Goal: Task Accomplishment & Management: Use online tool/utility

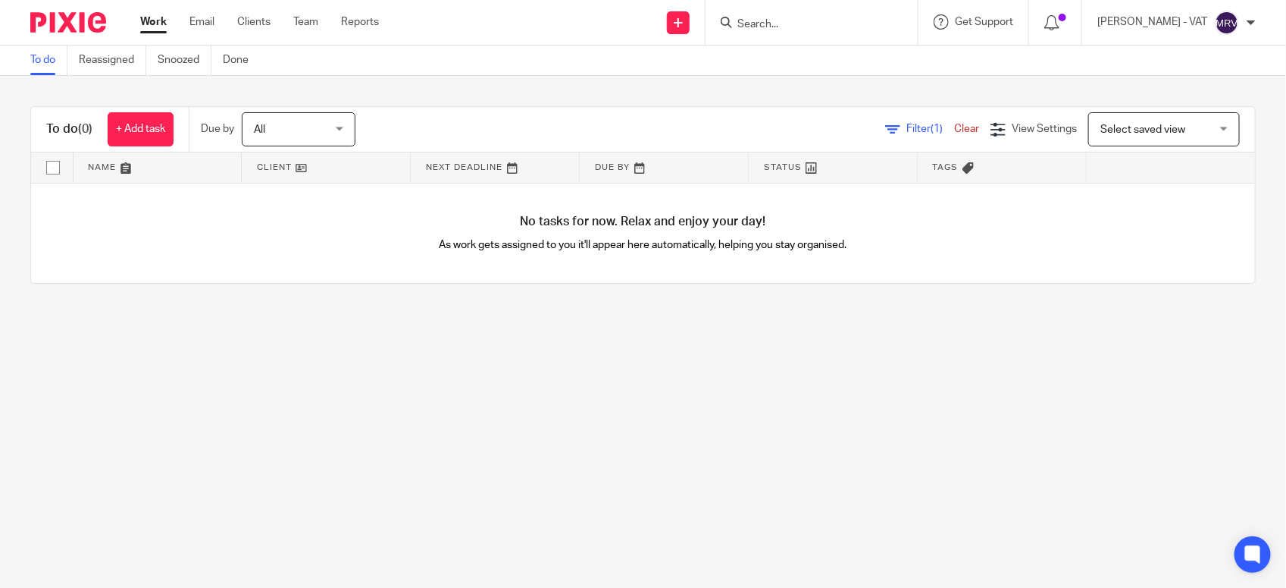
click at [160, 24] on link "Work" at bounding box center [153, 21] width 27 height 15
click at [279, 395] on main "To do Reassigned Snoozed Done To do (0) + Add task Due by All All [DATE] [DATE]…" at bounding box center [643, 294] width 1286 height 588
click at [58, 64] on link "To do" at bounding box center [48, 60] width 37 height 30
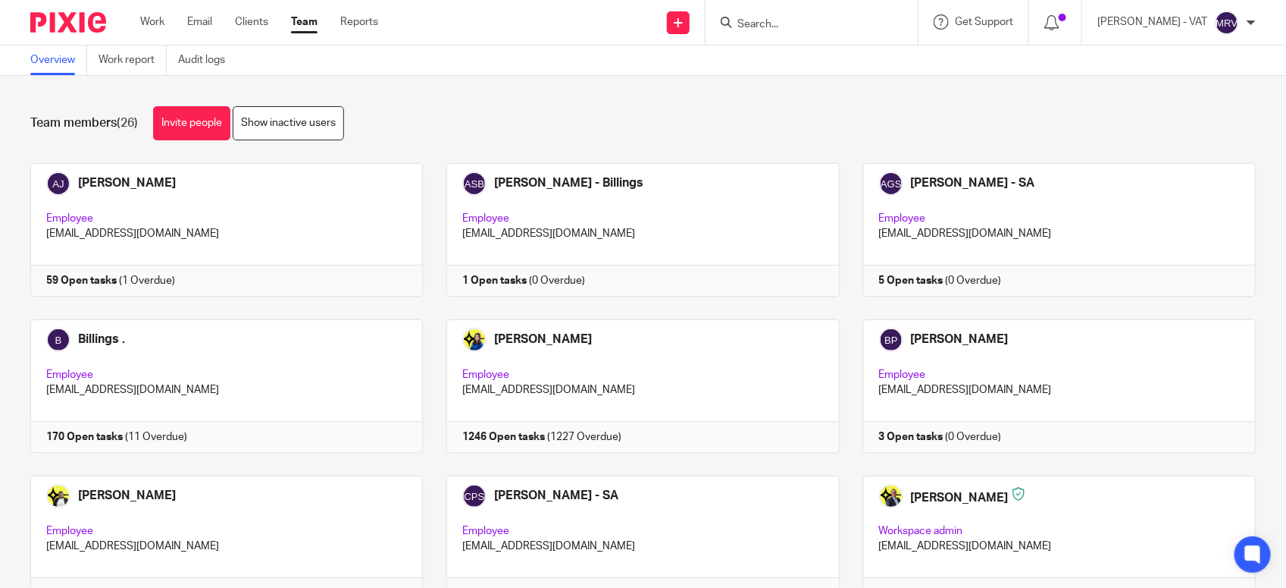
click at [794, 25] on input "Search" at bounding box center [804, 25] width 136 height 14
click at [816, 28] on input "Search" at bounding box center [804, 25] width 136 height 14
click at [816, 28] on input "d23" at bounding box center [795, 25] width 136 height 14
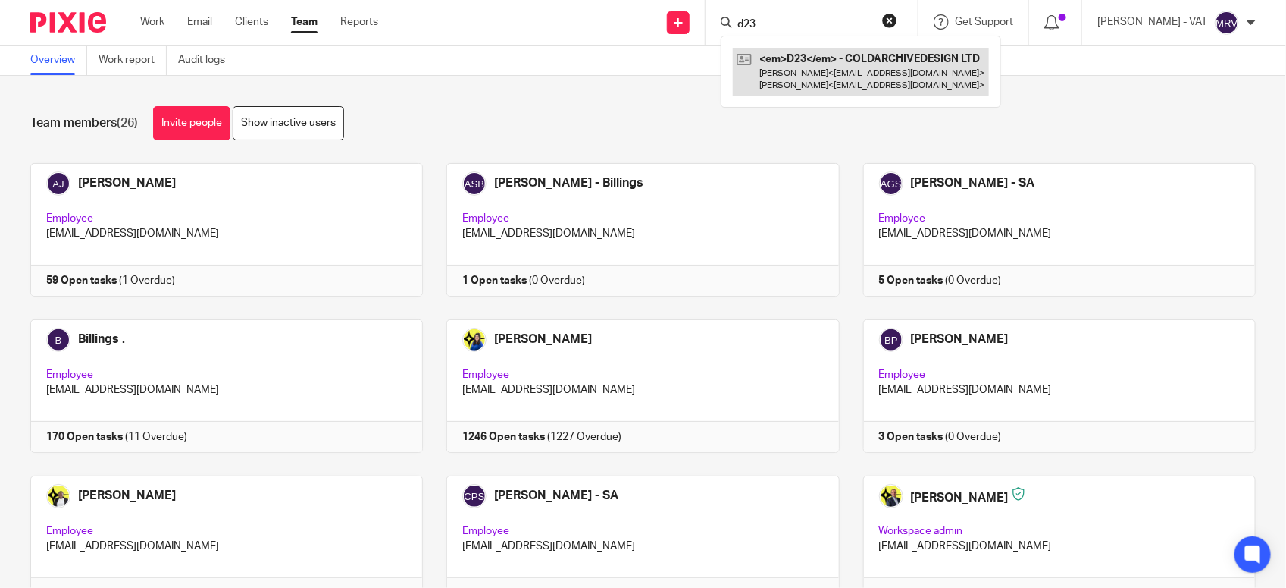
type input "d23"
click at [840, 69] on link at bounding box center [861, 71] width 256 height 47
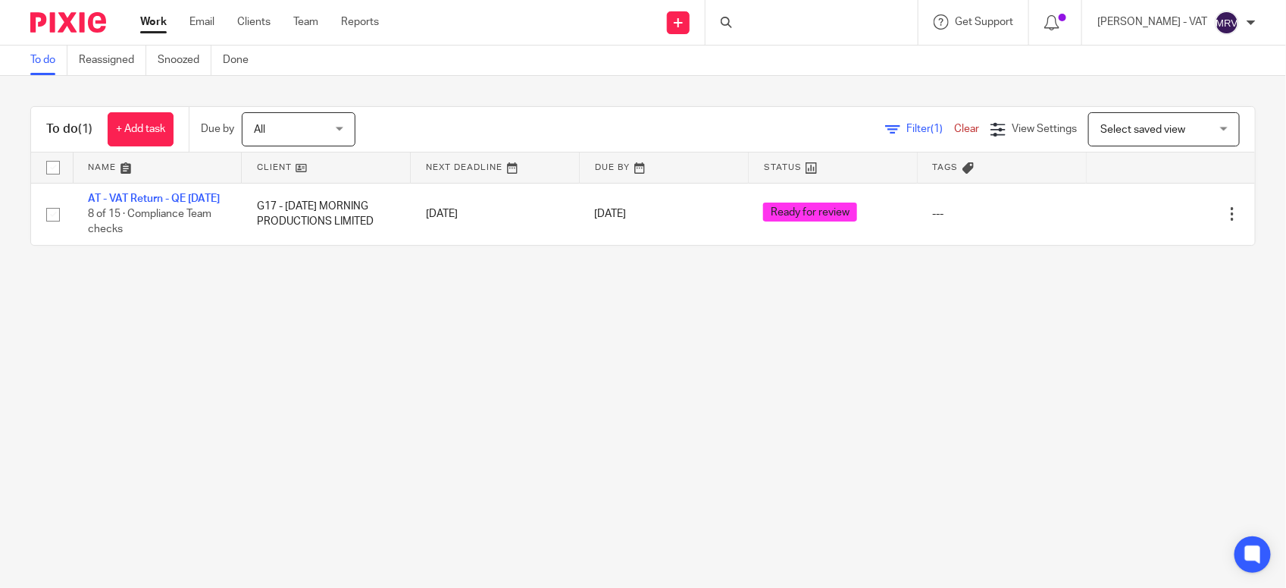
click at [395, 391] on main "To do Reassigned Snoozed Done To do (1) + Add task Due by All All Today Tomorro…" at bounding box center [643, 294] width 1286 height 588
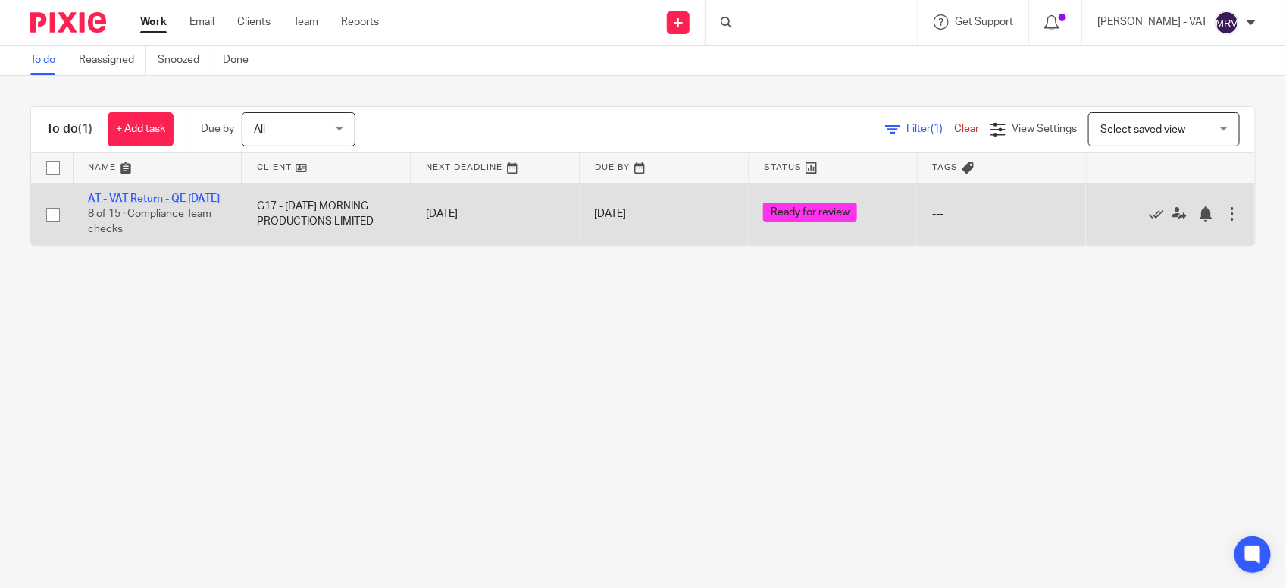
click at [150, 201] on link "AT - VAT Return - QE [DATE]" at bounding box center [154, 198] width 132 height 11
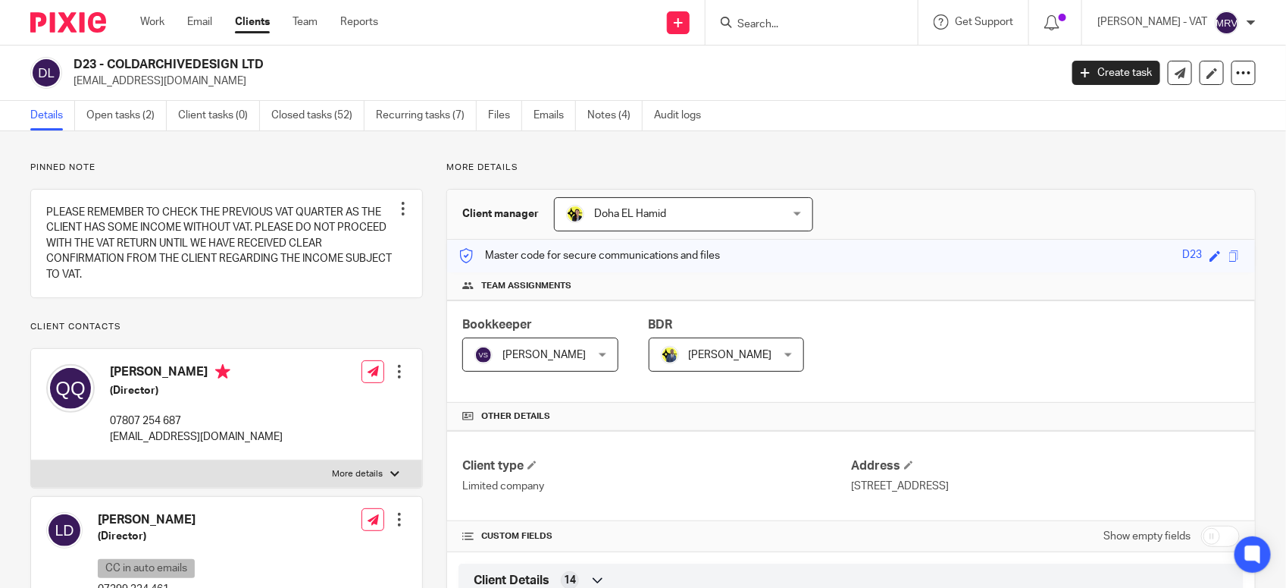
click at [141, 129] on link "Open tasks (2)" at bounding box center [126, 116] width 80 height 30
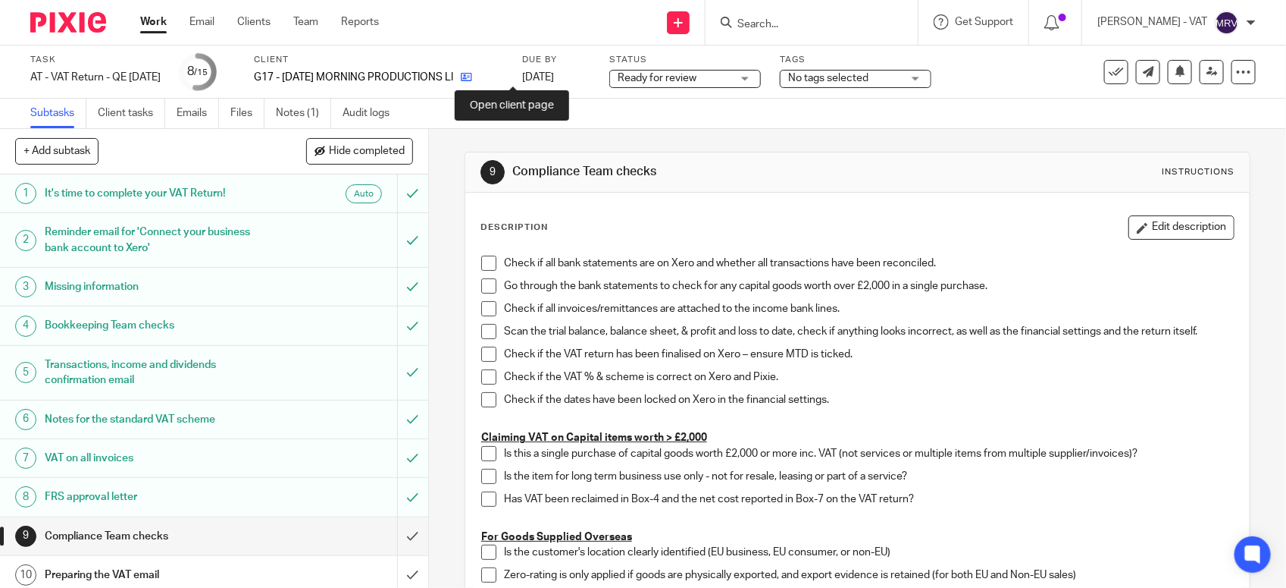
click at [472, 72] on icon at bounding box center [466, 76] width 11 height 11
click at [481, 262] on span at bounding box center [488, 262] width 15 height 15
click at [481, 288] on span at bounding box center [488, 285] width 15 height 15
click at [483, 308] on span at bounding box center [488, 308] width 15 height 15
click at [481, 330] on span at bounding box center [488, 331] width 15 height 15
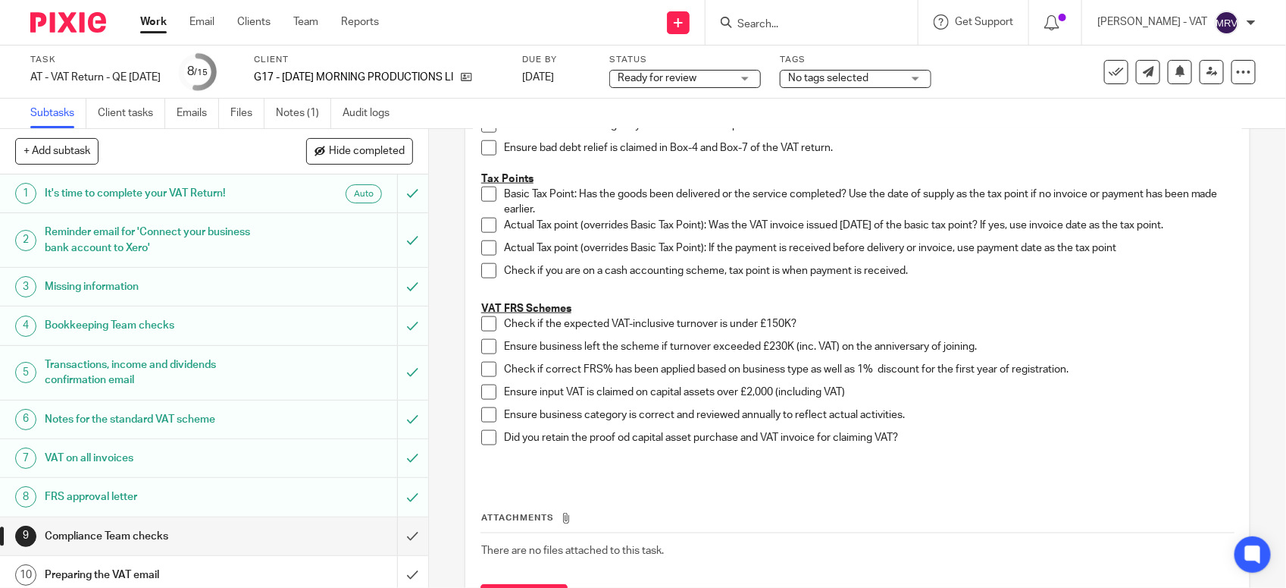
scroll to position [853, 0]
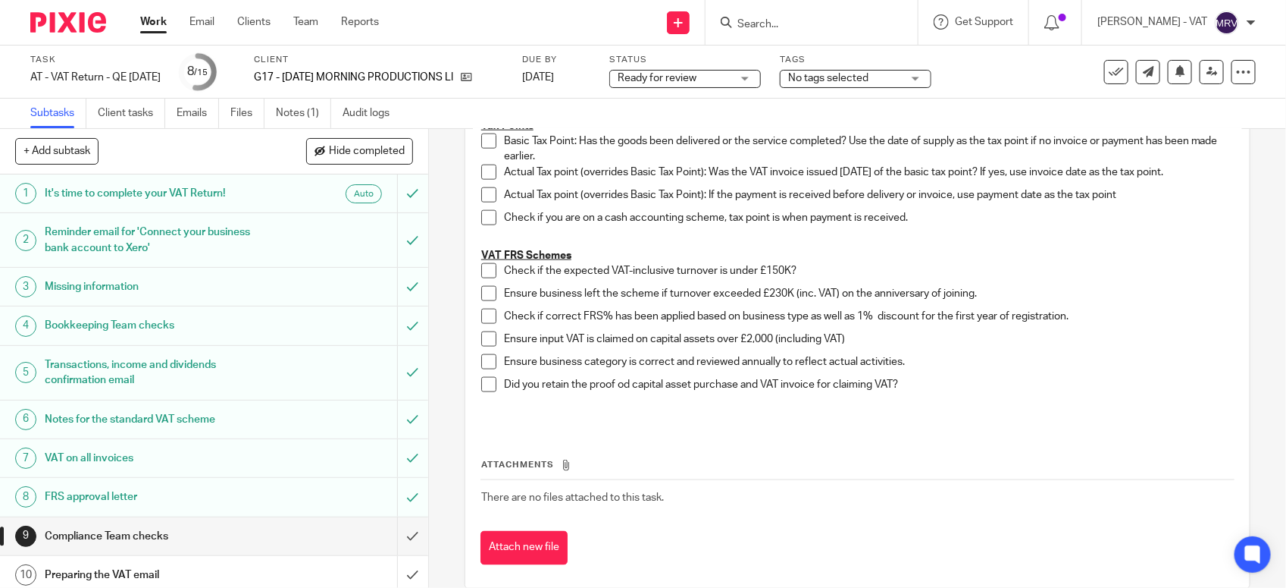
click at [487, 277] on span at bounding box center [488, 270] width 15 height 15
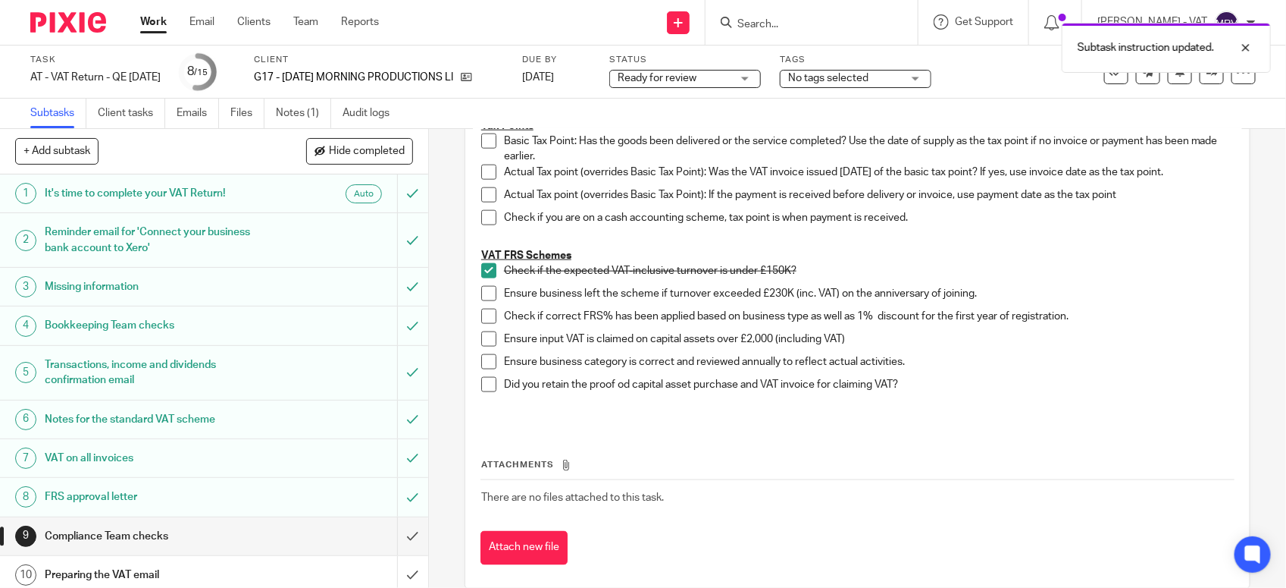
click at [487, 299] on span at bounding box center [488, 293] width 15 height 15
click at [487, 321] on span at bounding box center [488, 316] width 15 height 15
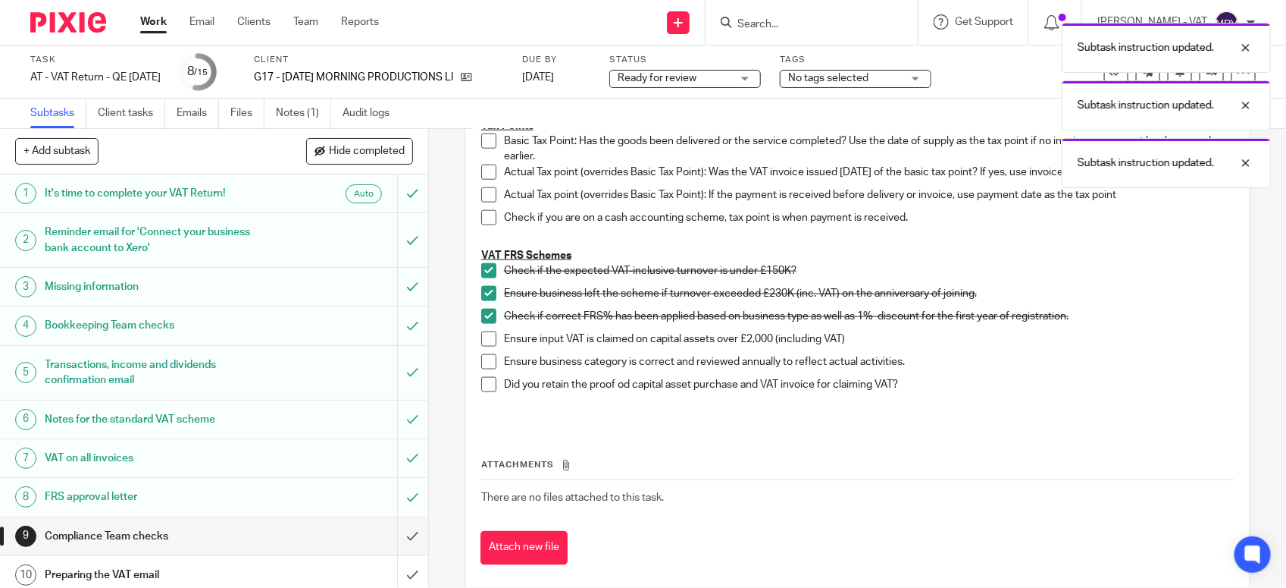
click at [481, 368] on span at bounding box center [488, 361] width 15 height 15
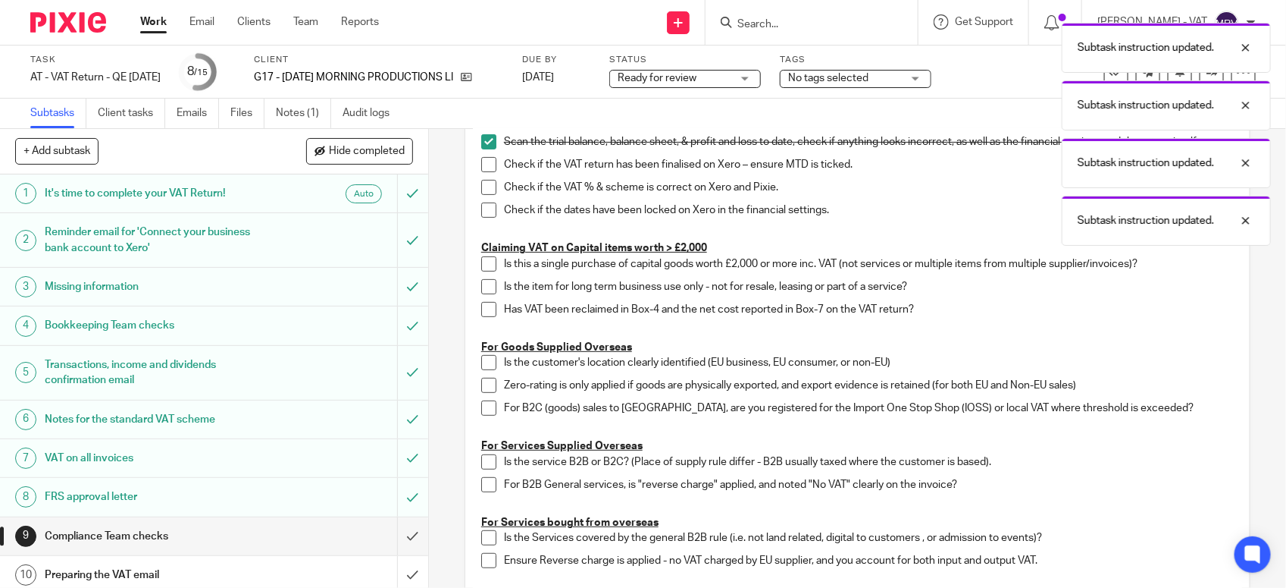
scroll to position [0, 0]
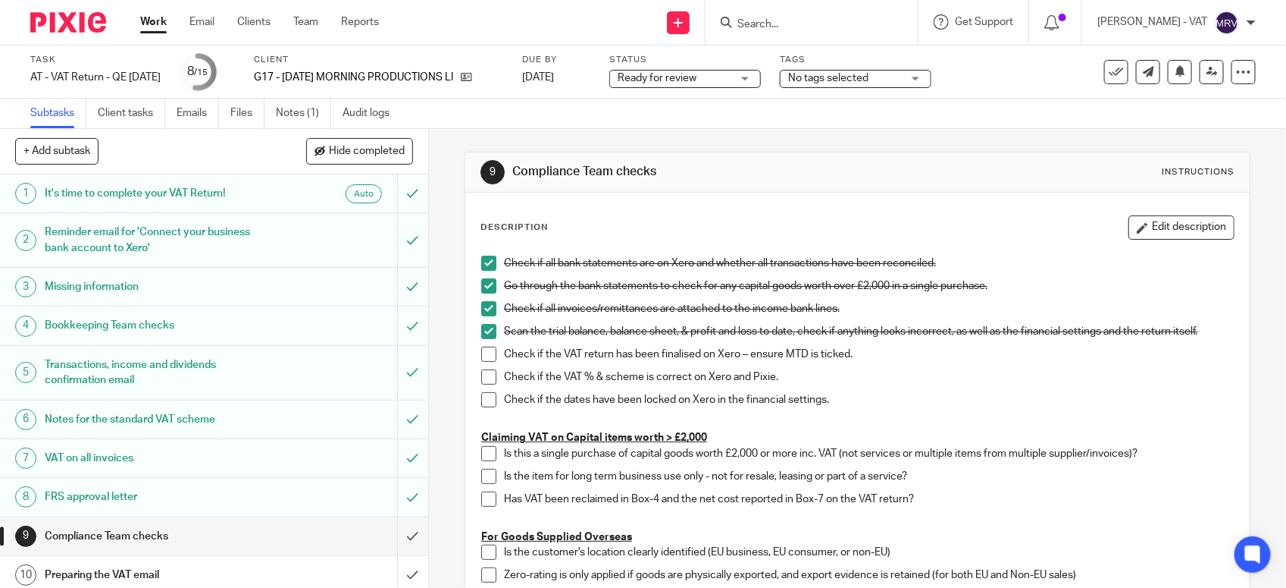
click at [484, 353] on span at bounding box center [488, 353] width 15 height 15
click at [482, 380] on span at bounding box center [488, 376] width 15 height 15
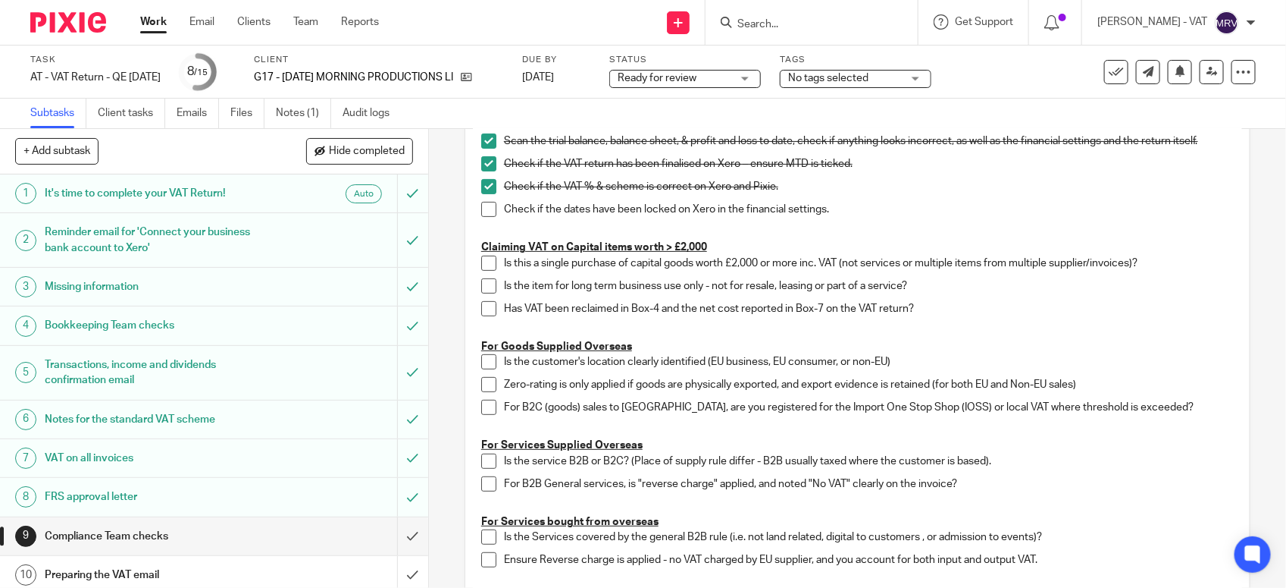
scroll to position [190, 0]
click at [484, 209] on span at bounding box center [488, 209] width 15 height 15
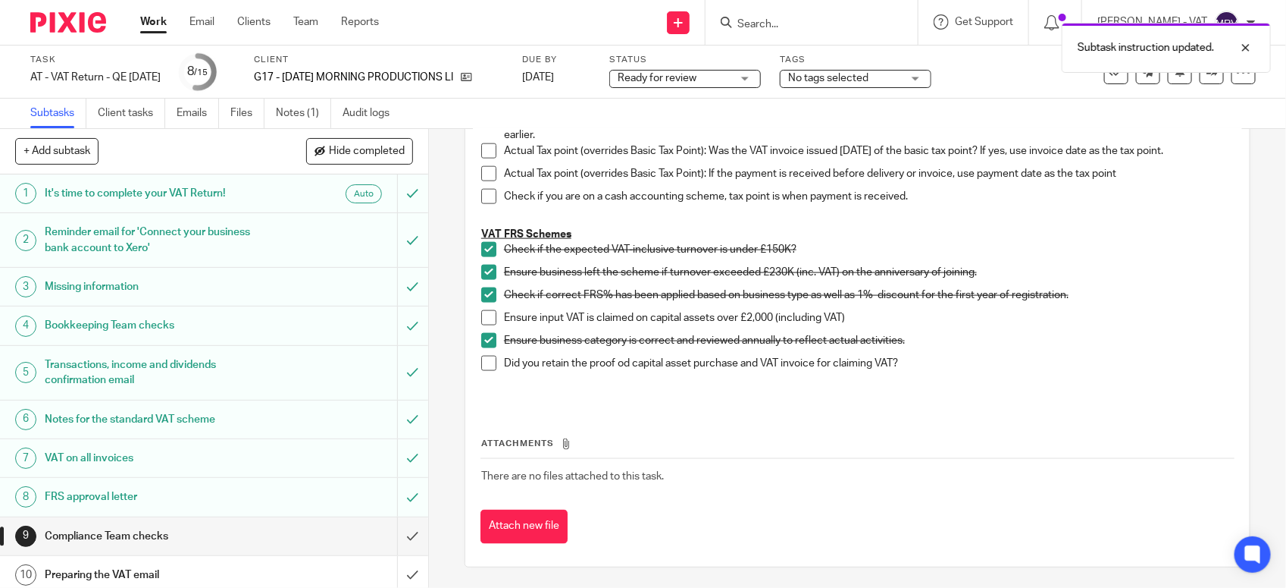
scroll to position [877, 0]
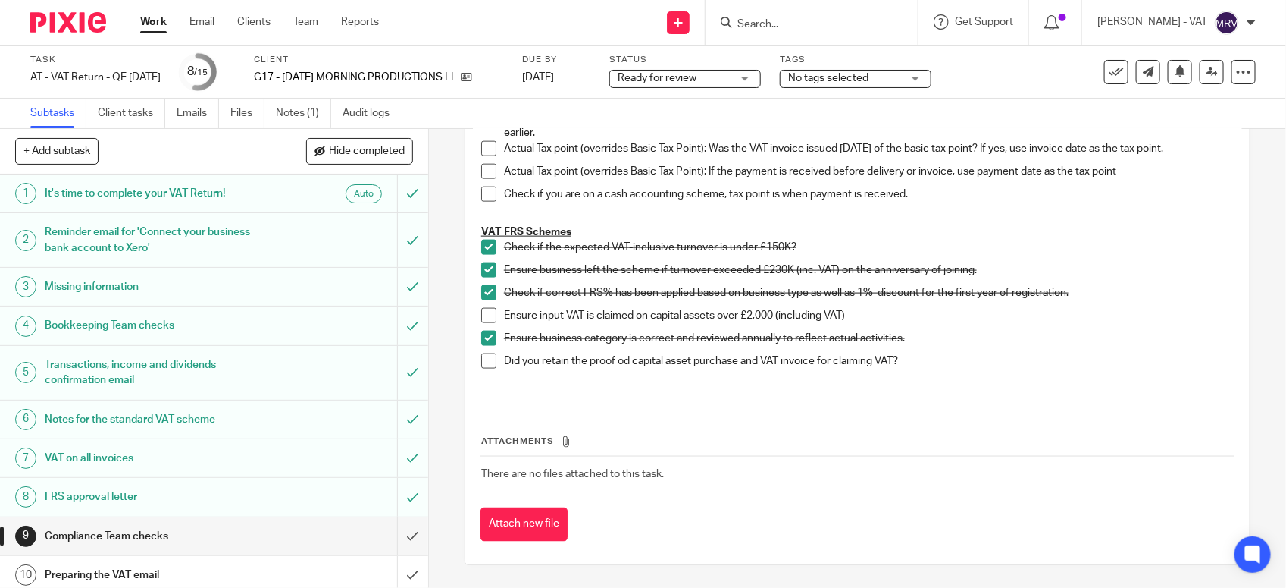
click at [657, 387] on p at bounding box center [857, 383] width 753 height 15
click at [650, 418] on div "Attachments There are no files attached to this task. Attach new file" at bounding box center [858, 472] width 754 height 138
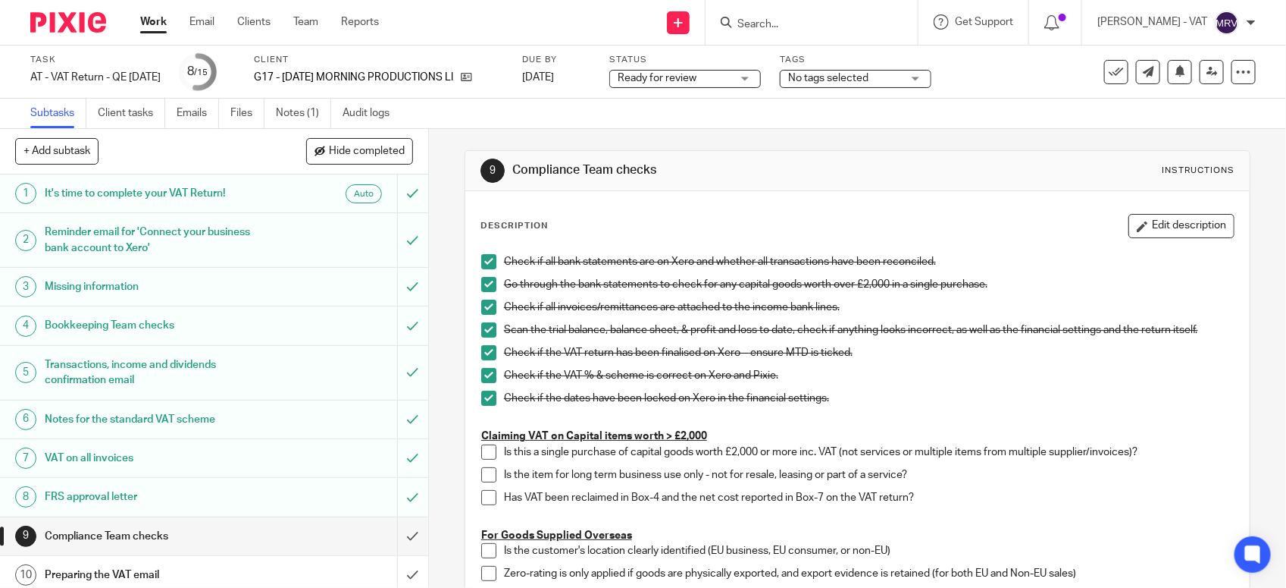
scroll to position [0, 0]
click at [867, 388] on div "Check if the VAT % & scheme is correct on Xero and Pixie." at bounding box center [869, 380] width 730 height 23
click at [940, 364] on div "Check if the VAT return has been finalised on Xero – ensure MTD is ticked." at bounding box center [869, 357] width 730 height 23
click at [885, 406] on p "Check if the dates have been locked on Xero in the financial settings." at bounding box center [869, 399] width 730 height 15
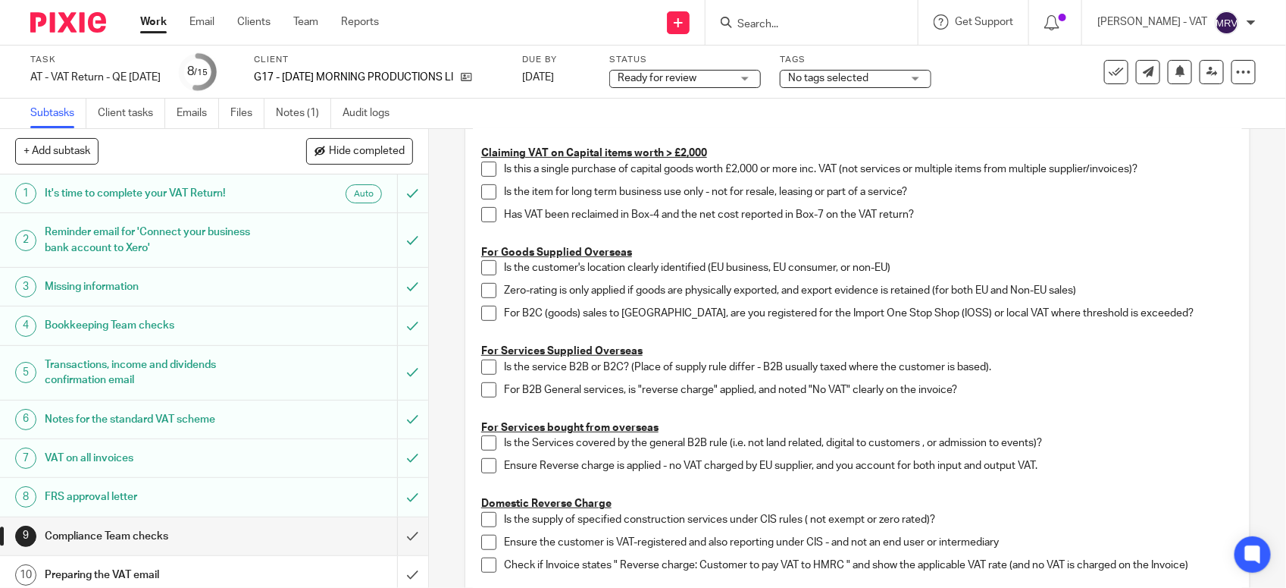
scroll to position [236, 0]
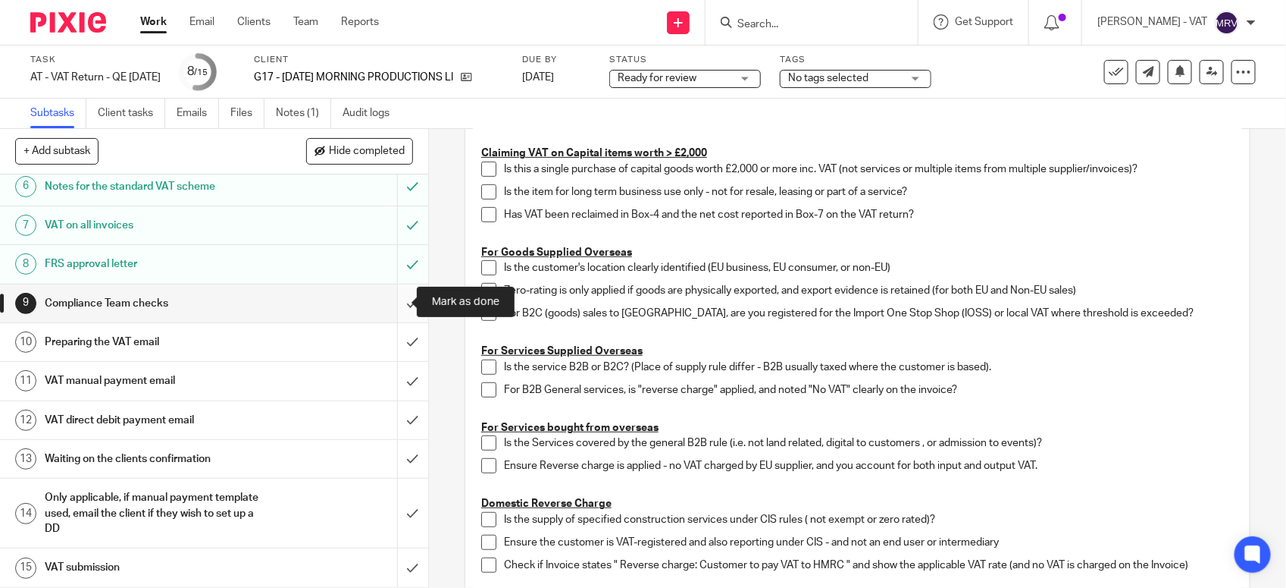
click at [385, 301] on input "submit" at bounding box center [214, 303] width 428 height 38
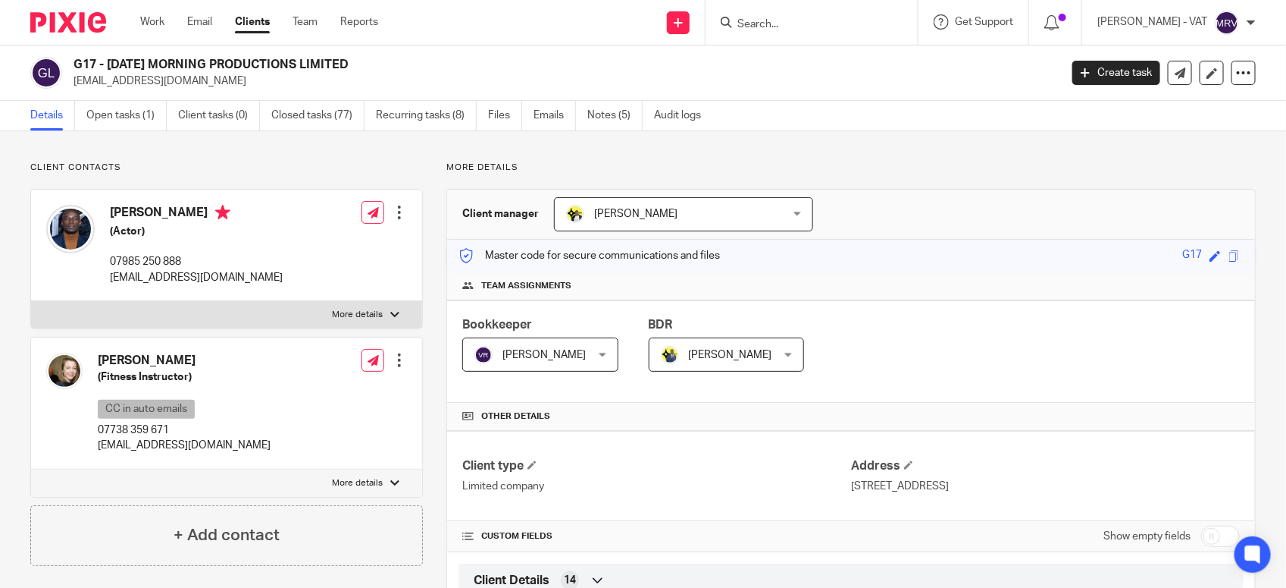
drag, startPoint x: 111, startPoint y: 59, endPoint x: 387, endPoint y: 67, distance: 276.8
click at [387, 67] on h2 "G17 - [DATE] MORNING PRODUCTIONS LIMITED" at bounding box center [464, 65] width 781 height 16
copy h2 "WEDNESDAY MORNING PRODUCTIONS LIMITED"
click at [961, 173] on p "More details" at bounding box center [852, 167] width 810 height 12
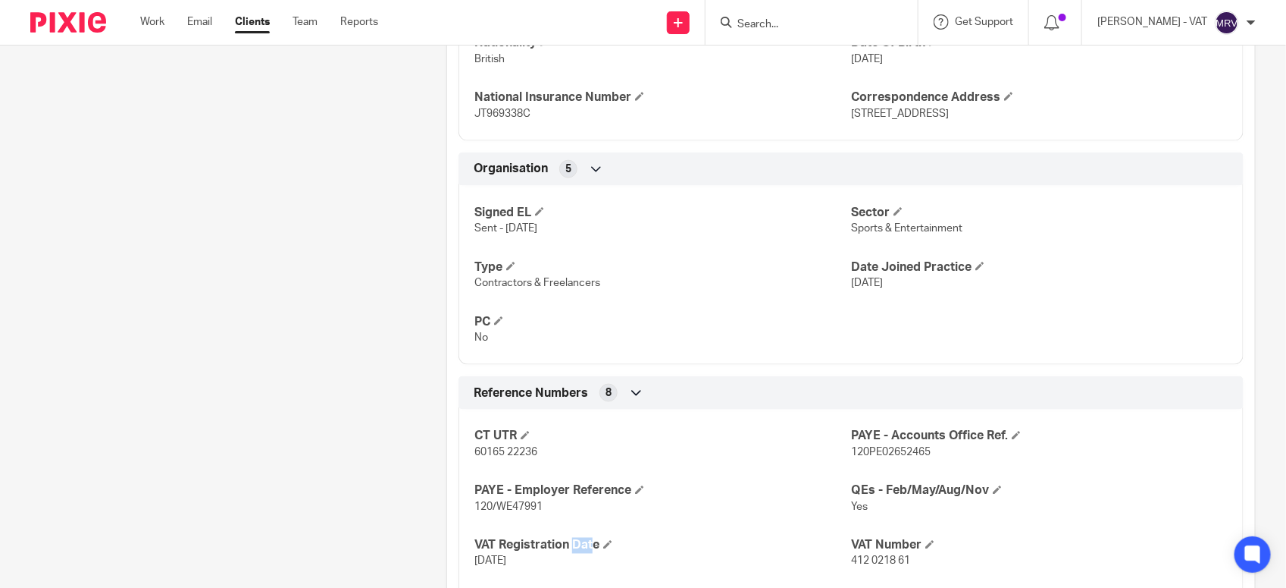
scroll to position [948, 0]
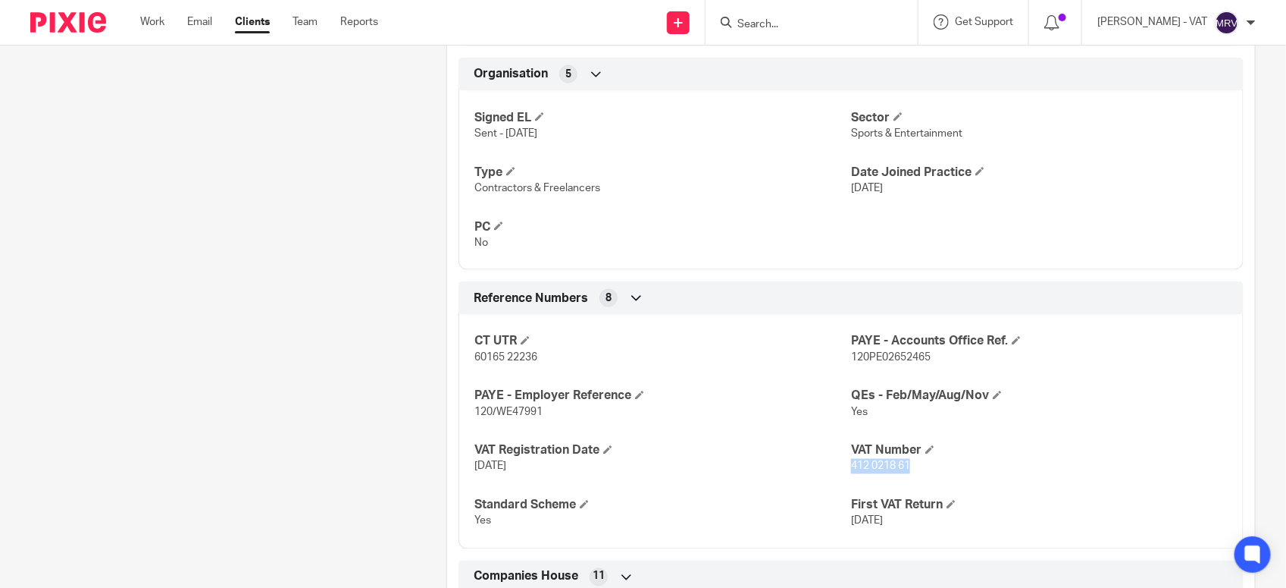
drag, startPoint x: 843, startPoint y: 470, endPoint x: 904, endPoint y: 474, distance: 61.5
click at [904, 474] on p "412 0218 61" at bounding box center [1039, 466] width 377 height 15
copy span "412 0218 61"
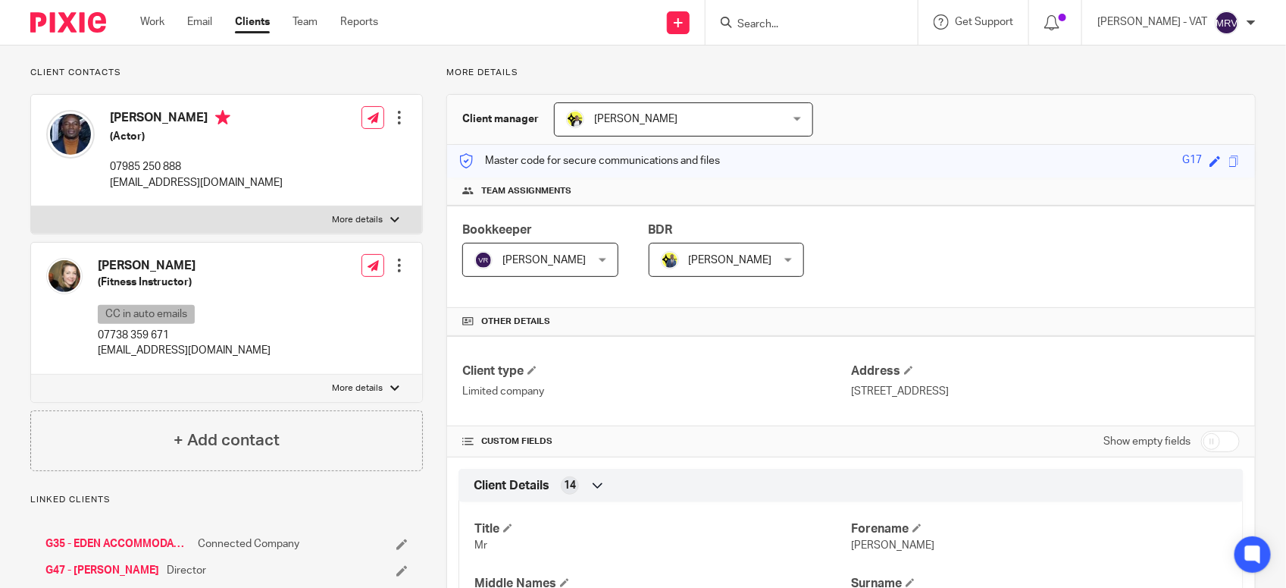
scroll to position [0, 0]
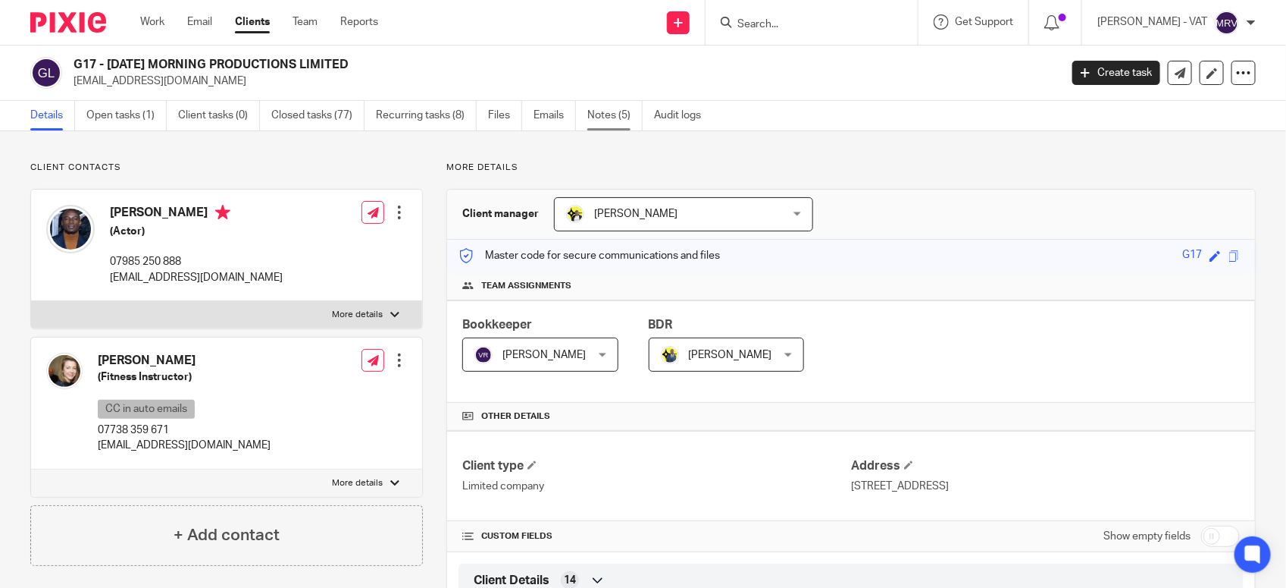
click at [622, 126] on link "Notes (5)" at bounding box center [615, 116] width 55 height 30
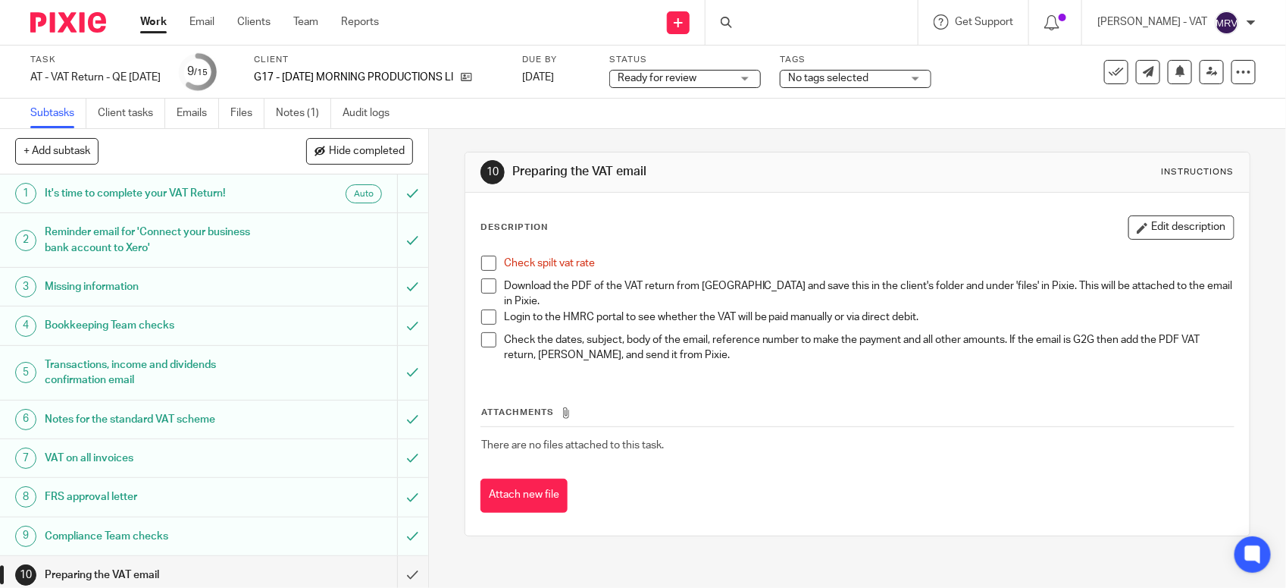
click at [481, 255] on span at bounding box center [488, 262] width 15 height 15
click at [246, 105] on link "Files" at bounding box center [247, 114] width 34 height 30
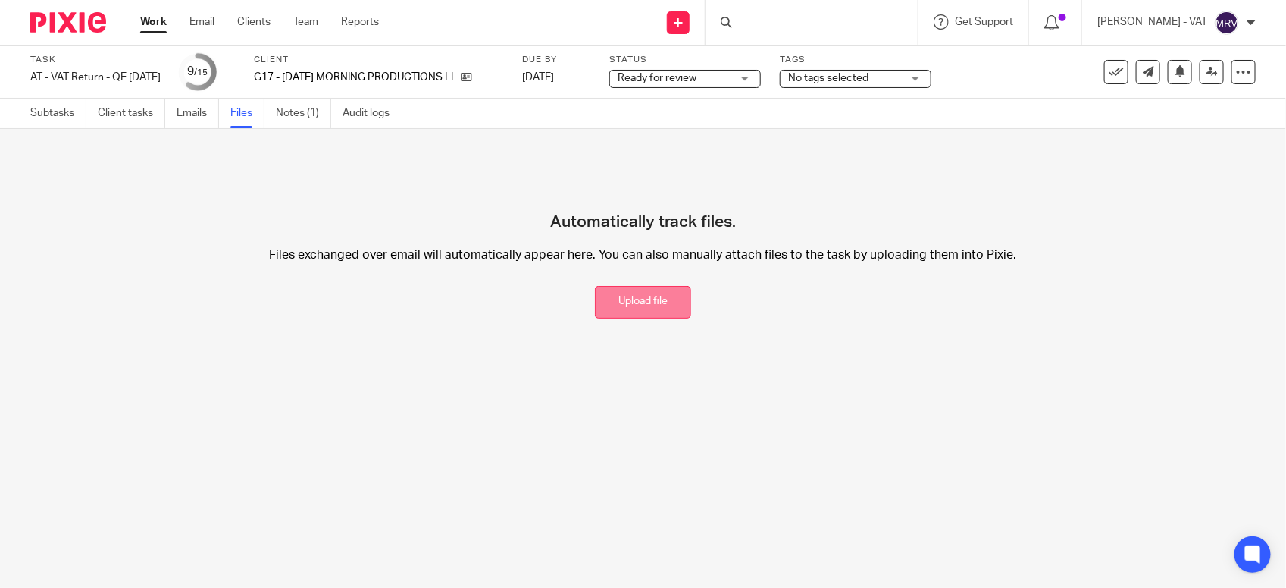
click at [657, 296] on button "Upload file" at bounding box center [643, 302] width 96 height 33
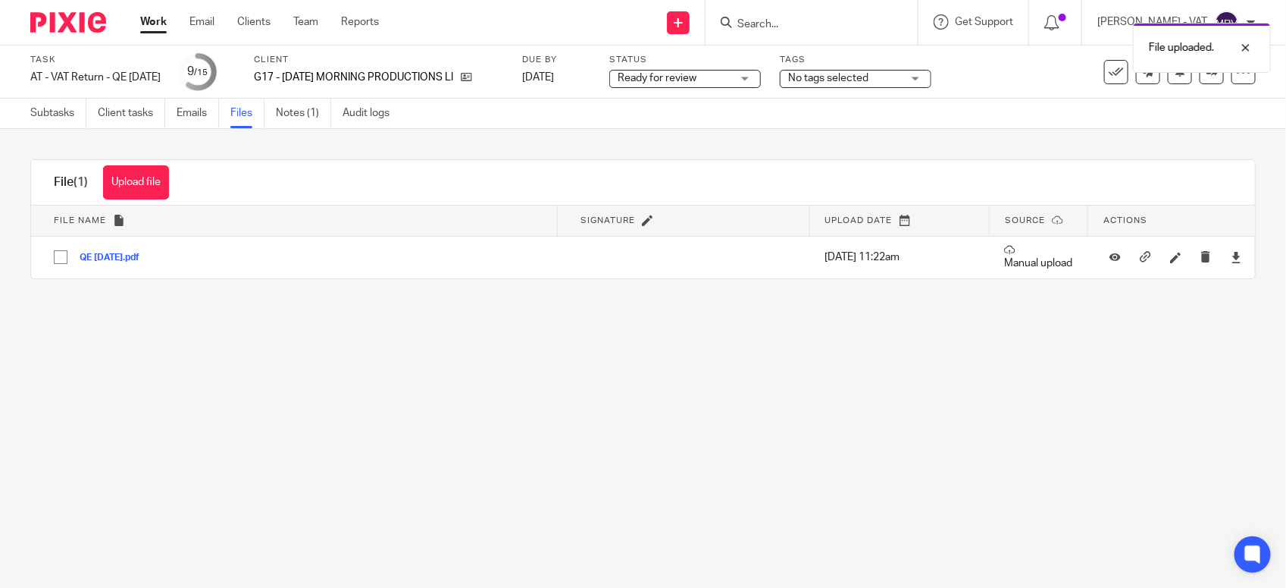
click at [550, 373] on main "Task AT - VAT Return - QE 31-08-2025 Save AT - VAT Return - QE 31-08-2025 9 /15…" at bounding box center [643, 294] width 1286 height 588
click at [62, 122] on link "Subtasks" at bounding box center [58, 114] width 56 height 30
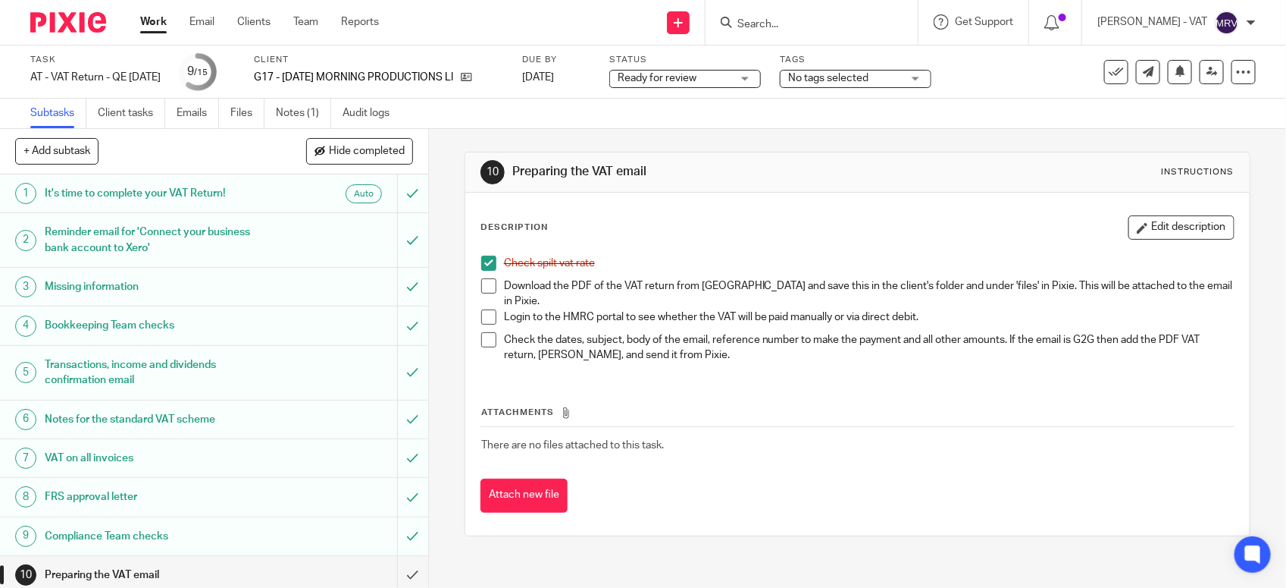
click at [482, 290] on span at bounding box center [488, 285] width 15 height 15
click at [1192, 218] on button "Edit description" at bounding box center [1182, 227] width 106 height 24
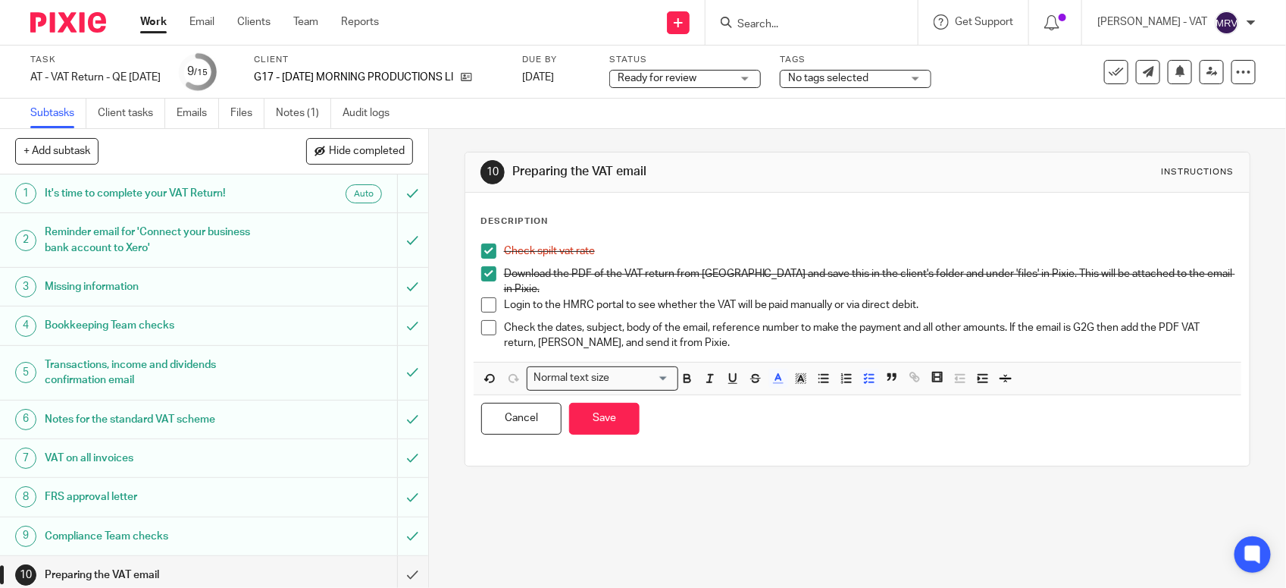
click at [828, 297] on p "Login to the HMRC portal to see whether the VAT will be paid manually or via di…" at bounding box center [869, 304] width 730 height 15
click at [616, 406] on button "Save" at bounding box center [604, 419] width 71 height 33
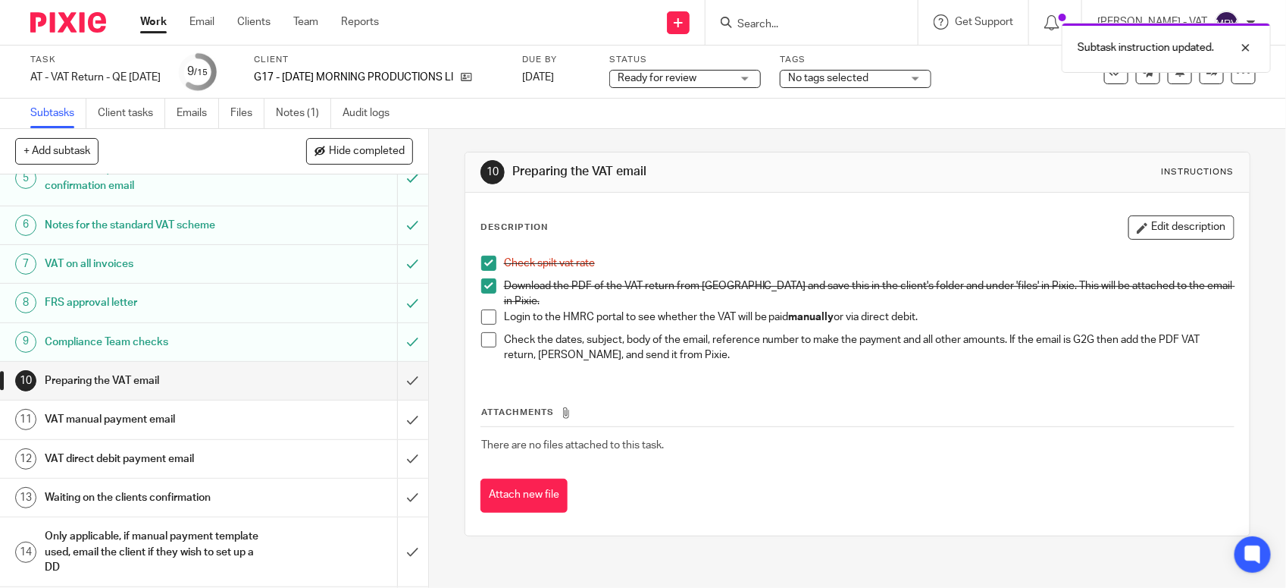
scroll to position [236, 0]
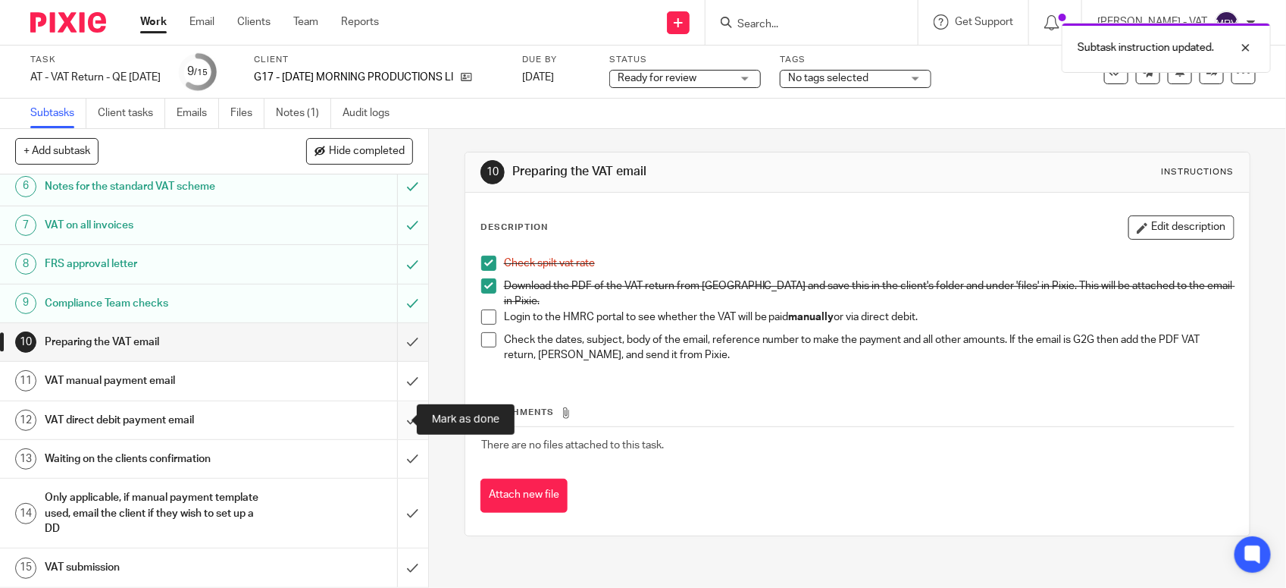
click at [394, 425] on input "submit" at bounding box center [214, 420] width 428 height 38
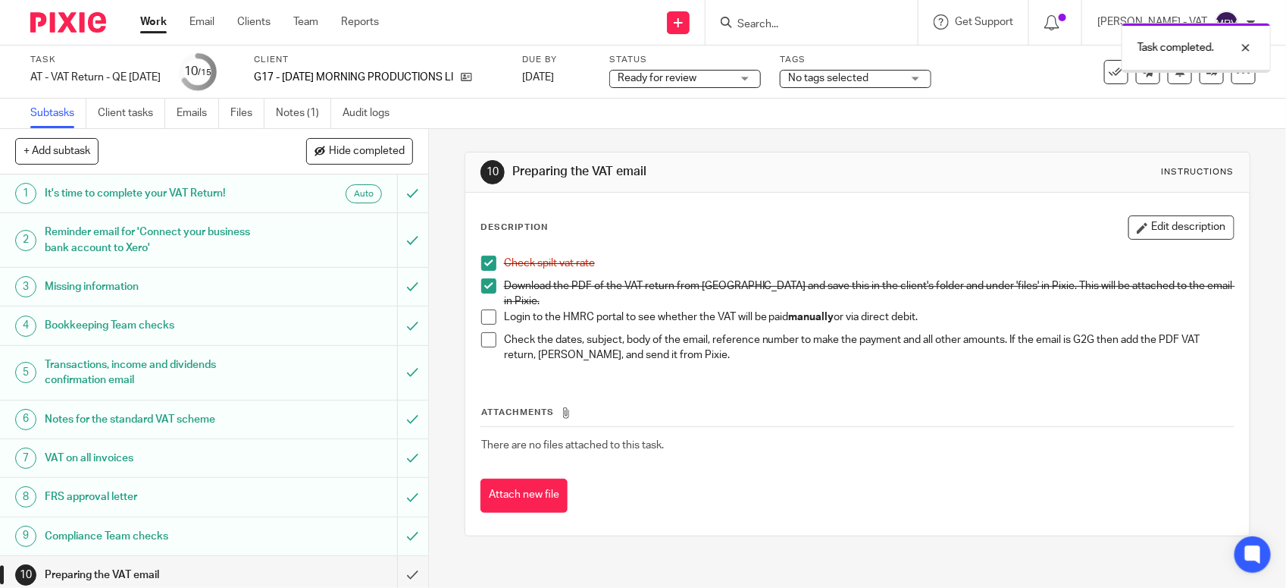
scroll to position [190, 0]
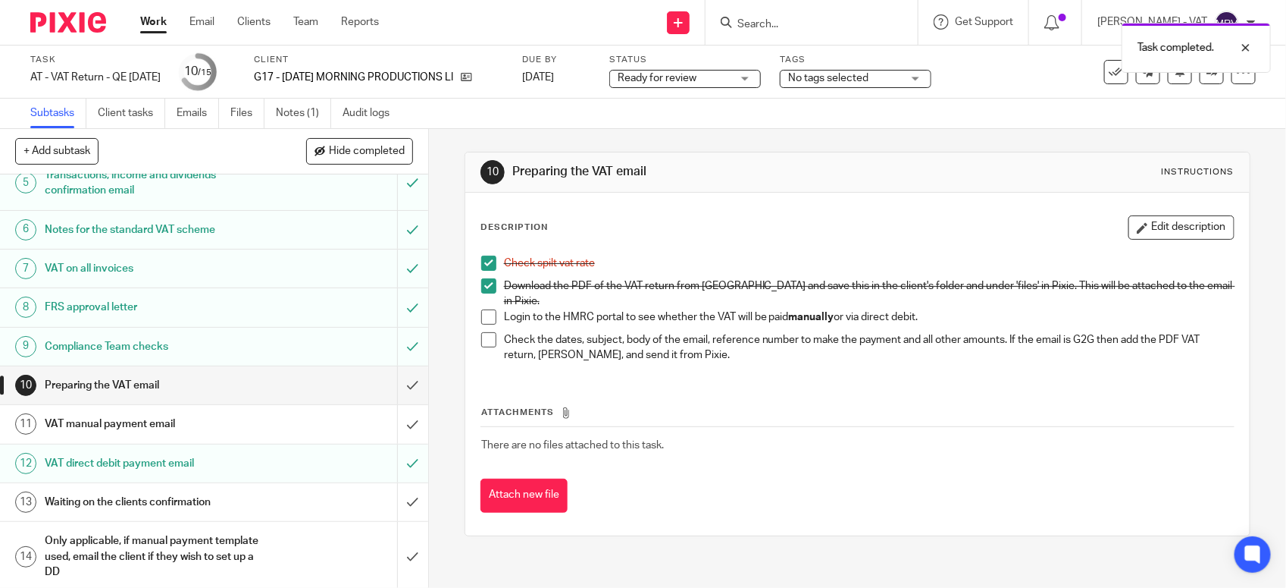
click at [221, 419] on h1 "VAT manual payment email" at bounding box center [157, 423] width 225 height 23
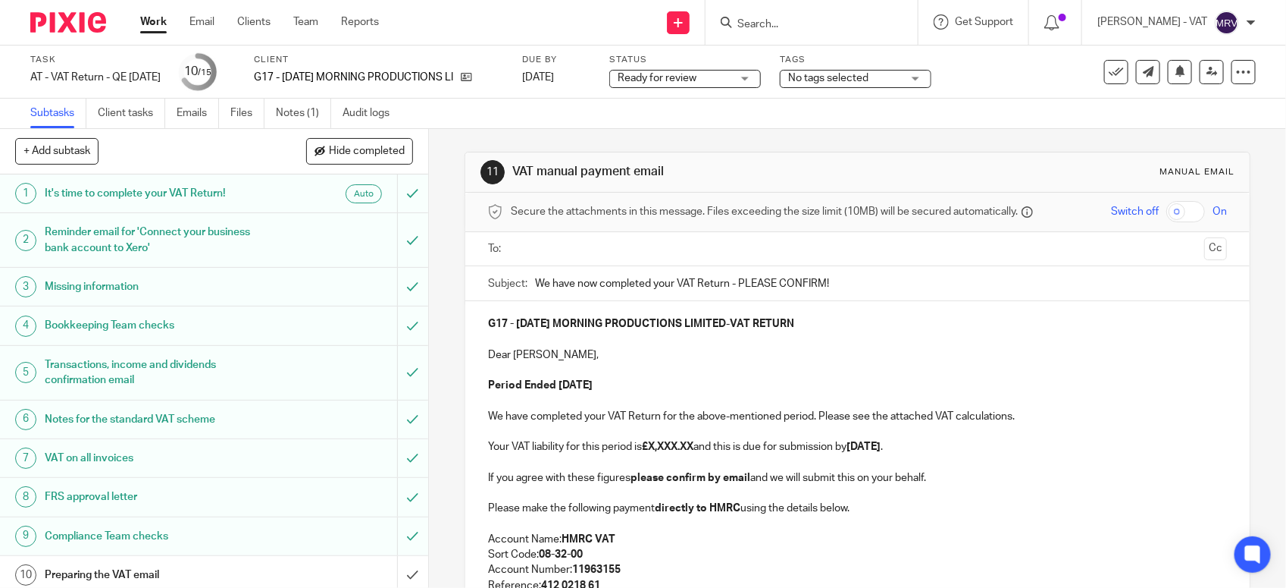
scroll to position [95, 0]
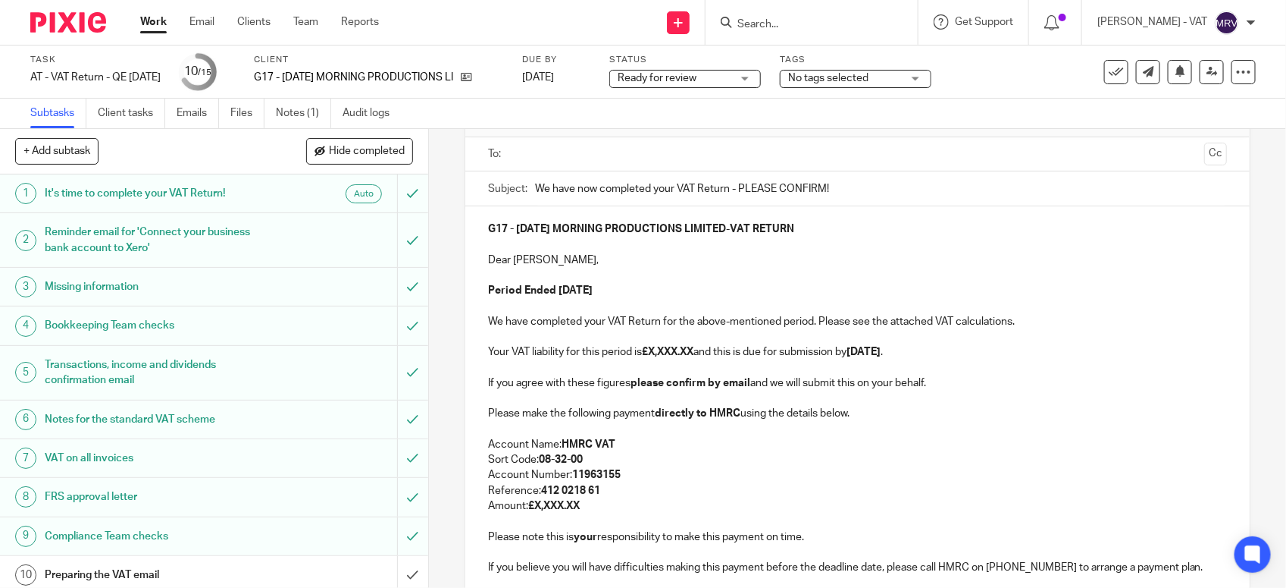
click at [558, 353] on p "Your VAT liability for this period is £X,XXX.XX and this is due for submission …" at bounding box center [857, 351] width 739 height 15
click at [694, 356] on strong "£X,XXX.XX" at bounding box center [668, 351] width 52 height 11
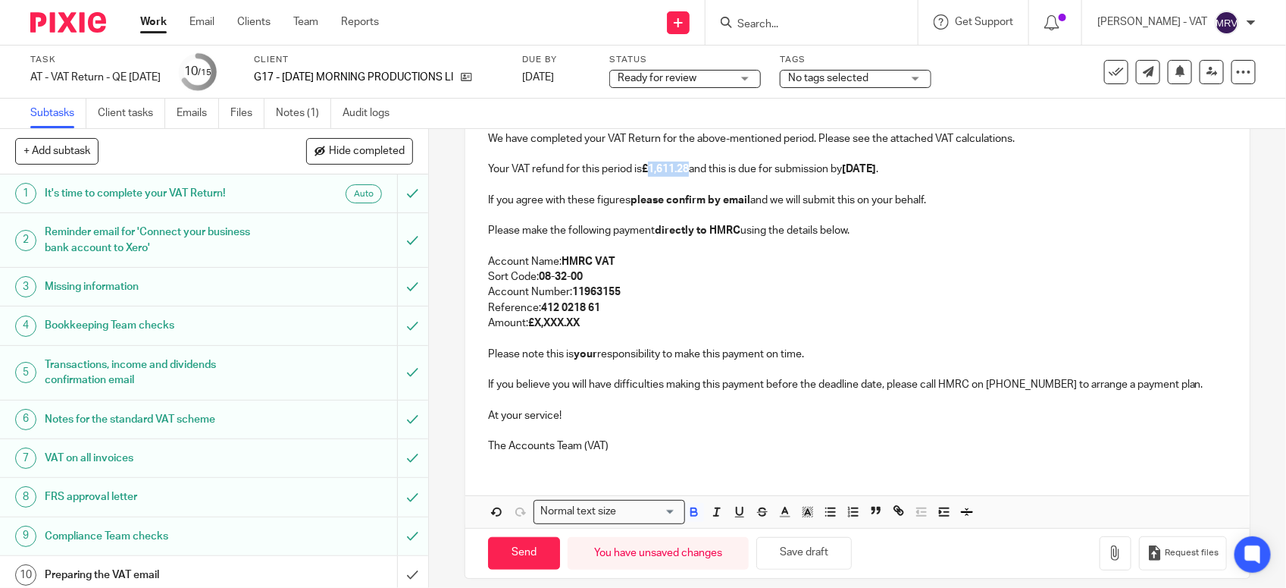
scroll to position [293, 0]
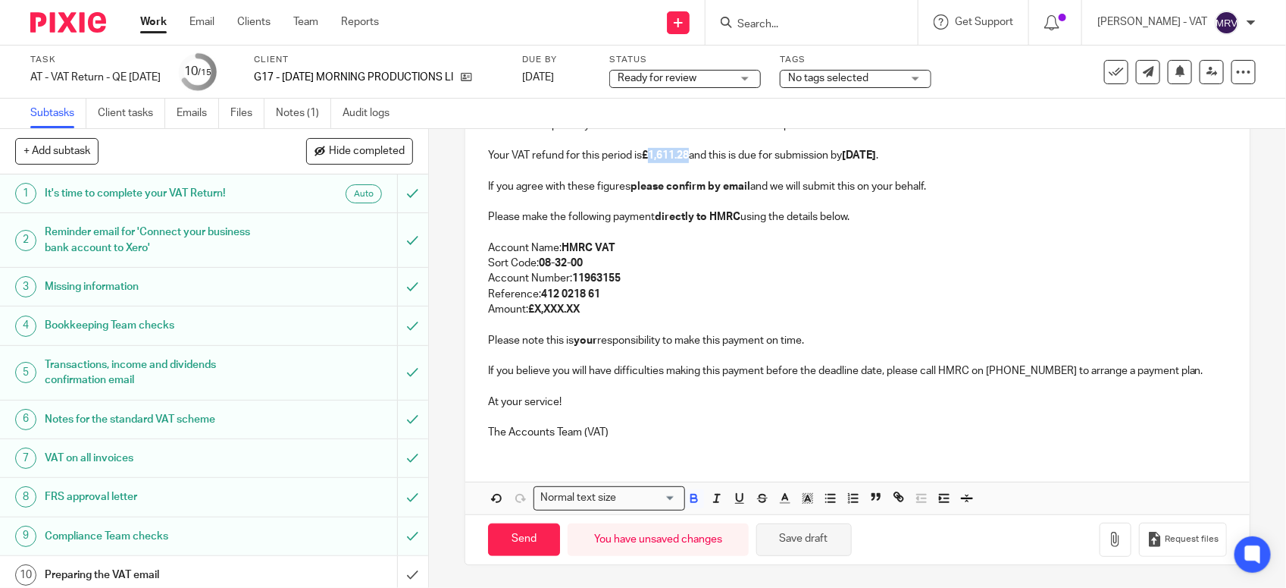
click at [798, 532] on button "Save draft" at bounding box center [805, 539] width 96 height 33
click at [481, 218] on div "G17 - WEDNESDAY MORNING PRODUCTIONS LIMITED - VAT RETURN Dear David, Period End…" at bounding box center [857, 230] width 785 height 441
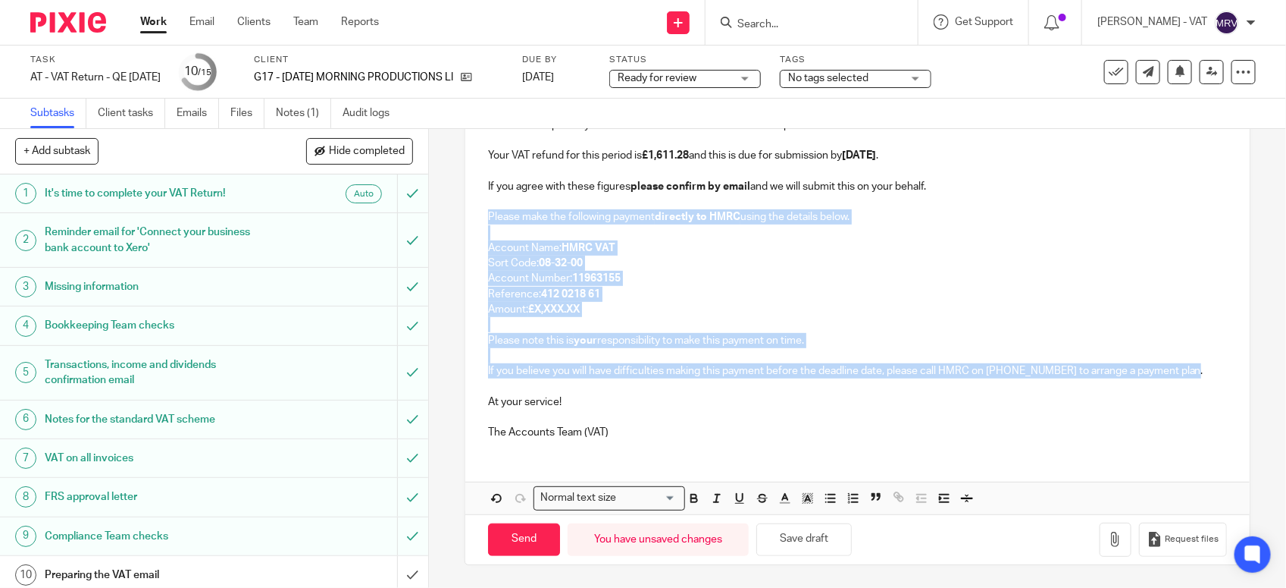
click at [1207, 374] on div "G17 - WEDNESDAY MORNING PRODUCTIONS LIMITED - VAT RETURN Dear David, Period End…" at bounding box center [857, 230] width 785 height 441
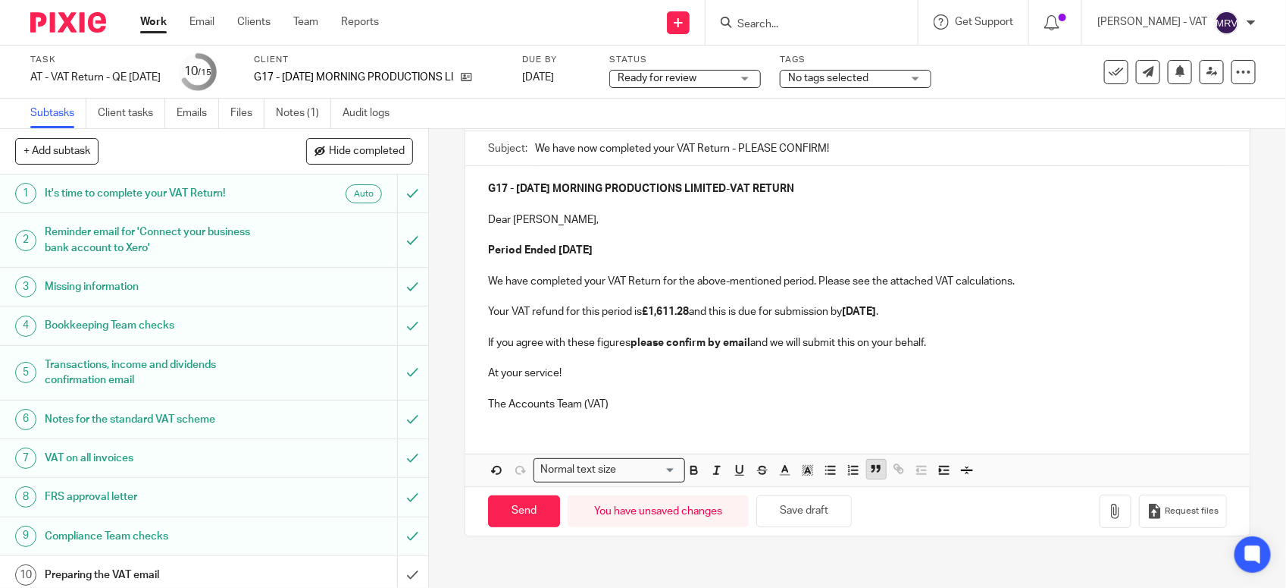
scroll to position [144, 0]
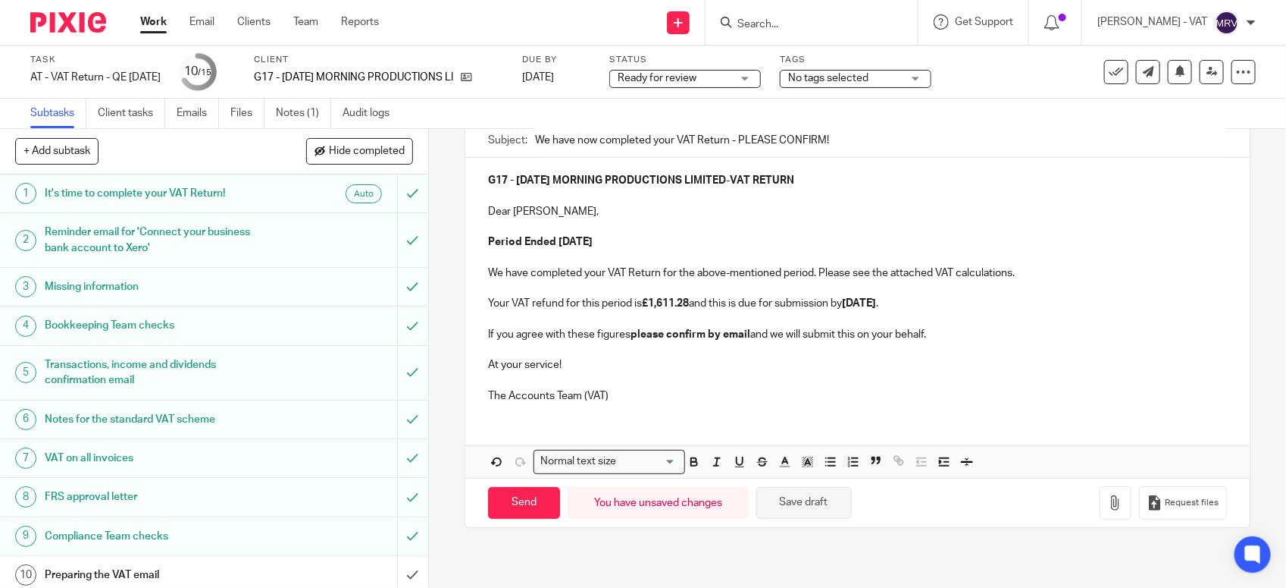
click at [827, 501] on button "Save draft" at bounding box center [805, 503] width 96 height 33
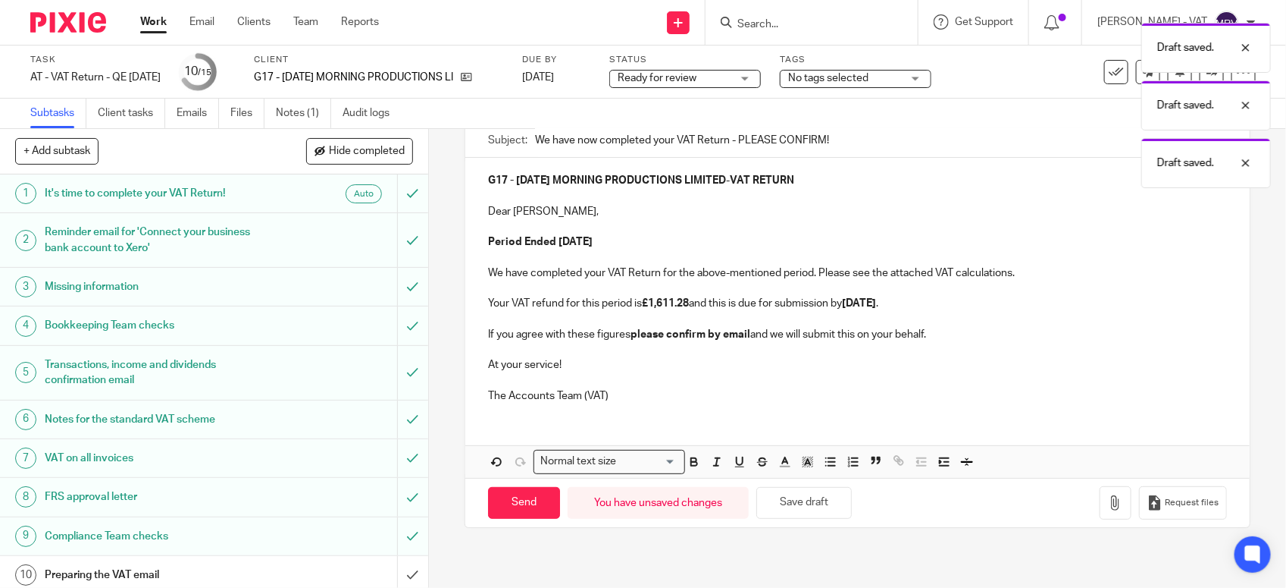
click at [860, 374] on p at bounding box center [857, 380] width 739 height 15
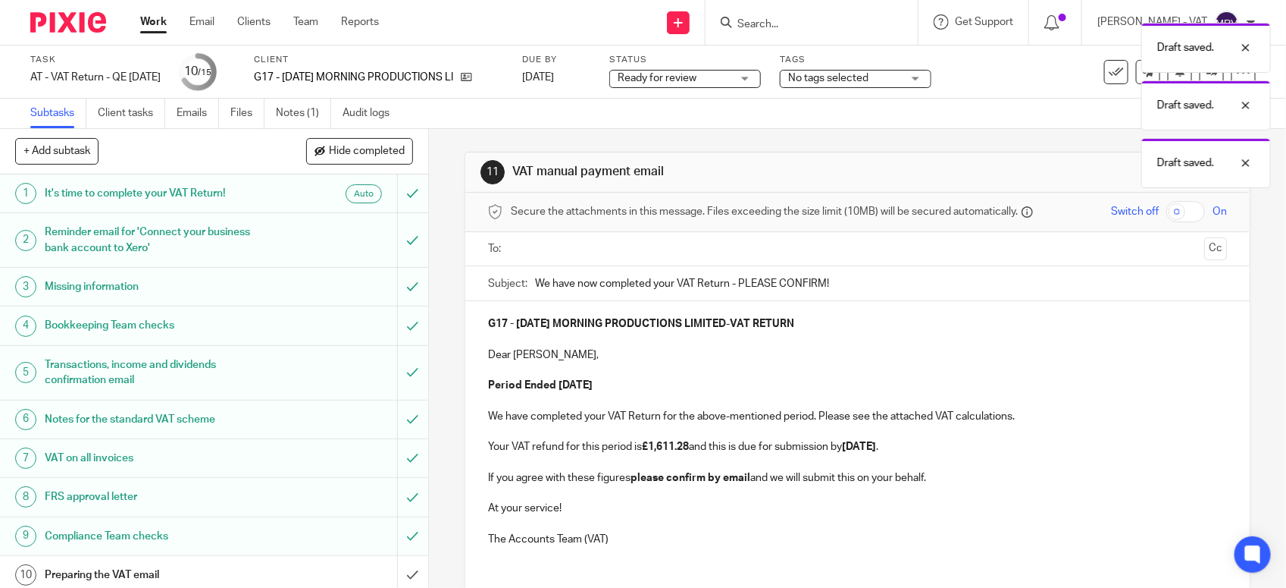
click at [808, 378] on p "Period Ended 31st August 2025" at bounding box center [857, 385] width 739 height 15
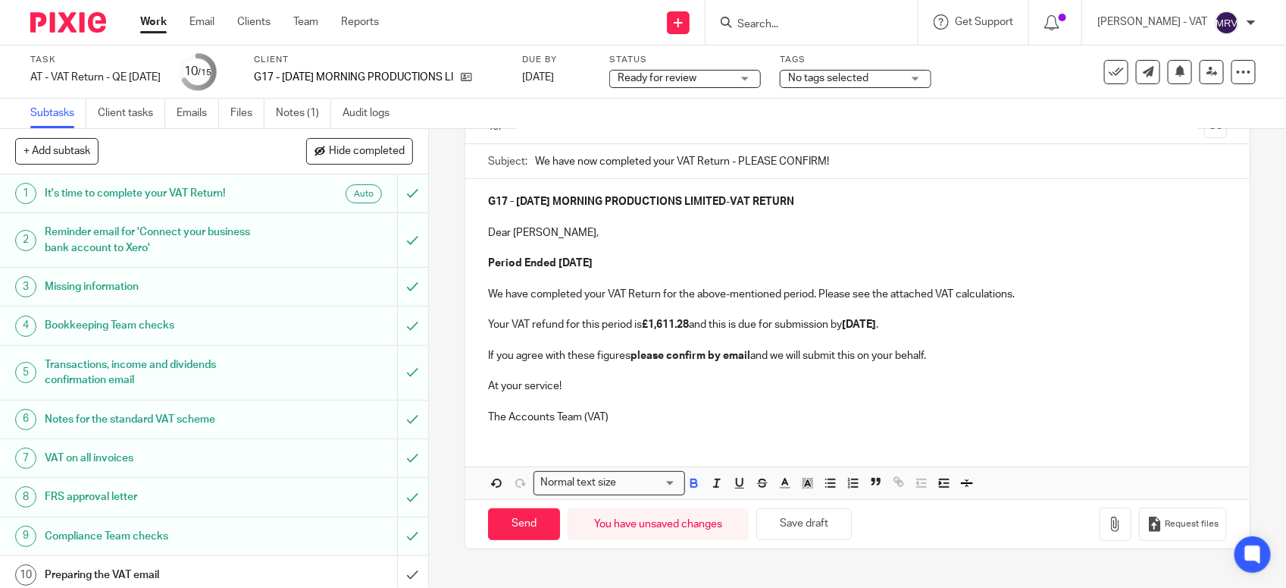
scroll to position [144, 0]
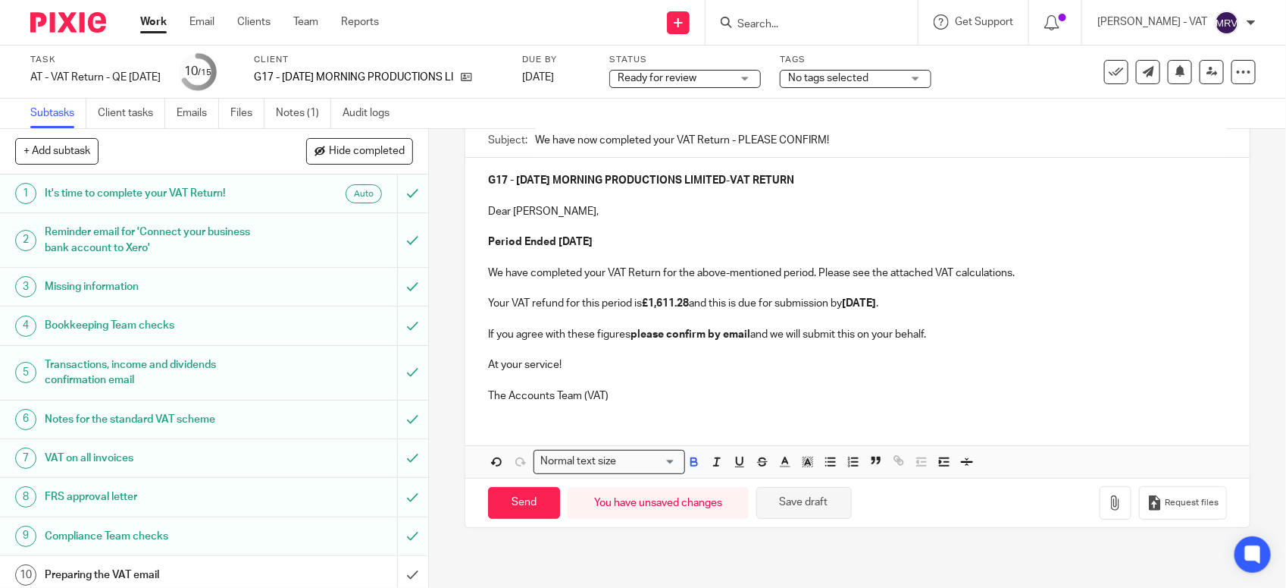
click at [792, 509] on button "Save draft" at bounding box center [805, 503] width 96 height 33
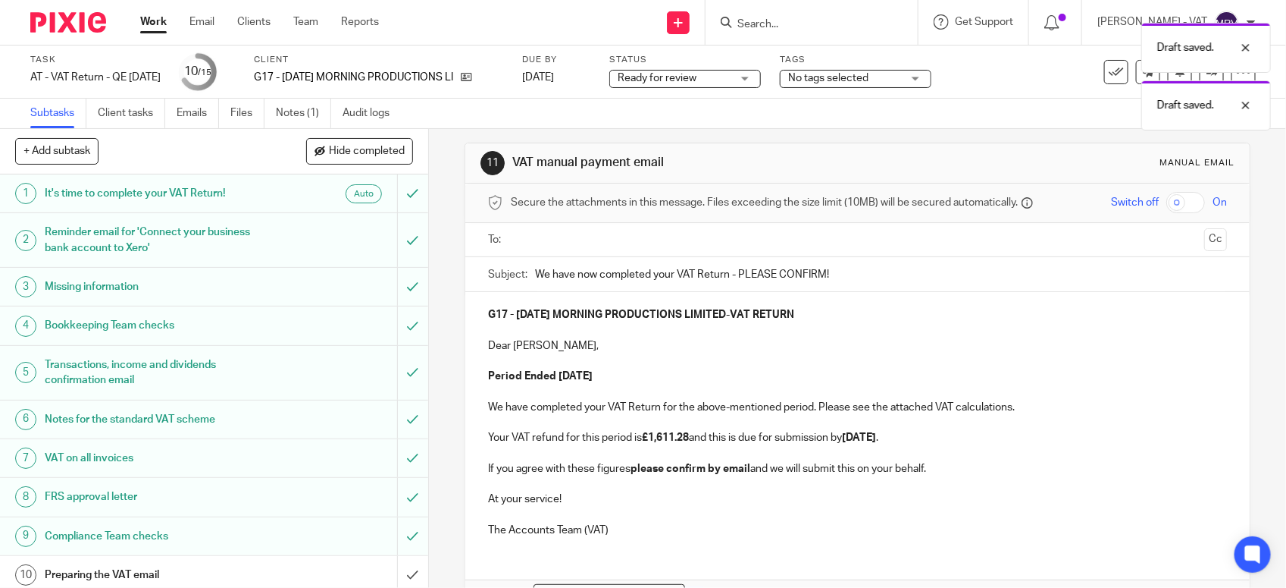
scroll to position [0, 0]
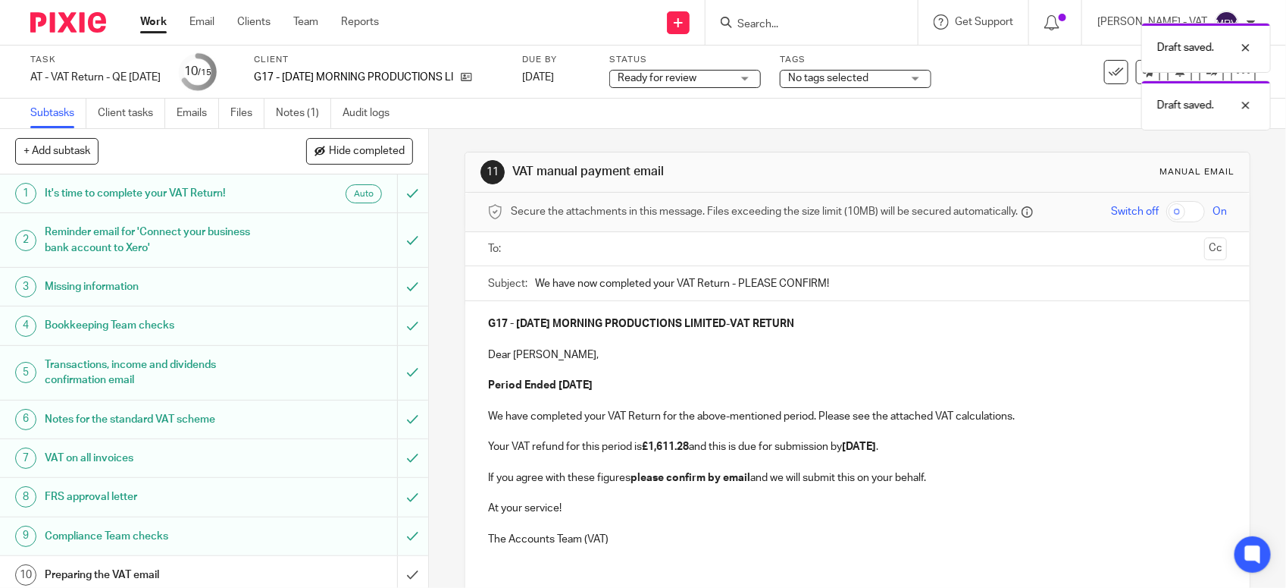
click at [728, 380] on p "Period Ended 31st August 2025" at bounding box center [857, 385] width 739 height 15
click at [562, 243] on input "text" at bounding box center [857, 248] width 682 height 17
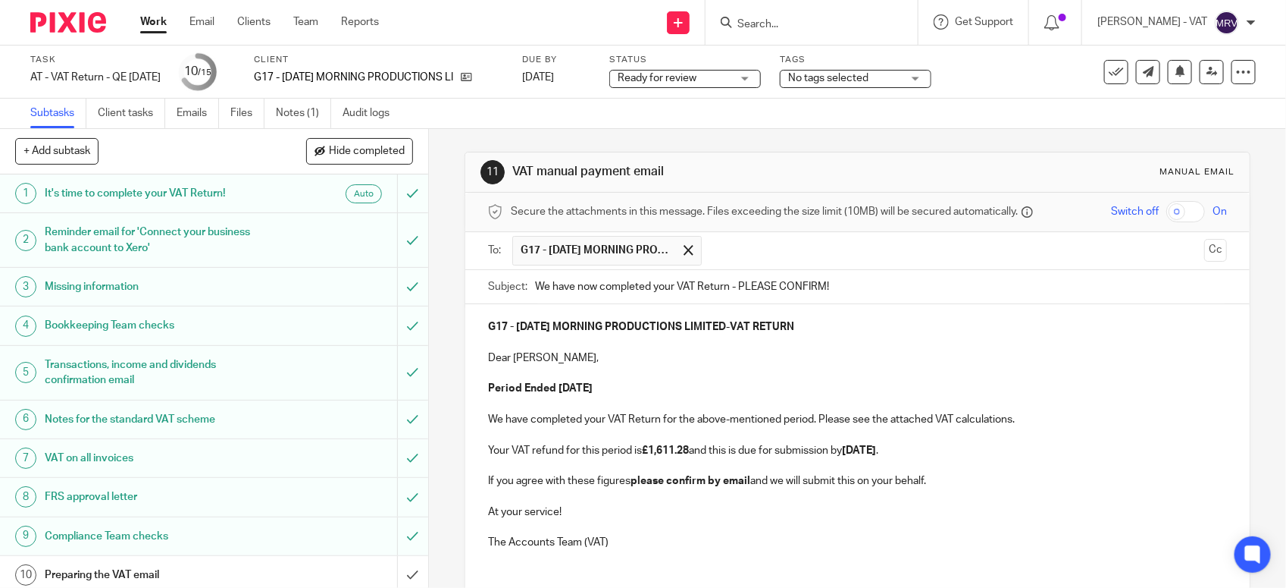
click at [1205, 252] on button "Cc" at bounding box center [1216, 250] width 23 height 23
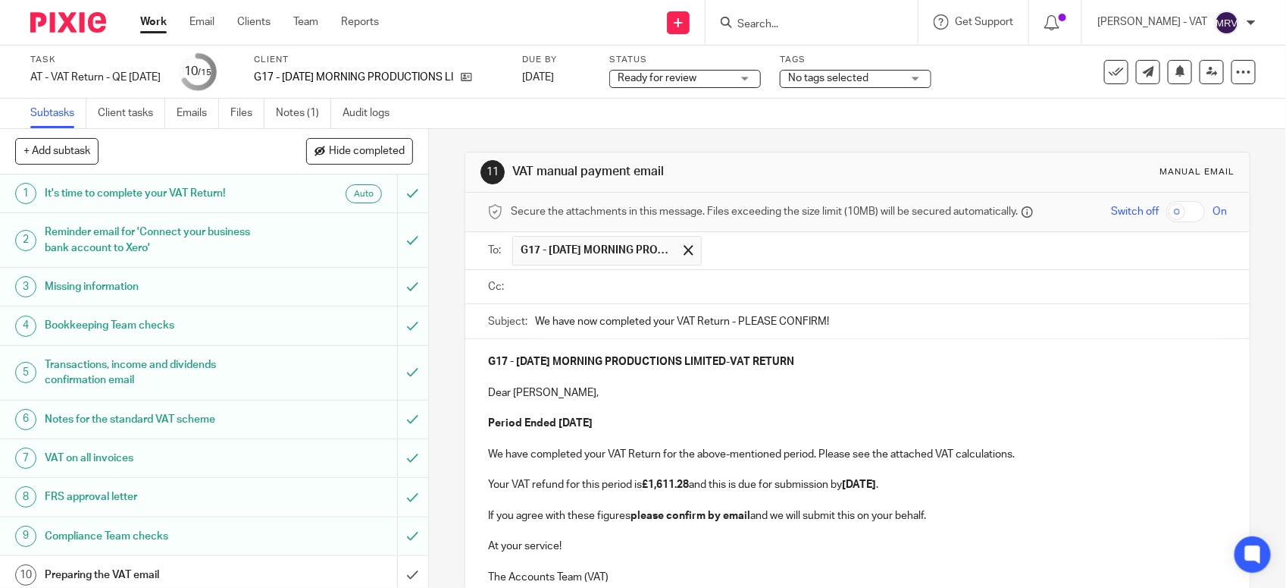
click at [547, 282] on input "text" at bounding box center [868, 286] width 705 height 17
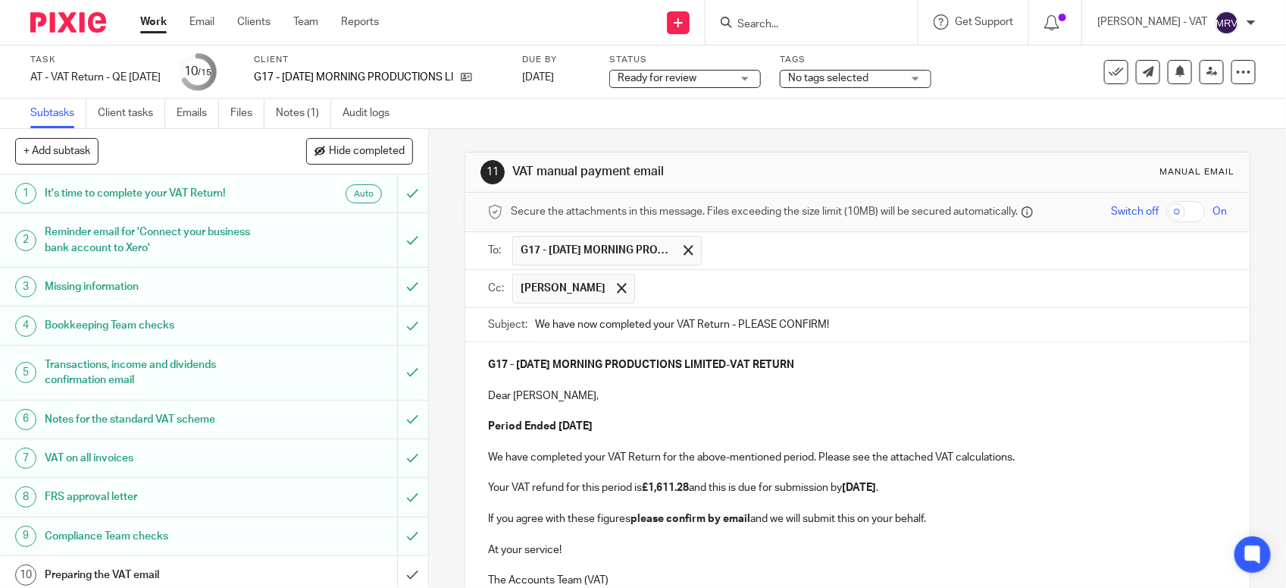
click at [643, 300] on input "text" at bounding box center [932, 289] width 578 height 30
type input "d"
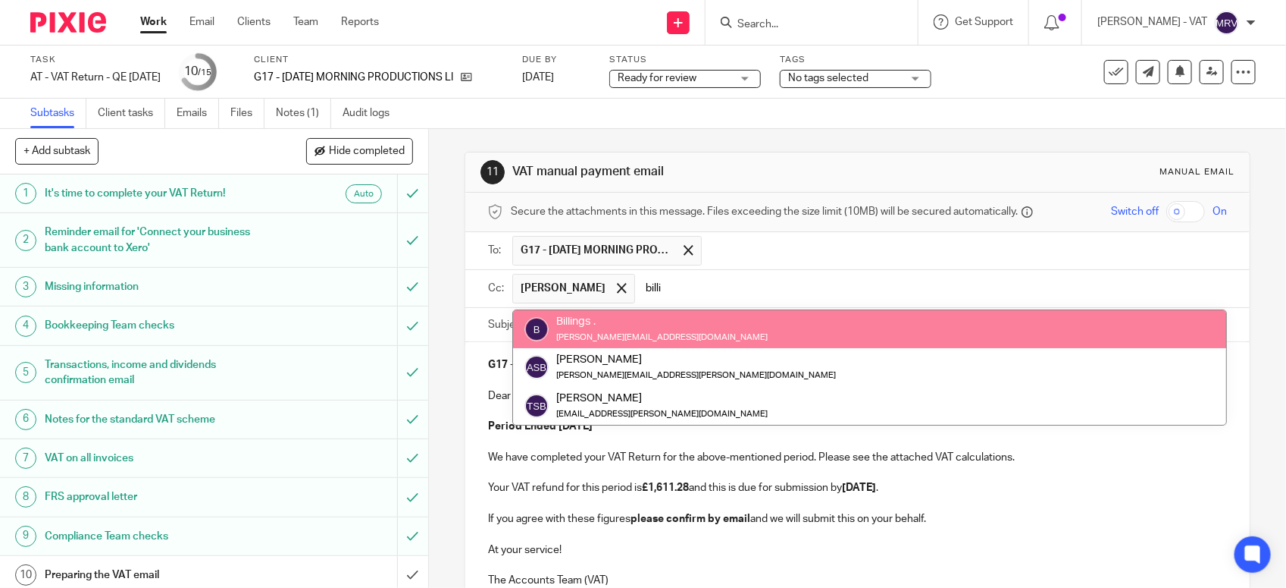
type input "billi"
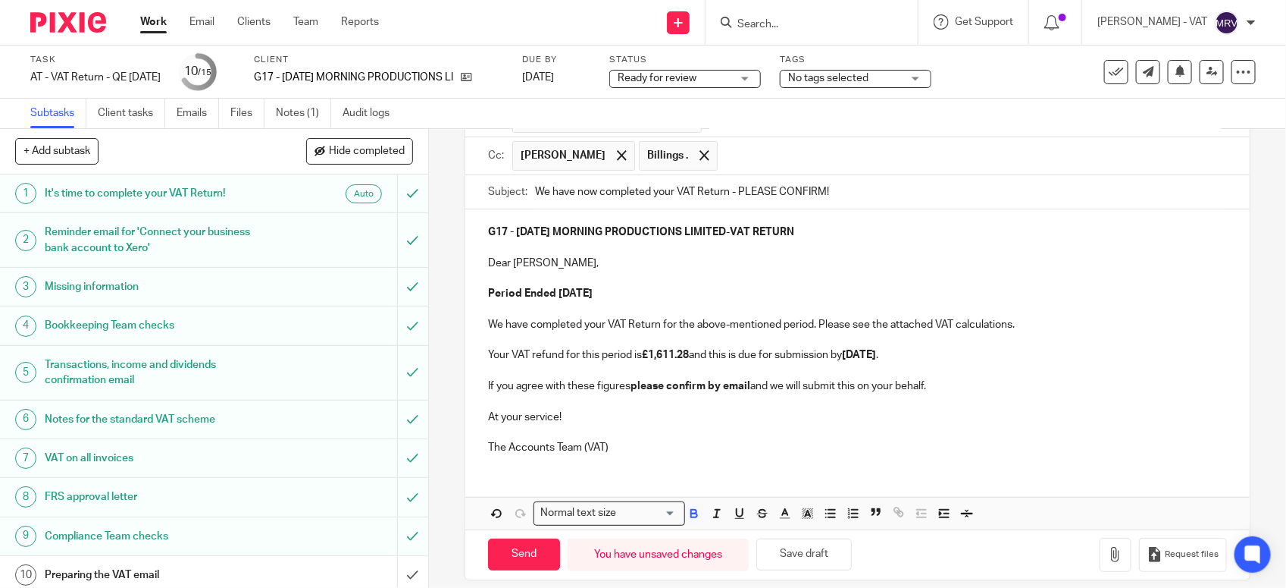
scroll to position [152, 0]
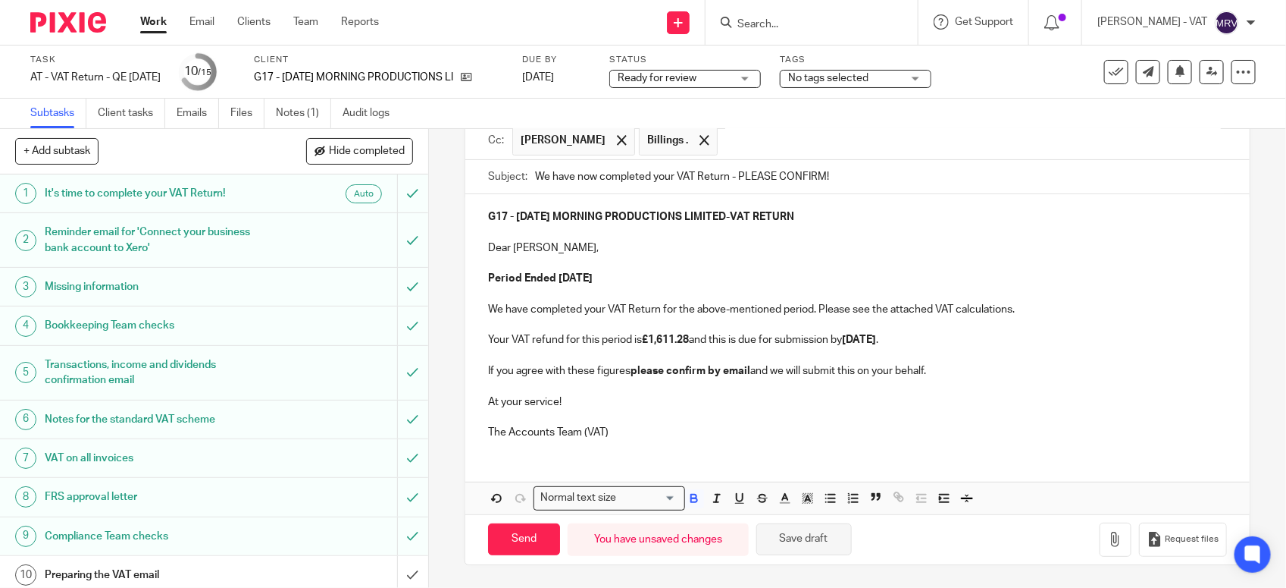
click at [824, 552] on button "Save draft" at bounding box center [805, 539] width 96 height 33
click at [675, 275] on p "Period Ended 31st August 2025" at bounding box center [857, 278] width 739 height 15
click at [948, 339] on p "Your VAT refund for this period is £1,611.28 and this is due for submission by …" at bounding box center [857, 339] width 739 height 15
click at [931, 370] on p "If you agree with these figures please confirm by email and we will submit this…" at bounding box center [857, 370] width 739 height 15
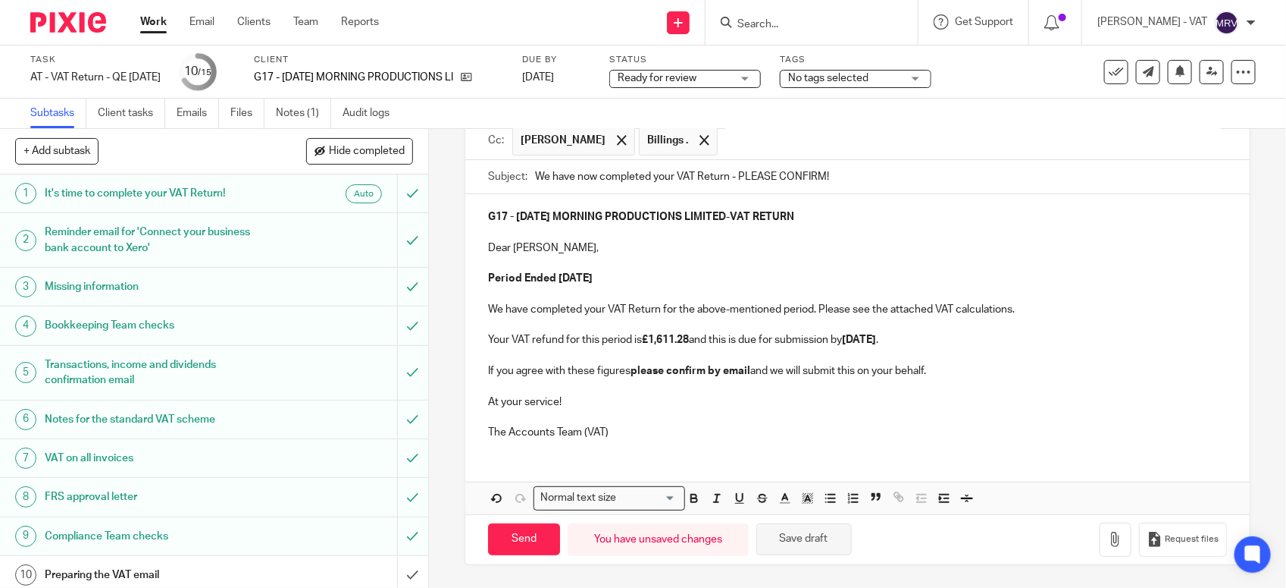
click at [808, 542] on button "Save draft" at bounding box center [805, 539] width 96 height 33
click at [1100, 544] on button "button" at bounding box center [1116, 539] width 32 height 34
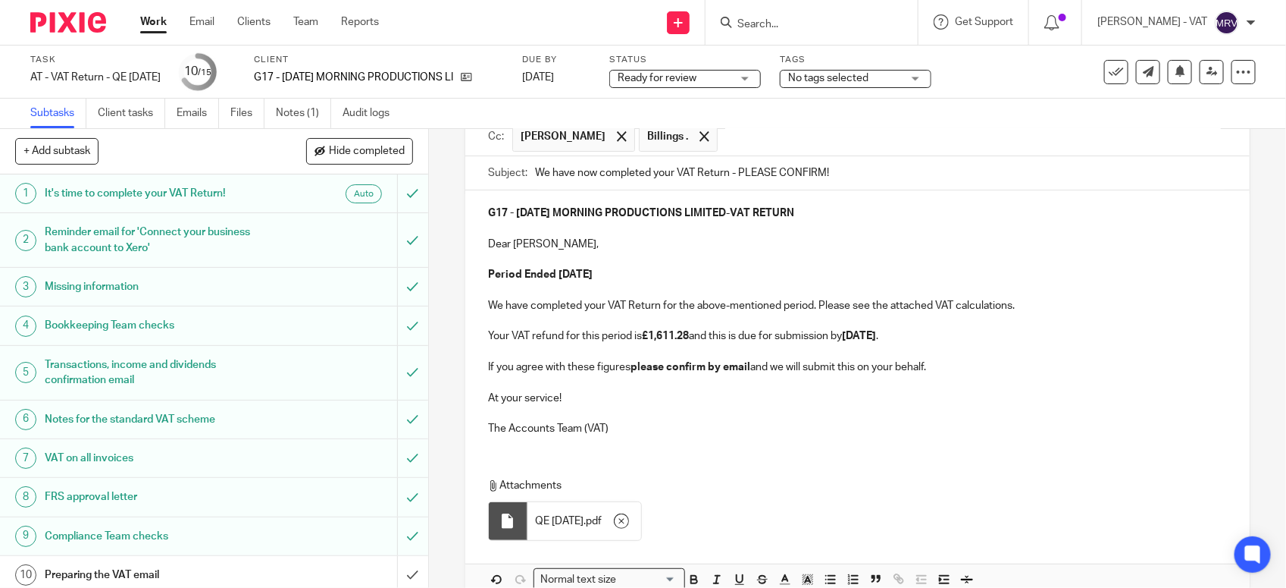
click at [716, 263] on p at bounding box center [857, 259] width 739 height 15
click at [716, 259] on p at bounding box center [857, 259] width 739 height 15
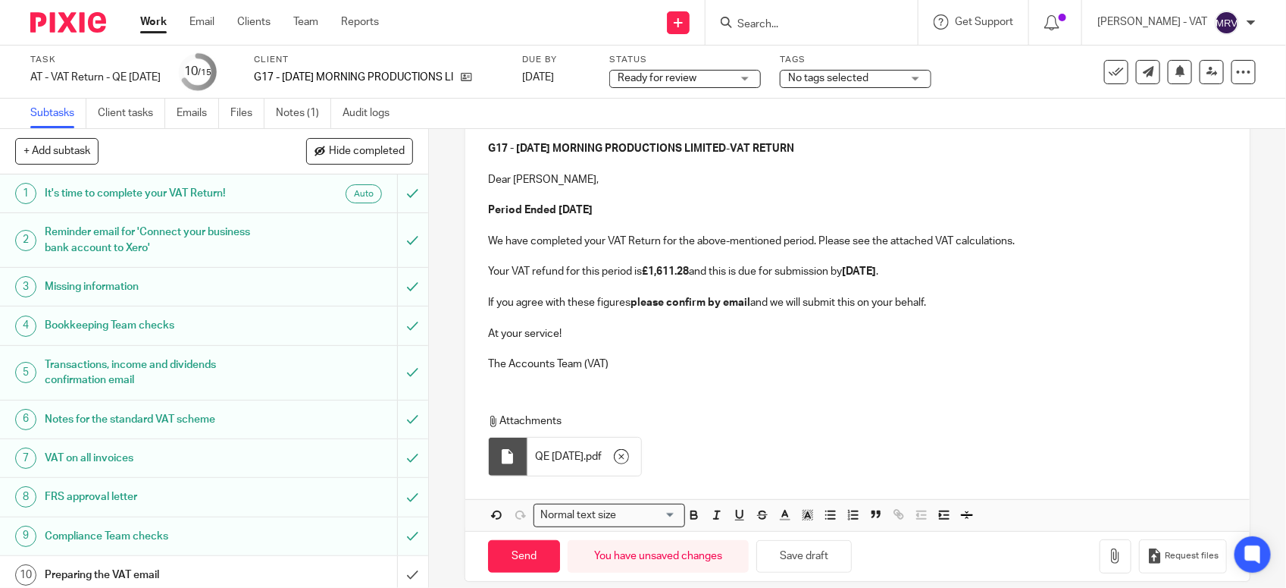
scroll to position [237, 0]
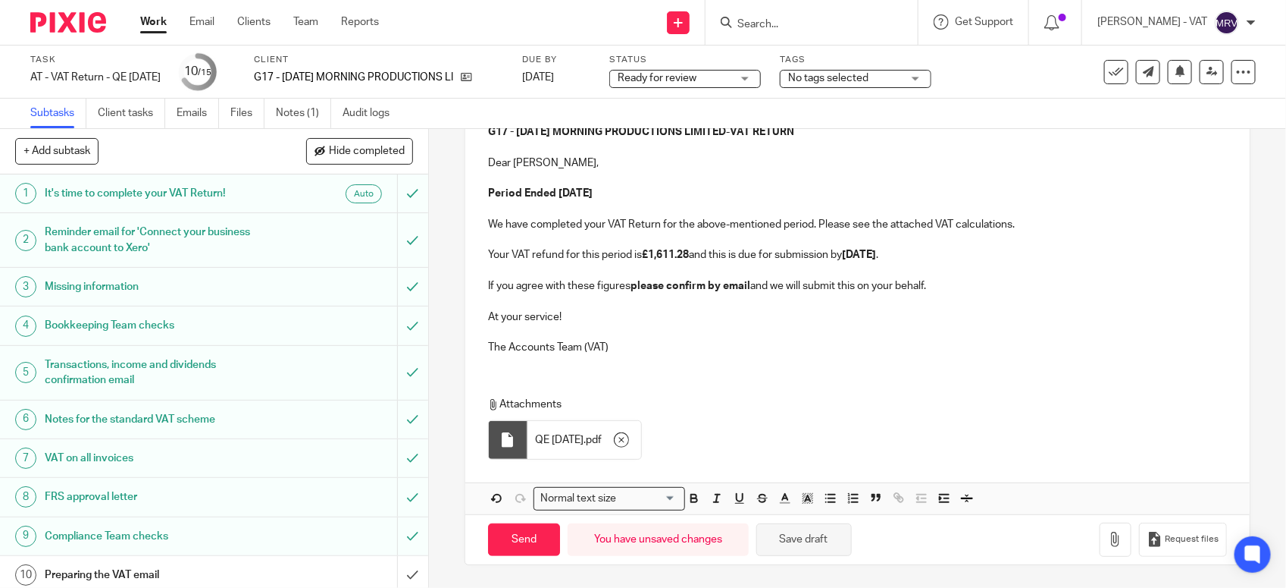
click at [830, 543] on button "Save draft" at bounding box center [805, 539] width 96 height 33
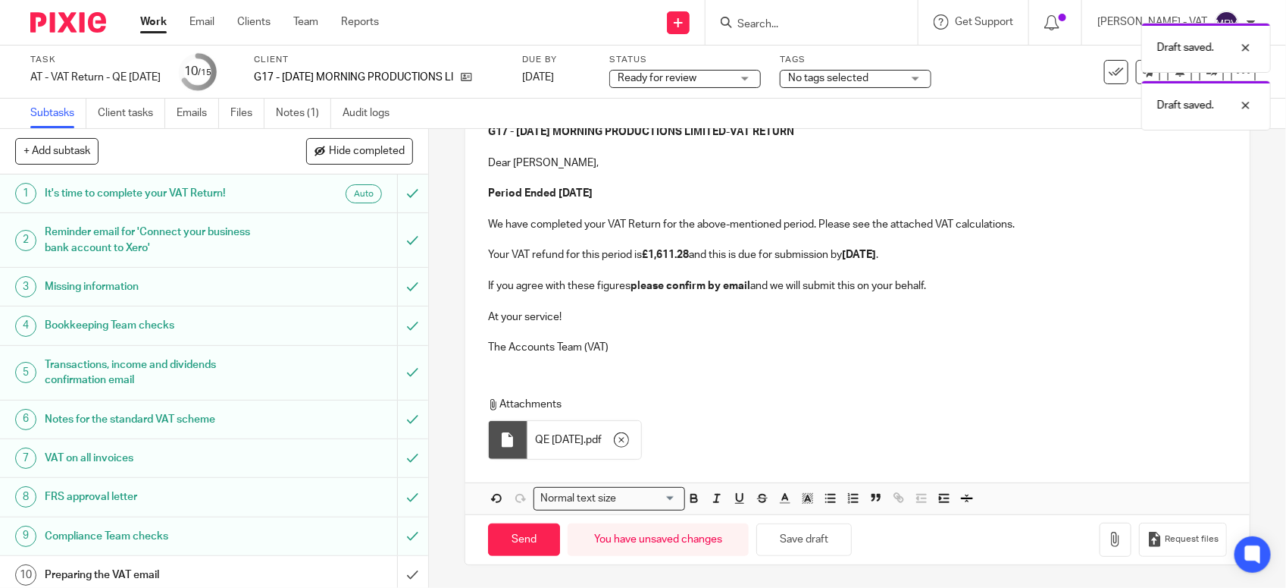
click at [782, 406] on p "Attachments" at bounding box center [847, 403] width 719 height 15
click at [633, 353] on p "The Accounts Team (VAT)" at bounding box center [857, 347] width 739 height 15
click at [237, 116] on link "Files" at bounding box center [247, 114] width 34 height 30
click at [595, 309] on p "At your service!" at bounding box center [857, 316] width 739 height 15
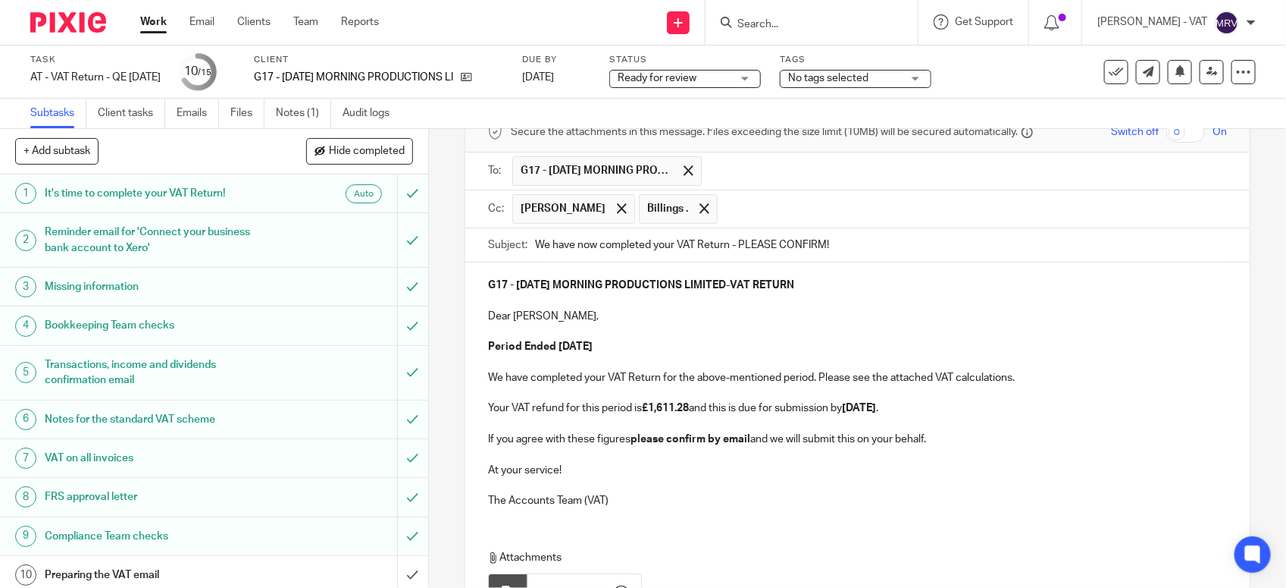
scroll to position [48, 0]
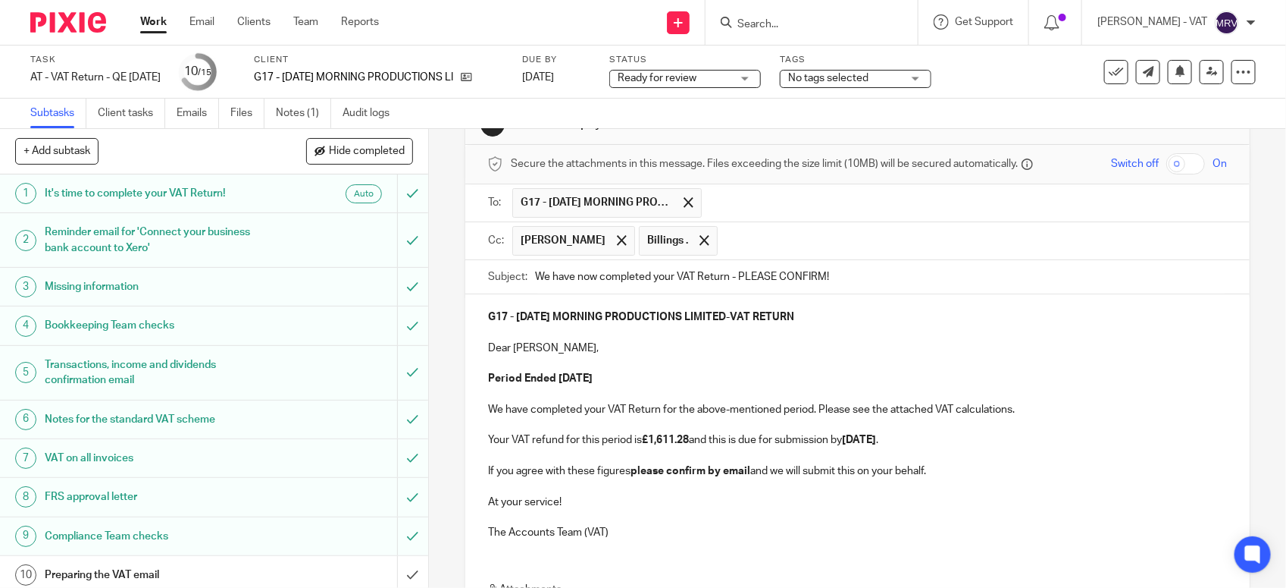
click at [581, 356] on p "Dear David," at bounding box center [857, 347] width 739 height 15
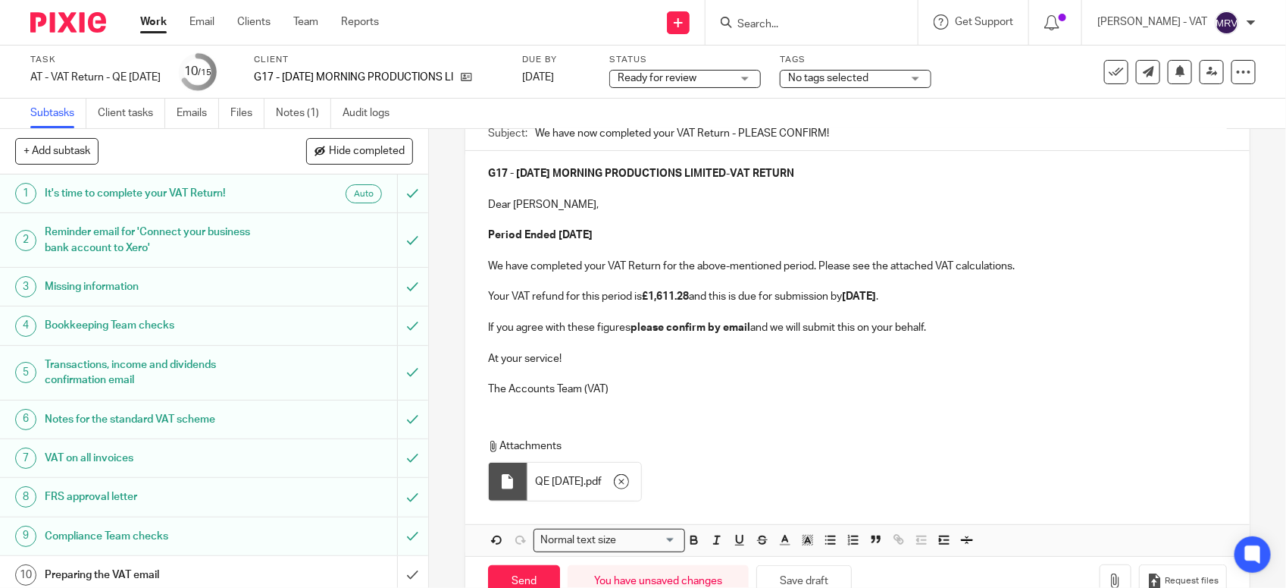
scroll to position [237, 0]
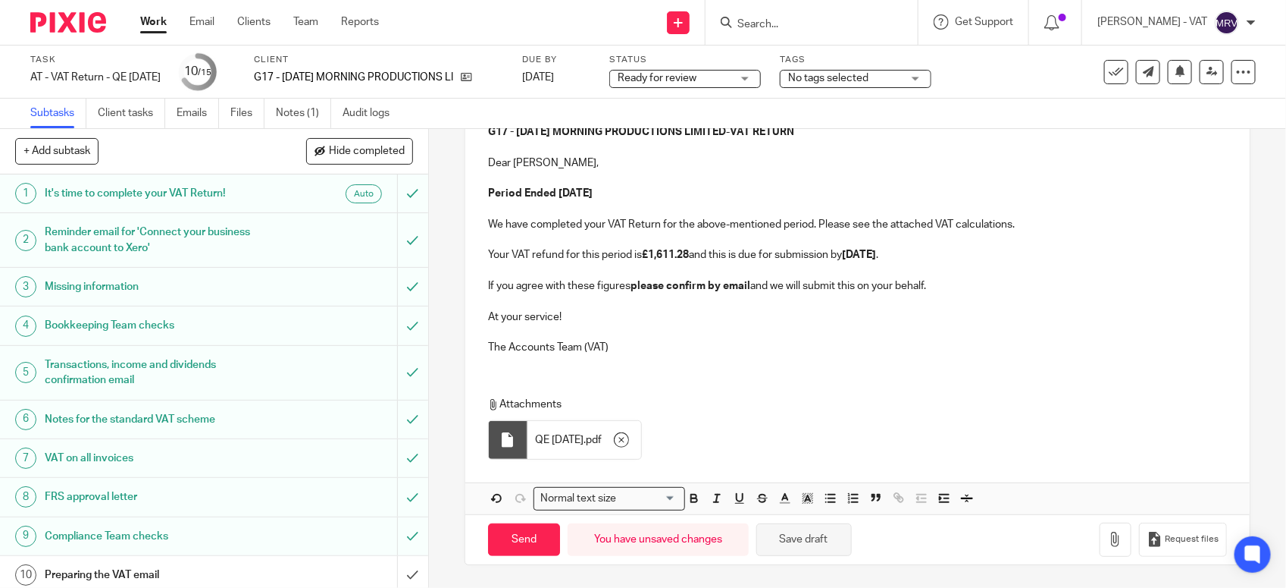
click at [798, 543] on button "Save draft" at bounding box center [805, 539] width 96 height 33
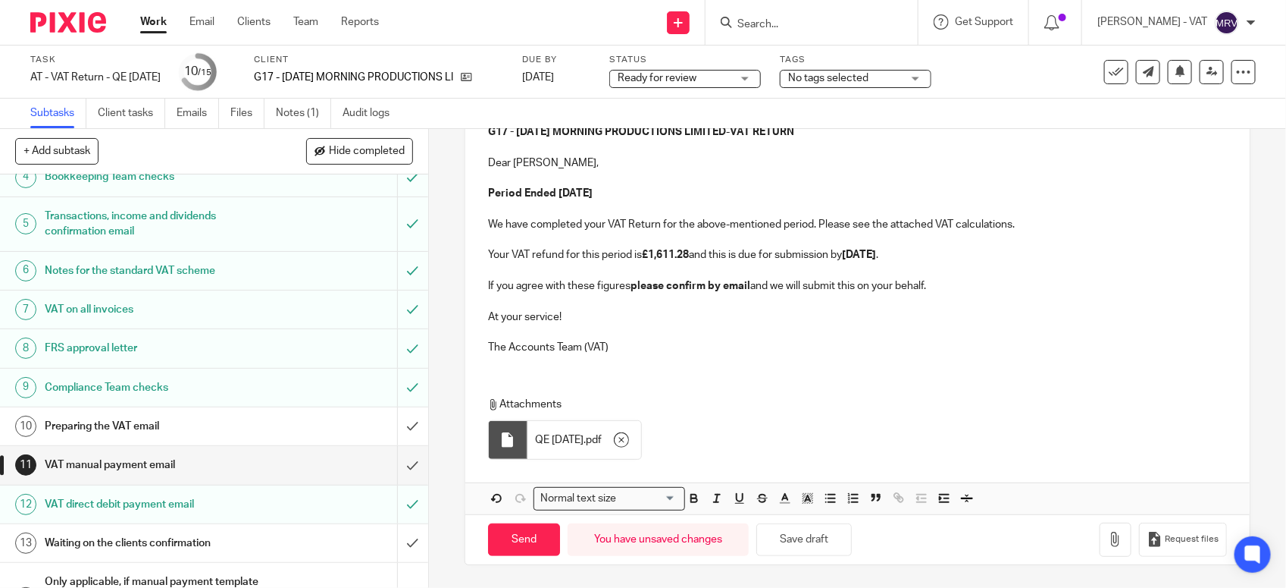
scroll to position [190, 0]
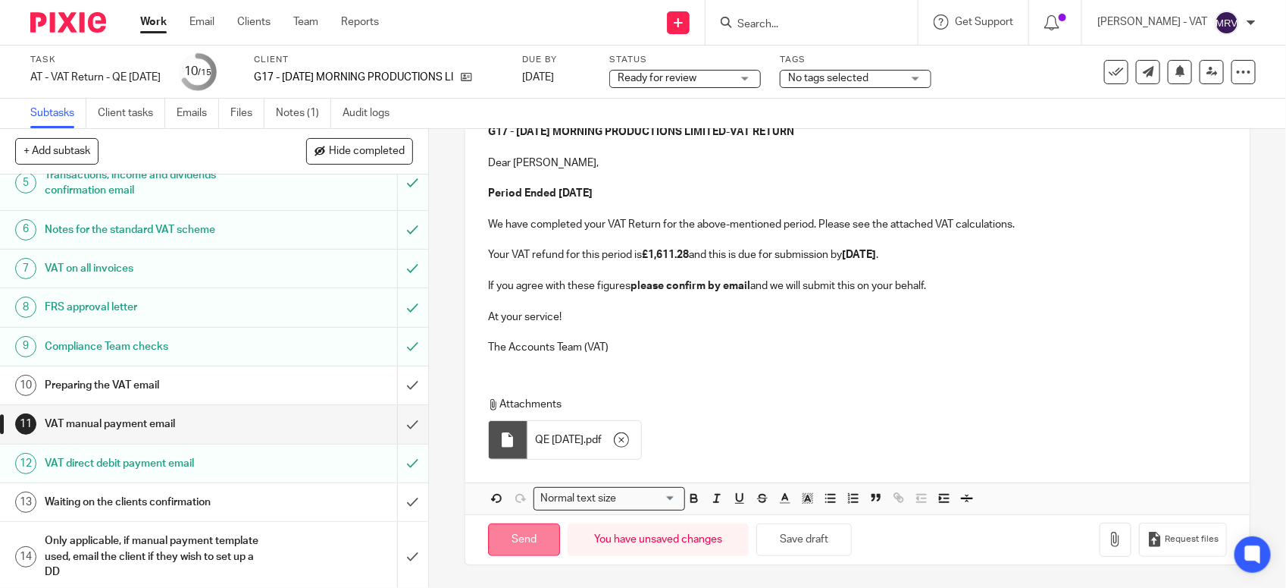
click at [494, 538] on input "Send" at bounding box center [524, 539] width 72 height 33
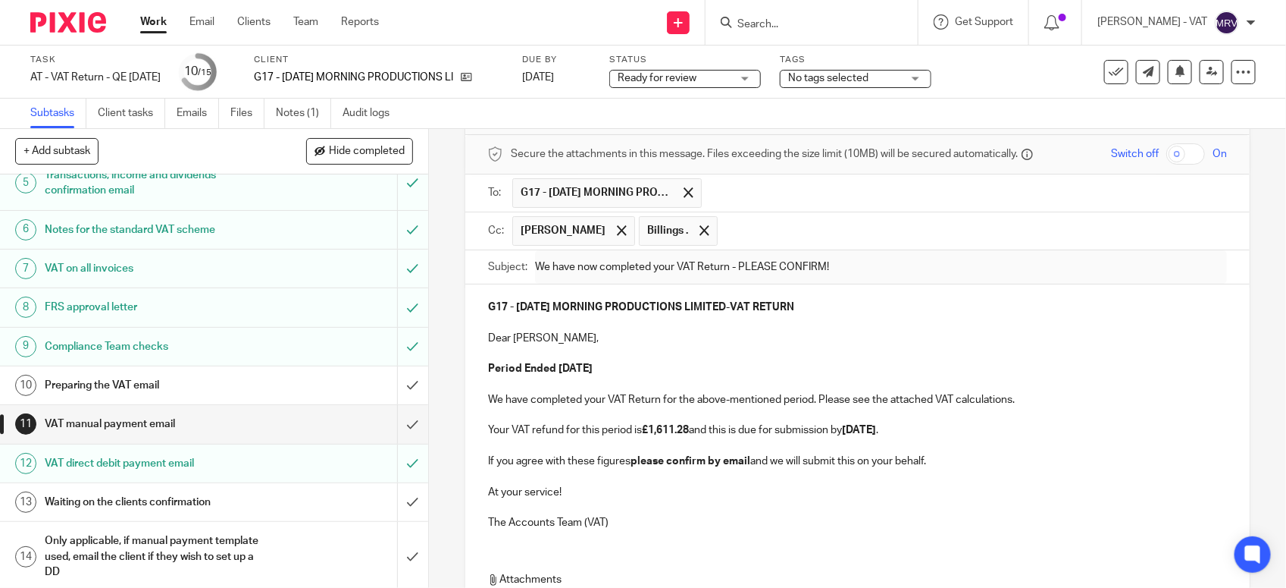
type input "Sent"
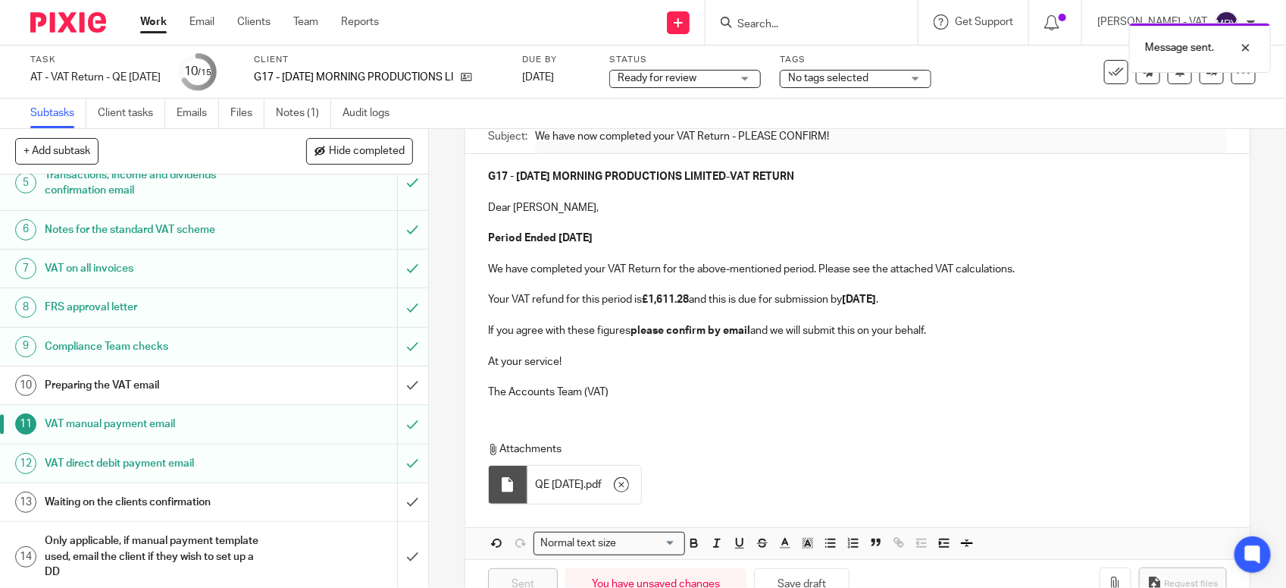
scroll to position [237, 0]
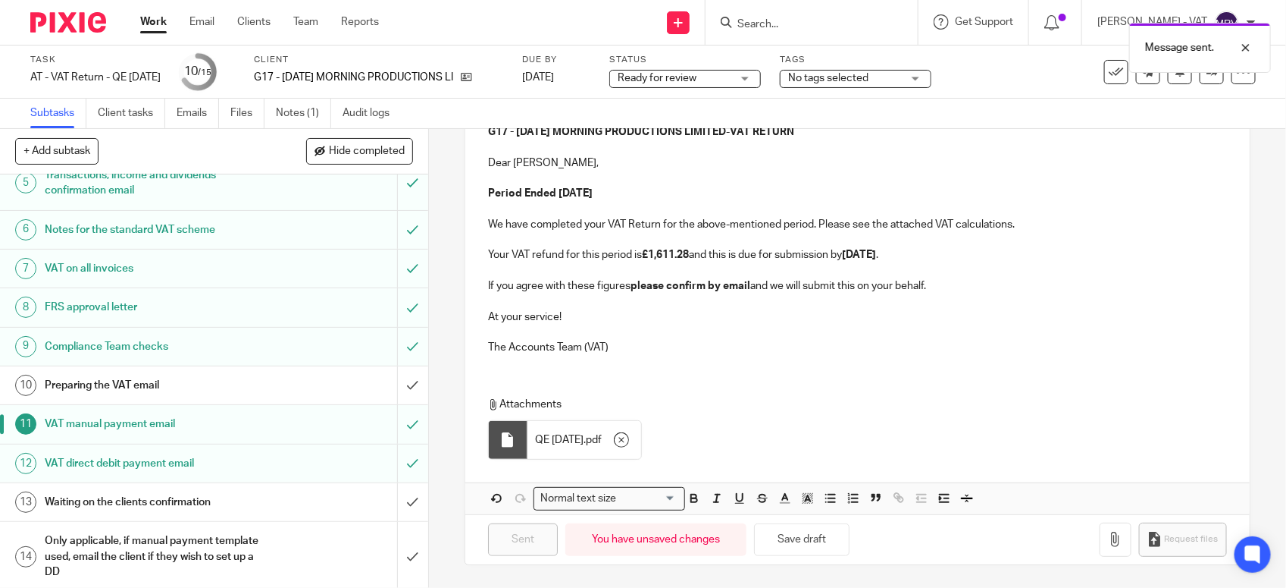
click at [133, 381] on h1 "Preparing the VAT email" at bounding box center [157, 385] width 225 height 23
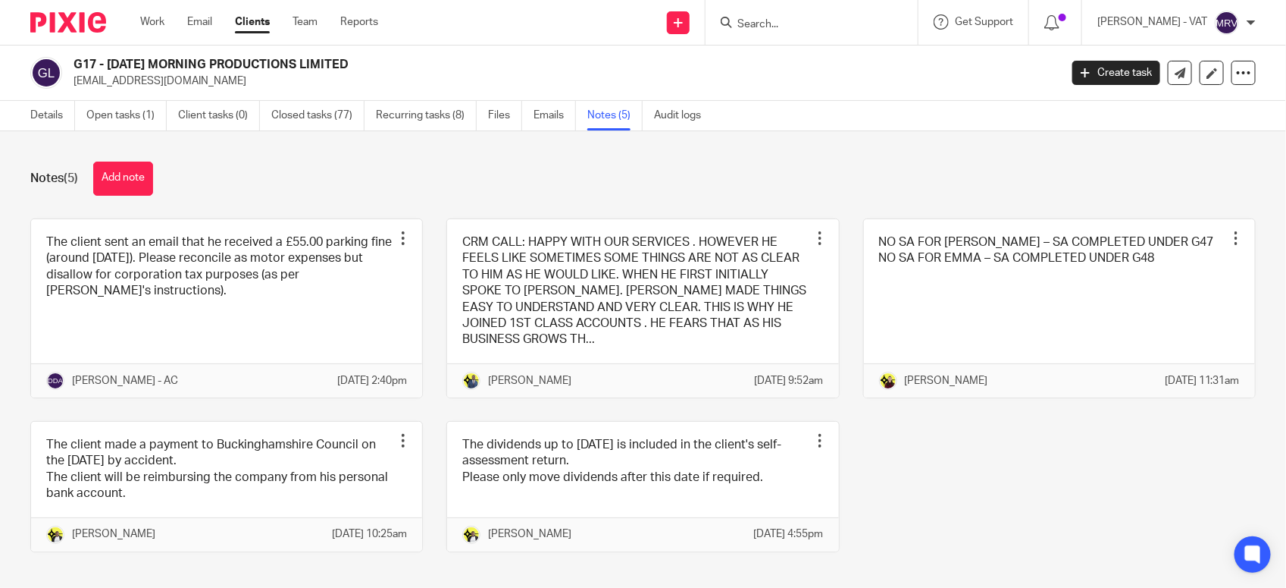
click at [884, 495] on div "The client sent an email that he received a £55.00 parking fine (around [DATE])…" at bounding box center [631, 396] width 1249 height 356
click at [44, 122] on link "Details" at bounding box center [52, 116] width 45 height 30
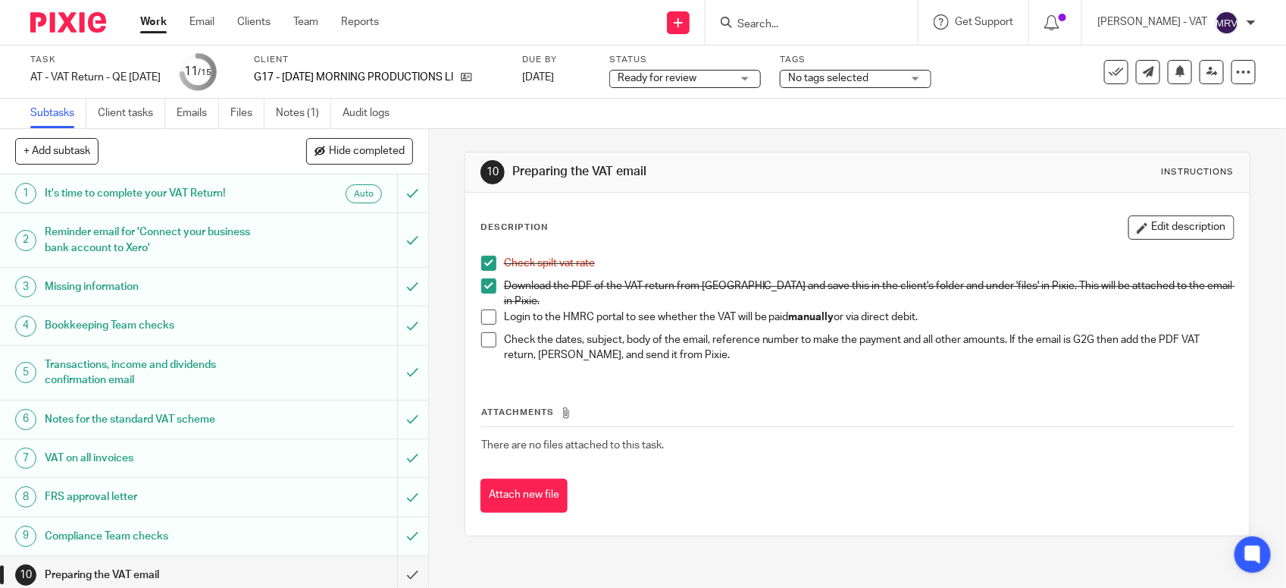
click at [486, 309] on span at bounding box center [488, 316] width 15 height 15
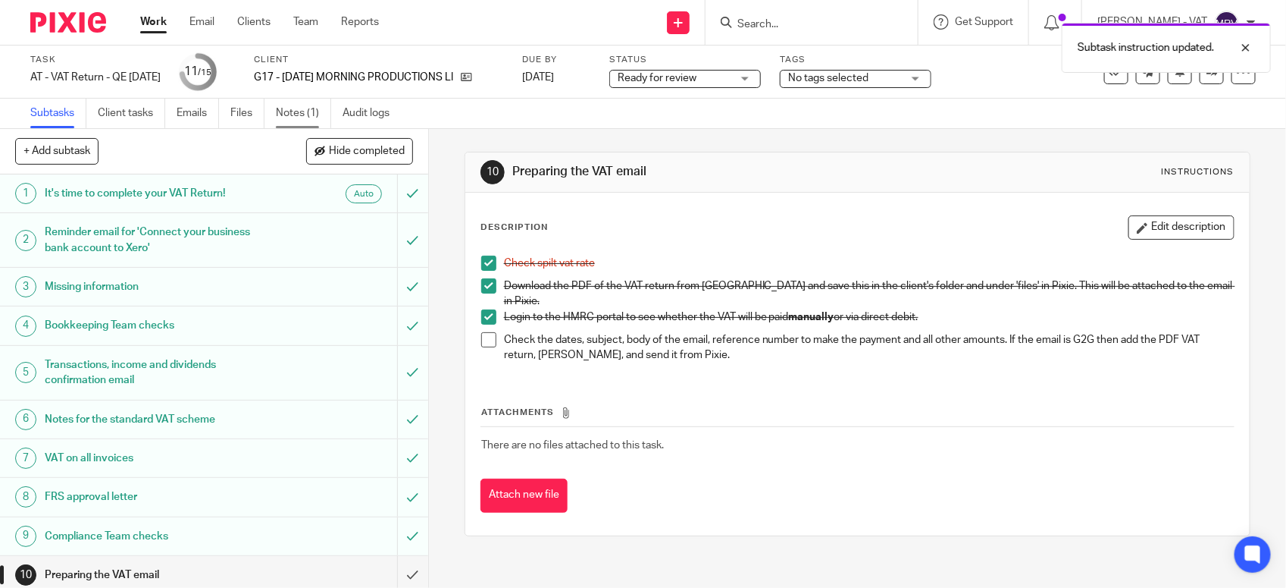
click at [278, 122] on link "Notes (1)" at bounding box center [303, 114] width 55 height 30
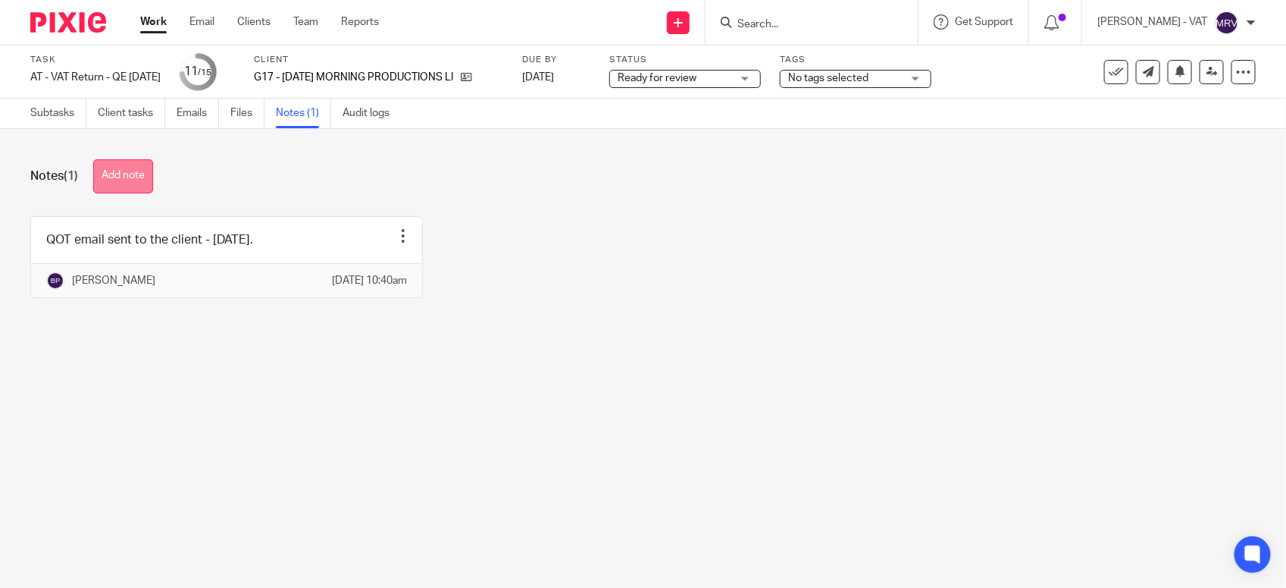
click at [127, 183] on button "Add note" at bounding box center [123, 176] width 60 height 34
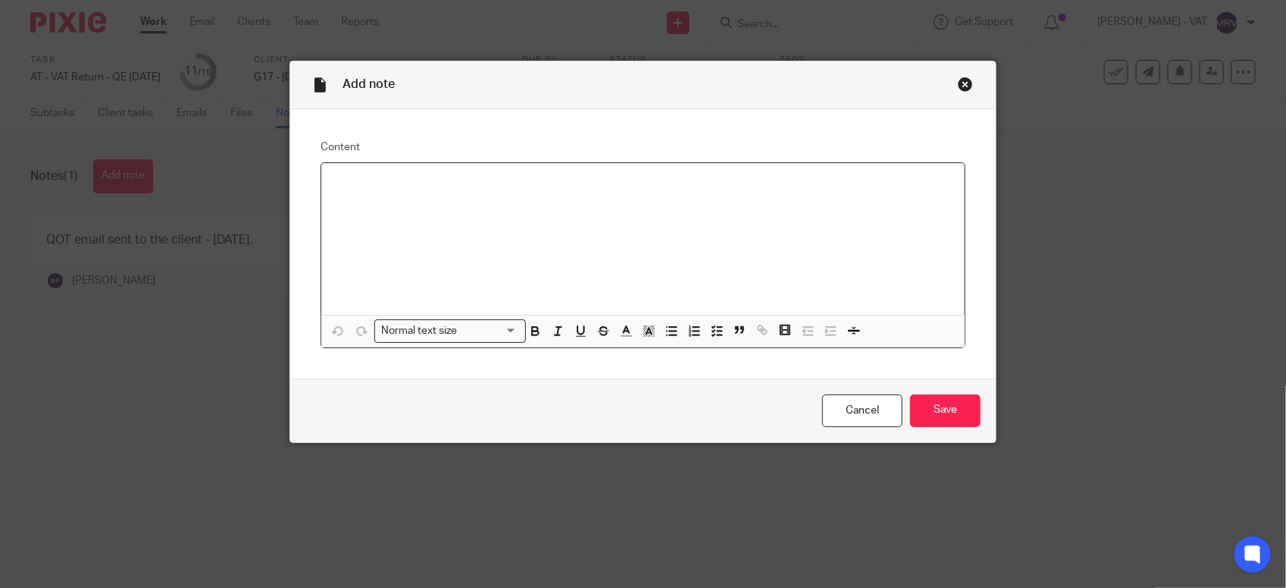
click at [494, 221] on div at bounding box center [643, 239] width 644 height 152
click at [932, 402] on input "Save" at bounding box center [945, 410] width 71 height 33
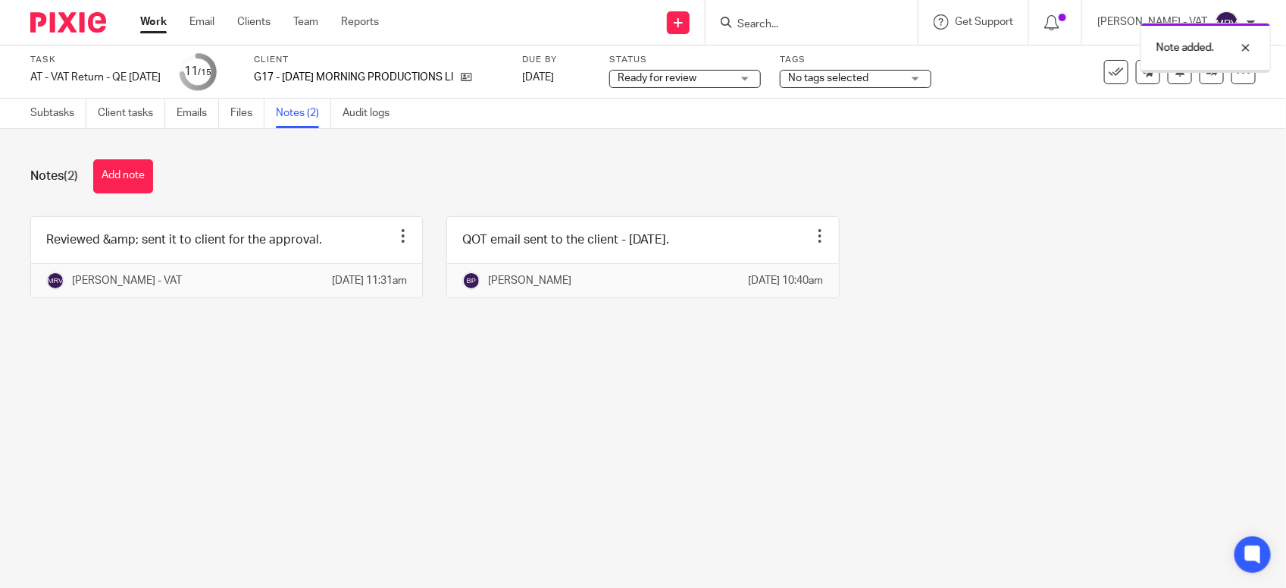
click at [437, 456] on main "Task AT - VAT Return - QE 31-08-2025 Save AT - VAT Return - QE 31-08-2025 11 /1…" at bounding box center [643, 294] width 1286 height 588
click at [61, 125] on link "Subtasks" at bounding box center [58, 114] width 56 height 30
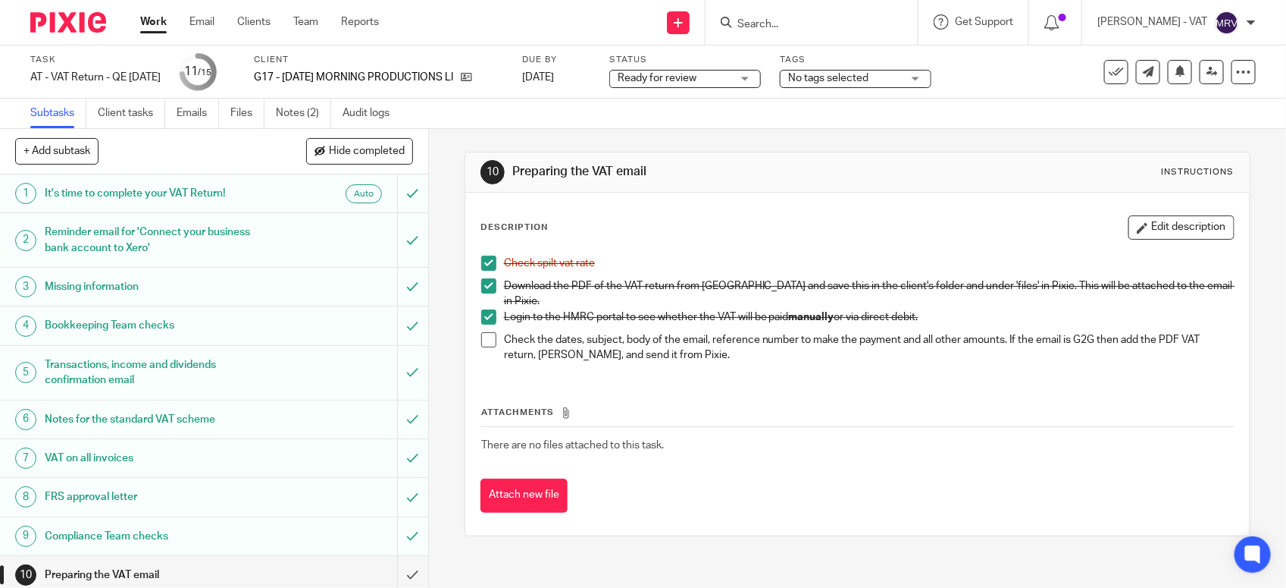
click at [481, 340] on li "Check the dates, subject, body of the email, reference number to make the payme…" at bounding box center [857, 347] width 753 height 31
click at [482, 339] on span at bounding box center [488, 339] width 15 height 15
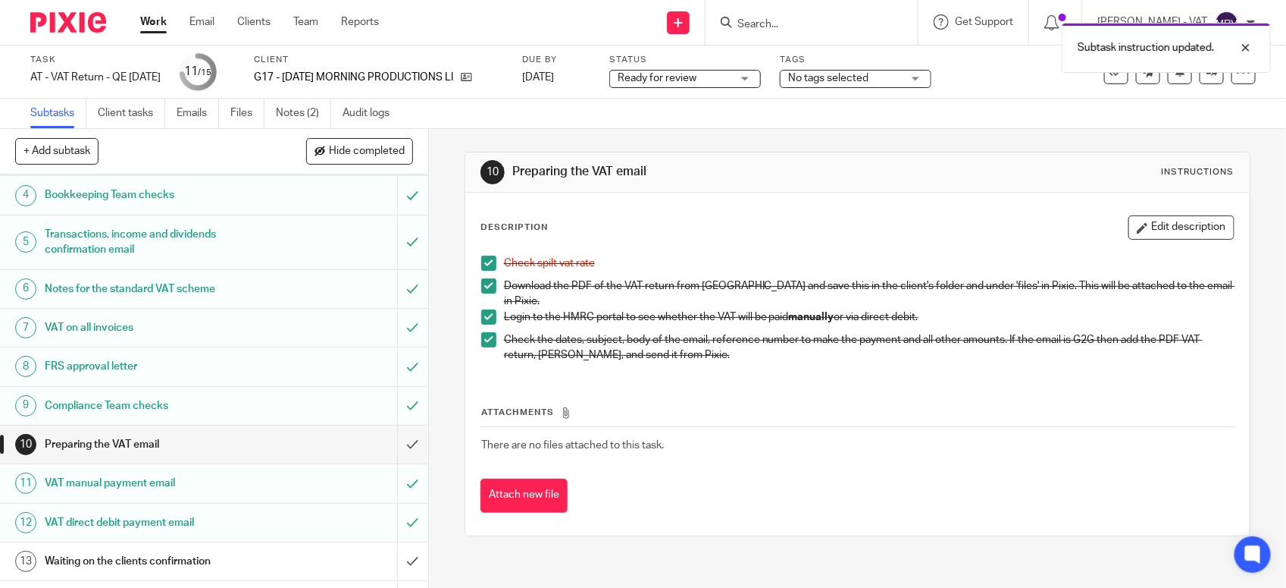
scroll to position [236, 0]
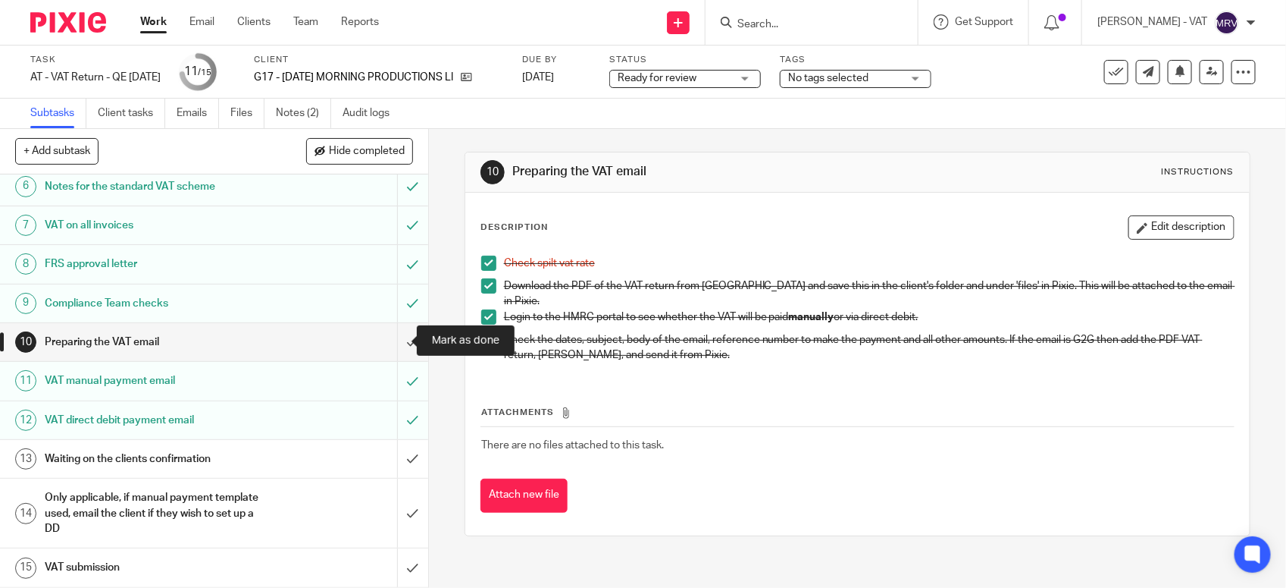
drag, startPoint x: 400, startPoint y: 347, endPoint x: 409, endPoint y: 343, distance: 10.2
click at [400, 347] on input "submit" at bounding box center [214, 342] width 428 height 38
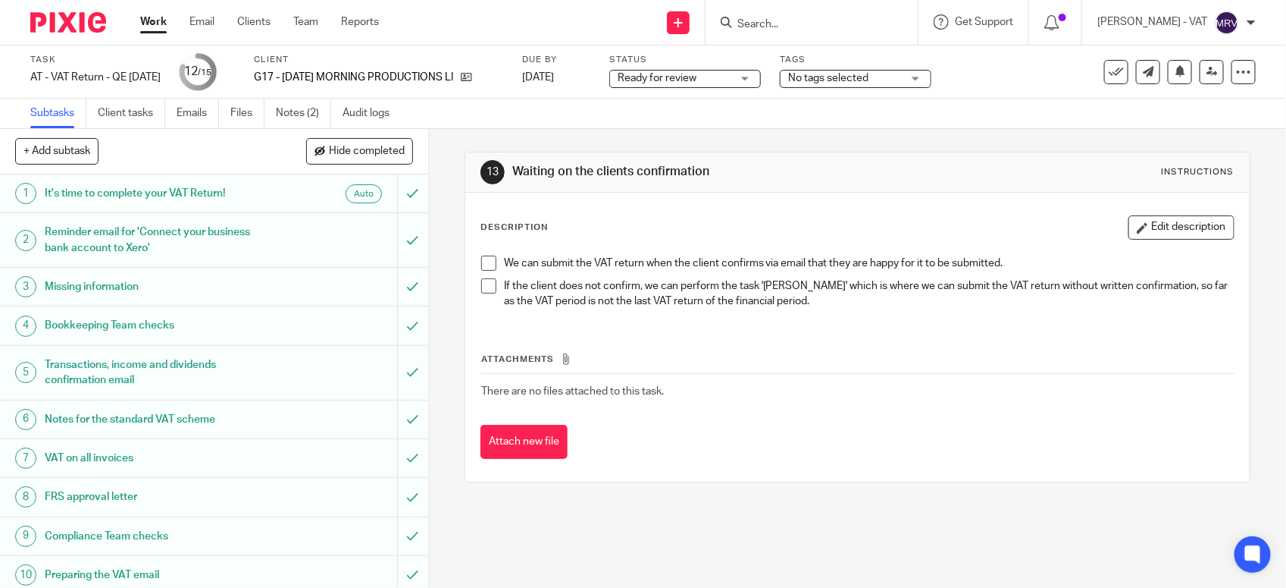
click at [732, 77] on span "Ready for review" at bounding box center [675, 79] width 114 height 16
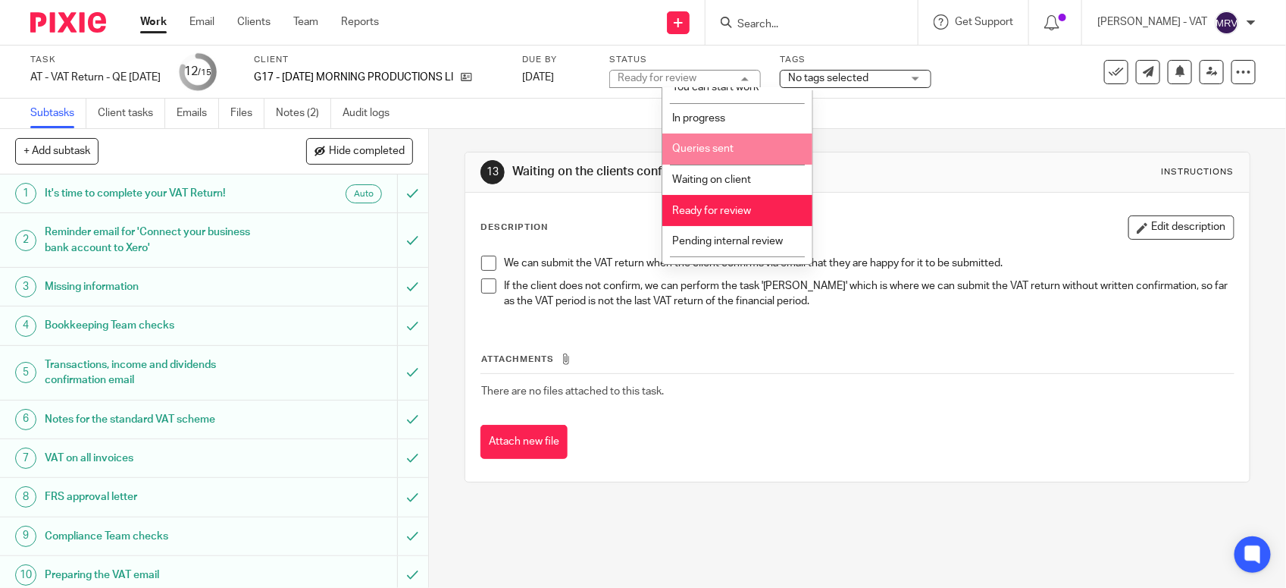
scroll to position [68, 0]
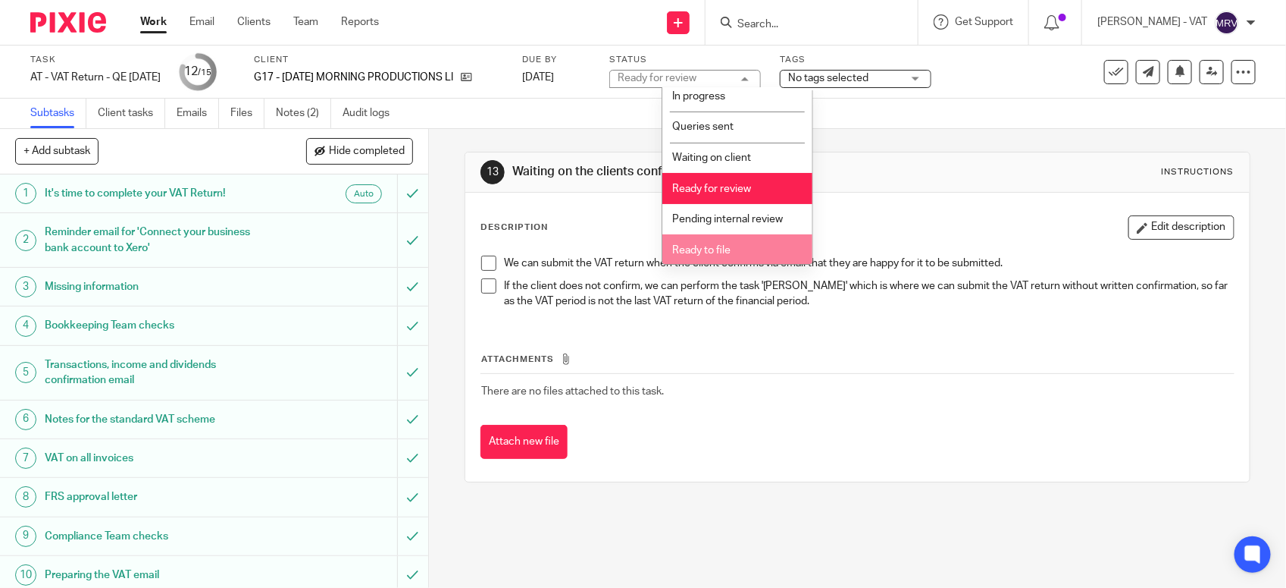
click at [734, 237] on li "Ready to file" at bounding box center [738, 249] width 150 height 31
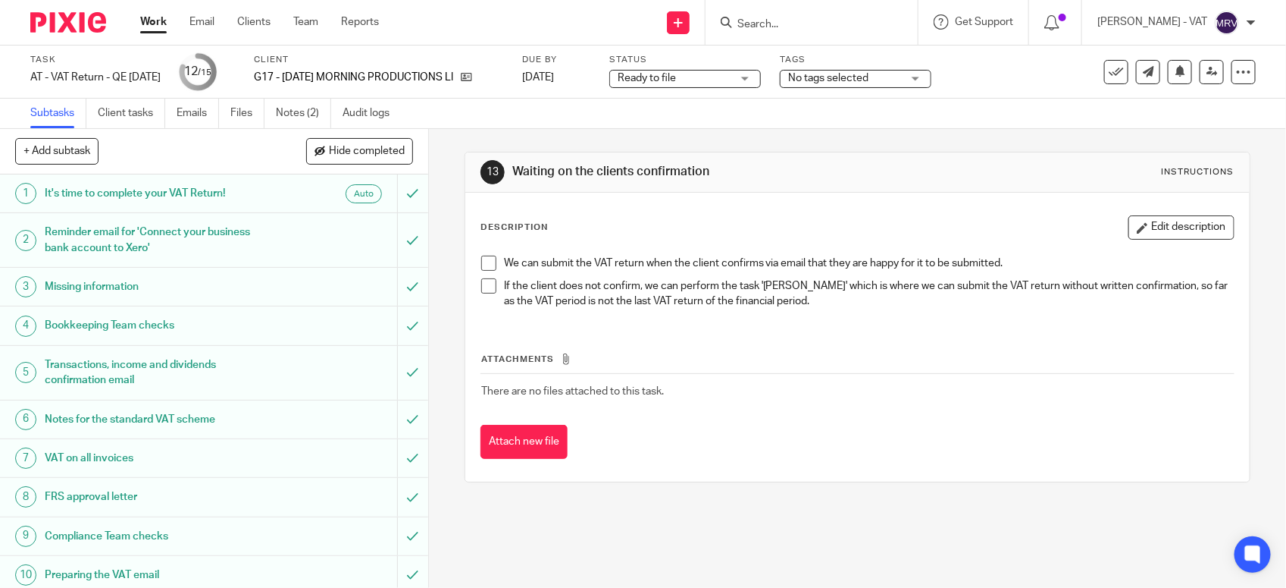
click at [797, 199] on div "Description Edit description We can submit the VAT return when the client confi…" at bounding box center [857, 337] width 785 height 289
click at [642, 197] on div "Description Edit description We can submit the VAT return when the client confi…" at bounding box center [857, 337] width 785 height 289
click at [1200, 78] on link at bounding box center [1212, 72] width 24 height 24
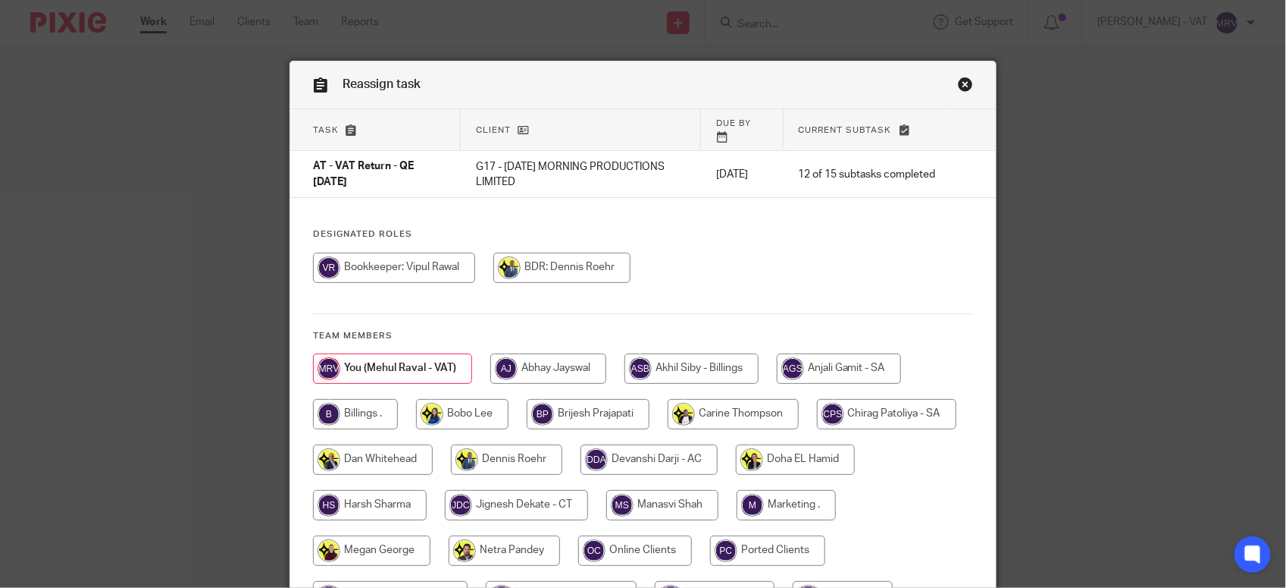
click at [355, 407] on input "radio" at bounding box center [355, 414] width 85 height 30
radio input "true"
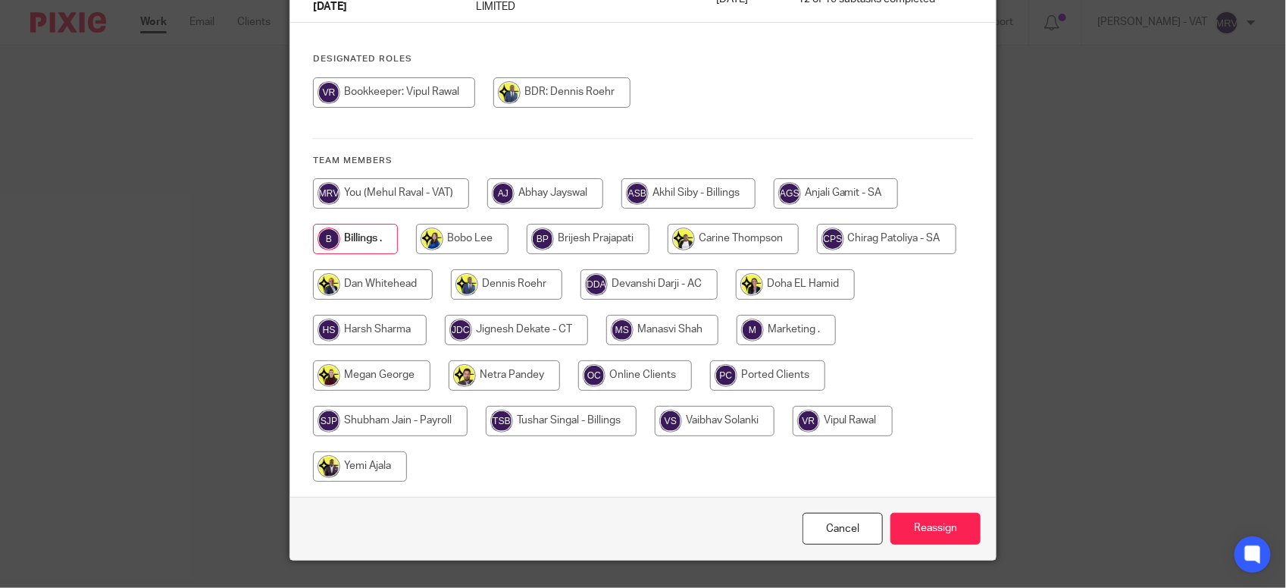
scroll to position [198, 0]
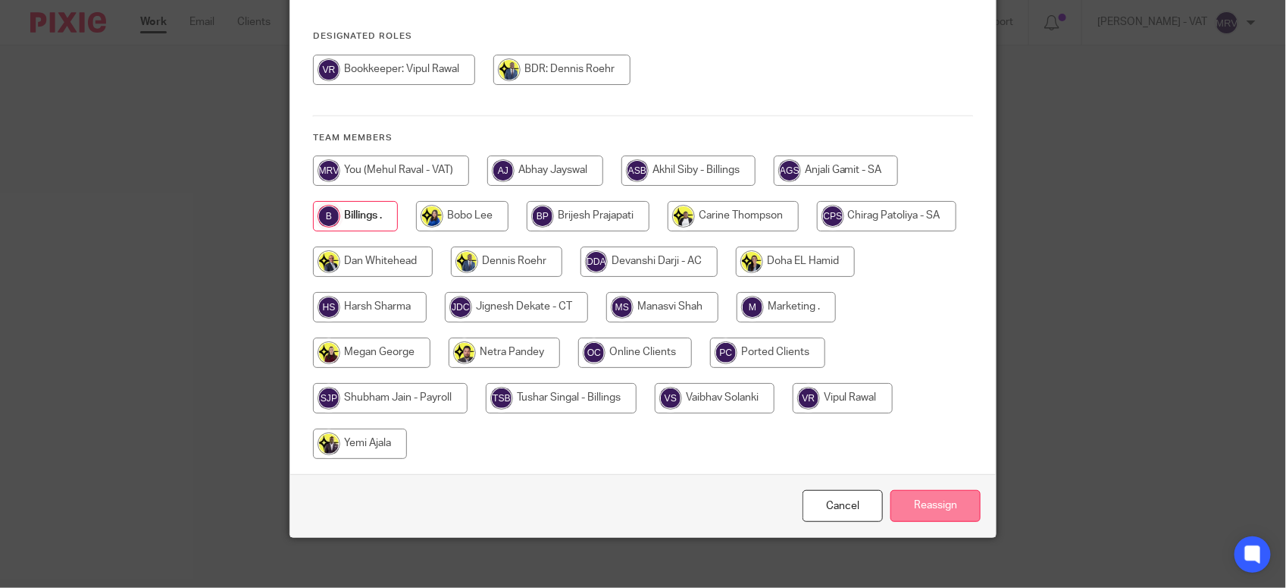
click at [936, 490] on input "Reassign" at bounding box center [936, 506] width 90 height 33
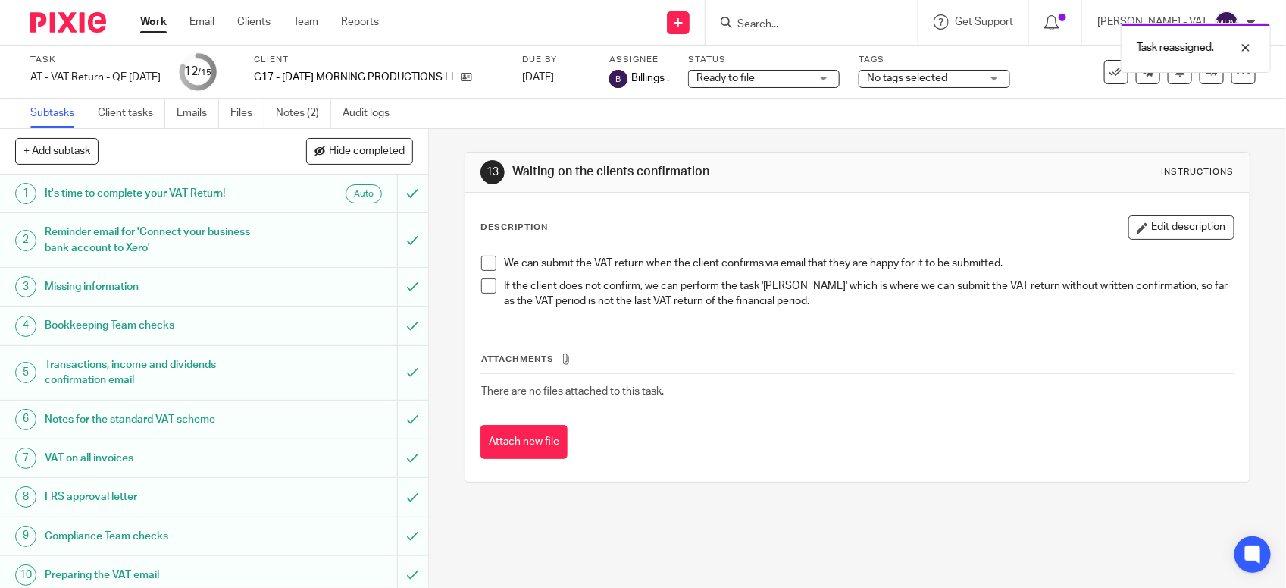
click at [766, 346] on div "Attachments There are no files attached to this task. Attach new file" at bounding box center [858, 390] width 754 height 138
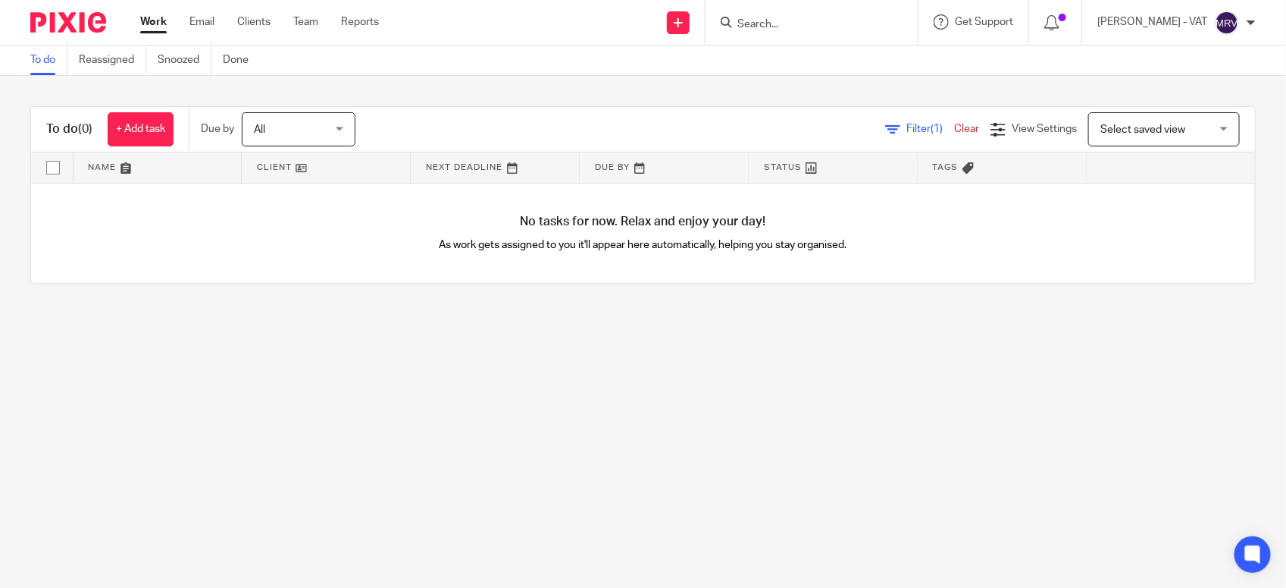
click at [566, 324] on main "To do Reassigned Snoozed Done To do (0) + Add task Due by All All [DATE] [DATE]…" at bounding box center [643, 294] width 1286 height 588
click at [830, 413] on main "To do Reassigned Snoozed Done To do (0) + Add task Due by All All Today Tomorro…" at bounding box center [643, 294] width 1286 height 588
click at [497, 415] on main "To do Reassigned Snoozed Done To do (0) + Add task Due by All All [DATE] [DATE]…" at bounding box center [643, 294] width 1286 height 588
click at [414, 368] on main "To do Reassigned Snoozed Done To do (0) + Add task Due by All All [DATE] [DATE]…" at bounding box center [643, 294] width 1286 height 588
click at [524, 384] on main "To do Reassigned Snoozed Done To do (0) + Add task Due by All All Today Tomorro…" at bounding box center [643, 294] width 1286 height 588
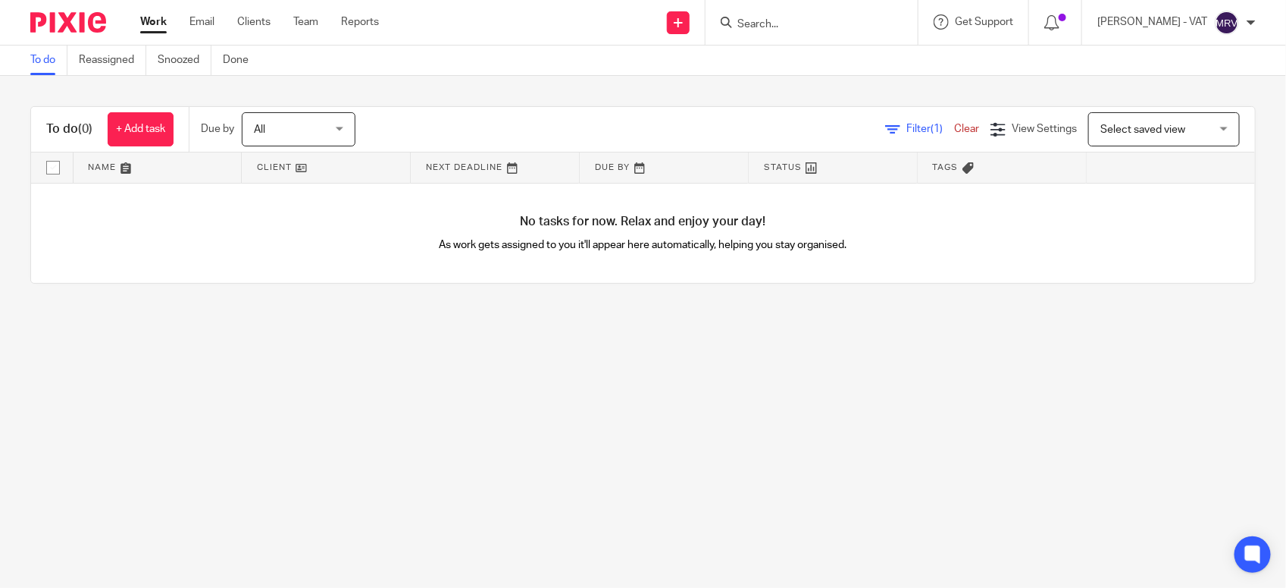
click at [39, 69] on link "To do" at bounding box center [48, 60] width 37 height 30
click at [445, 297] on div "To do (0) + Add task Due by All All Today Tomorrow This week Next week This mon…" at bounding box center [643, 195] width 1286 height 238
click at [679, 370] on main "To do Reassigned Snoozed Done To do (0) + Add task Due by All All Today Tomorro…" at bounding box center [643, 294] width 1286 height 588
click at [705, 493] on main "To do Reassigned Snoozed Done To do (0) + Add task Due by All All Today Tomorro…" at bounding box center [643, 294] width 1286 height 588
click at [396, 365] on main "To do Reassigned Snoozed Done To do (0) + Add task Due by All All Today Tomorro…" at bounding box center [643, 294] width 1286 height 588
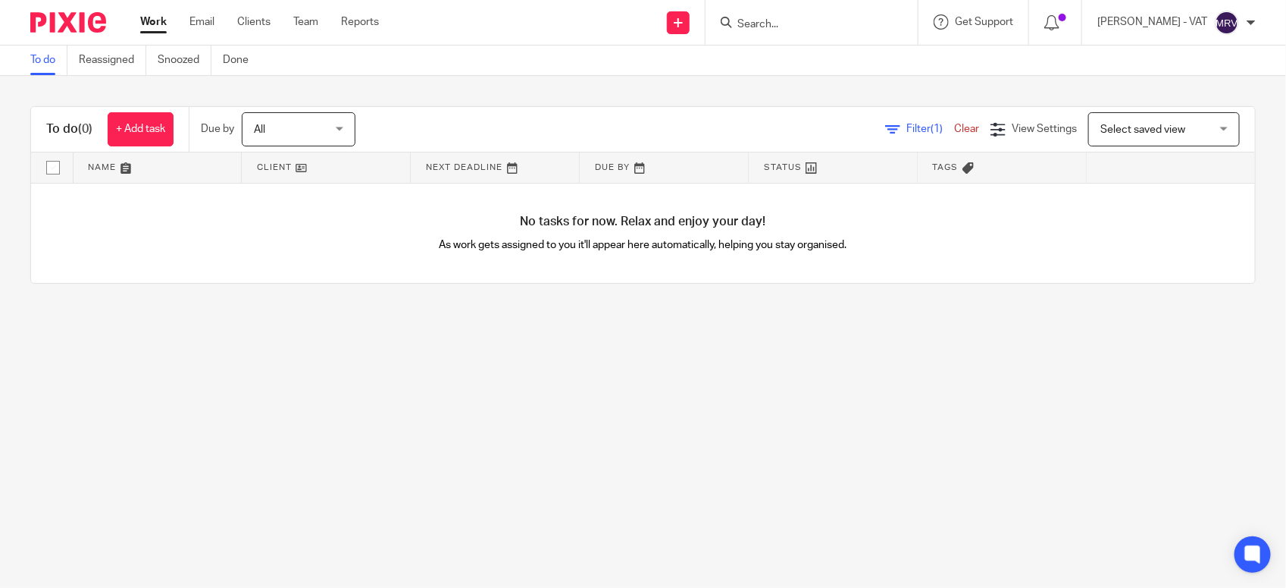
click at [850, 486] on main "To do Reassigned Snoozed Done To do (0) + Add task Due by All All Today Tomorro…" at bounding box center [643, 294] width 1286 height 588
click at [937, 547] on main "To do Reassigned Snoozed Done To do (0) + Add task Due by All All Today Tomorro…" at bounding box center [643, 294] width 1286 height 588
click at [694, 460] on main "To do Reassigned Snoozed Done To do (0) + Add task Due by All All Today Tomorro…" at bounding box center [643, 294] width 1286 height 588
click at [275, 355] on main "To do Reassigned Snoozed Done To do (0) + Add task Due by All All Today Tomorro…" at bounding box center [643, 294] width 1286 height 588
click at [436, 317] on main "To do Reassigned Snoozed Done To do (0) + Add task Due by All All Today Tomorro…" at bounding box center [643, 294] width 1286 height 588
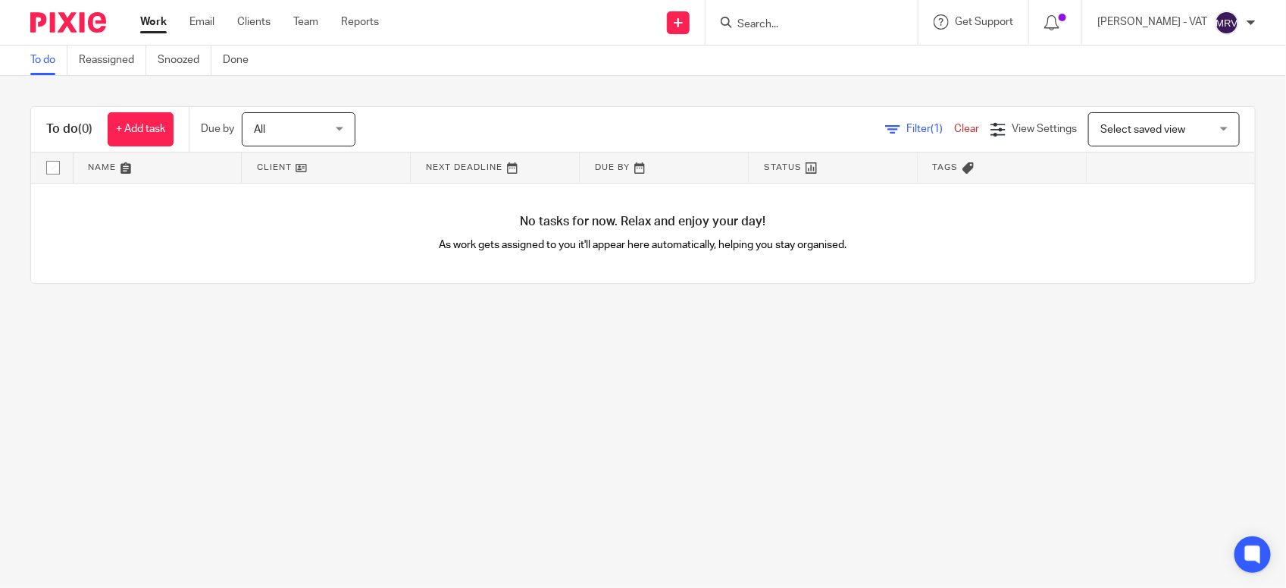
drag, startPoint x: 288, startPoint y: 464, endPoint x: 287, endPoint y: 448, distance: 16.0
click at [287, 463] on main "To do Reassigned Snoozed Done To do (0) + Add task Due by All All Today Tomorro…" at bounding box center [643, 294] width 1286 height 588
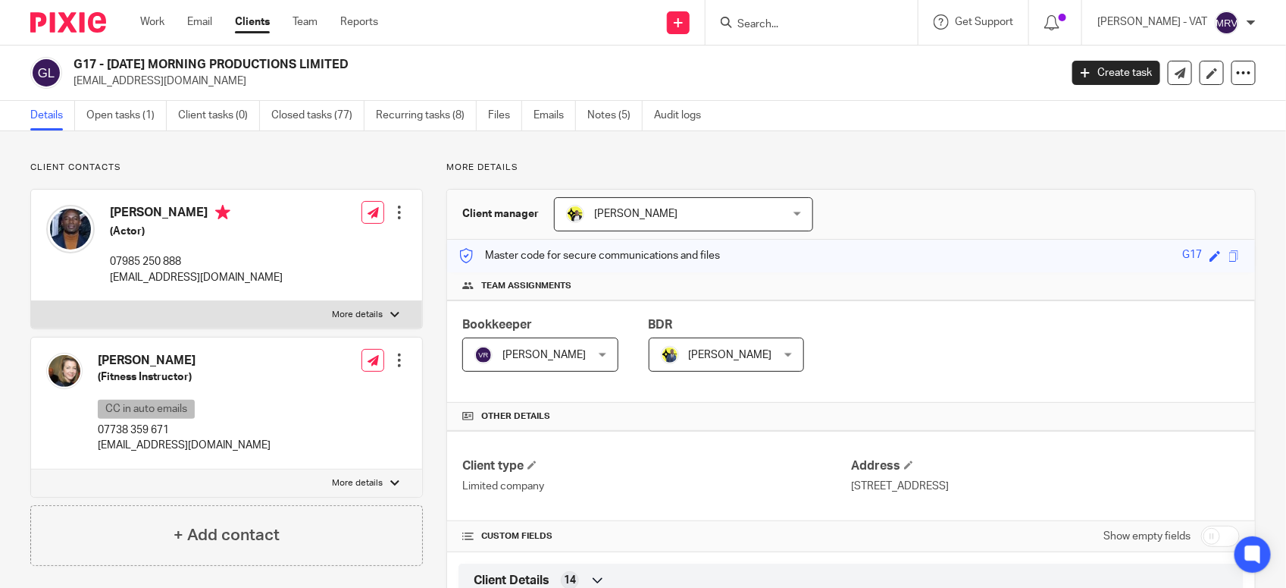
click at [787, 24] on input "Search" at bounding box center [804, 25] width 136 height 14
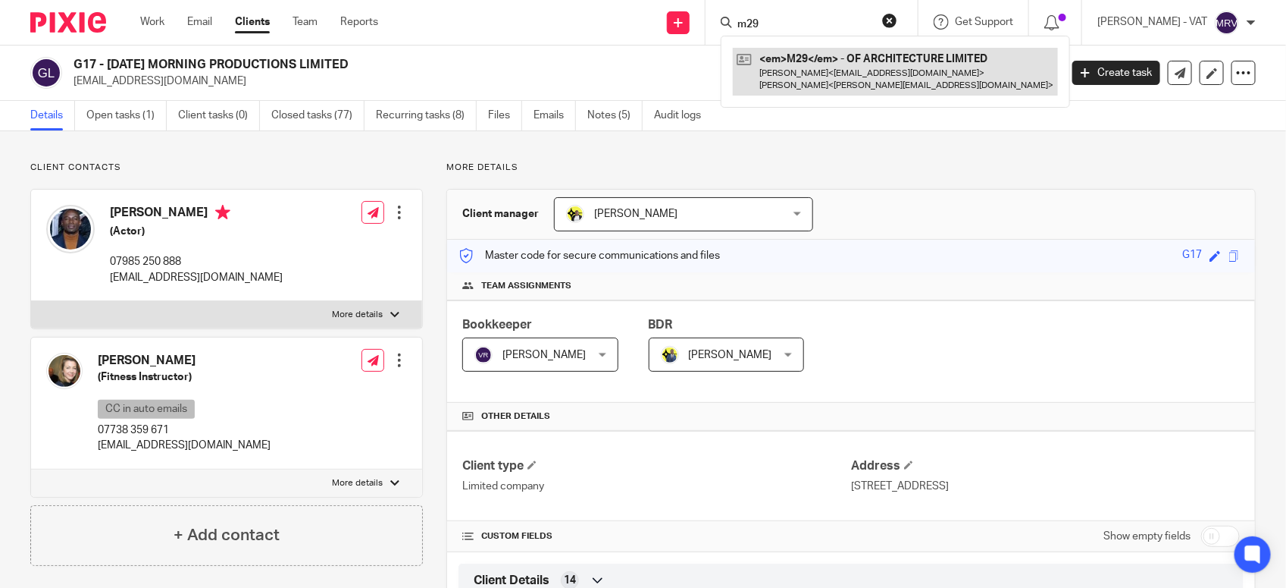
type input "m29"
click at [853, 80] on link at bounding box center [895, 71] width 325 height 47
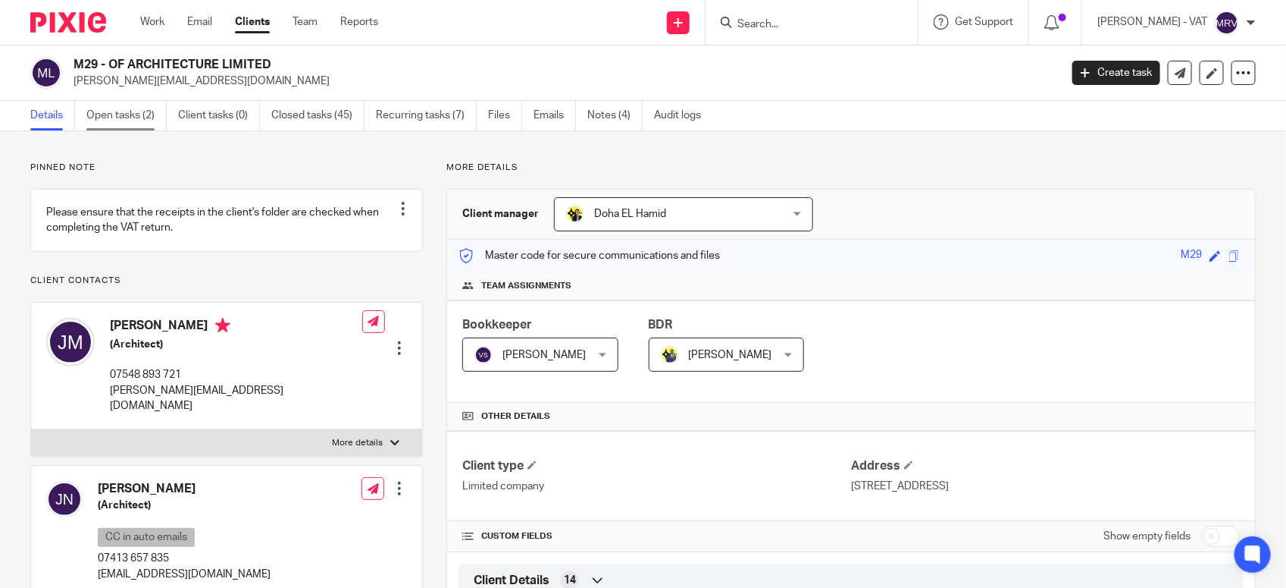
click at [133, 126] on link "Open tasks (2)" at bounding box center [126, 116] width 80 height 30
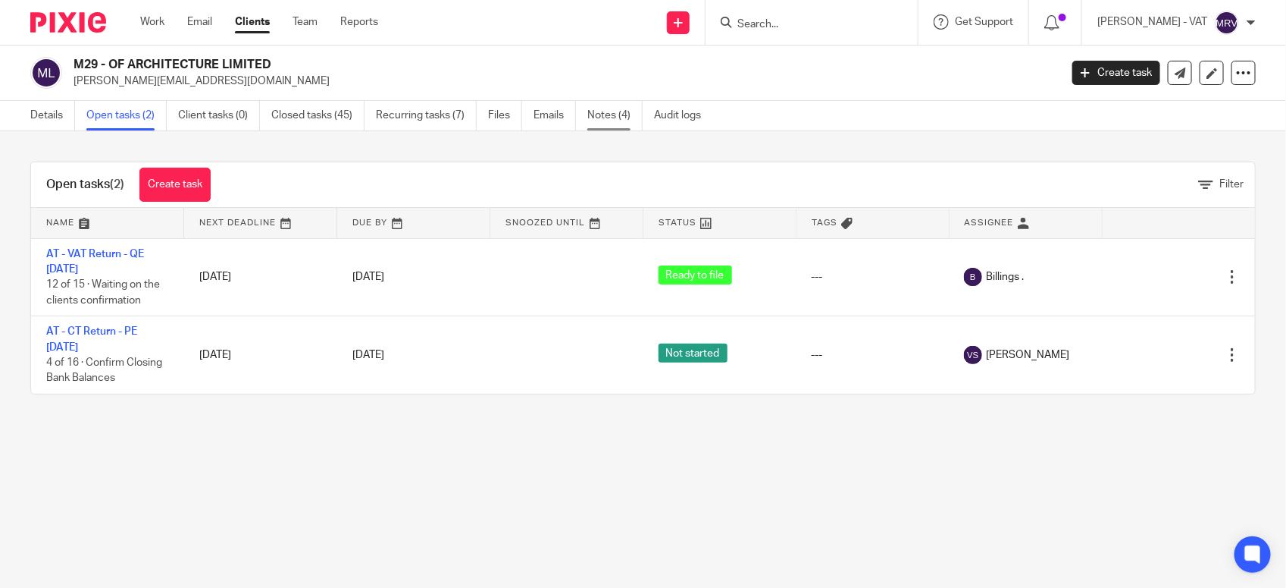
click at [606, 122] on link "Notes (4)" at bounding box center [615, 116] width 55 height 30
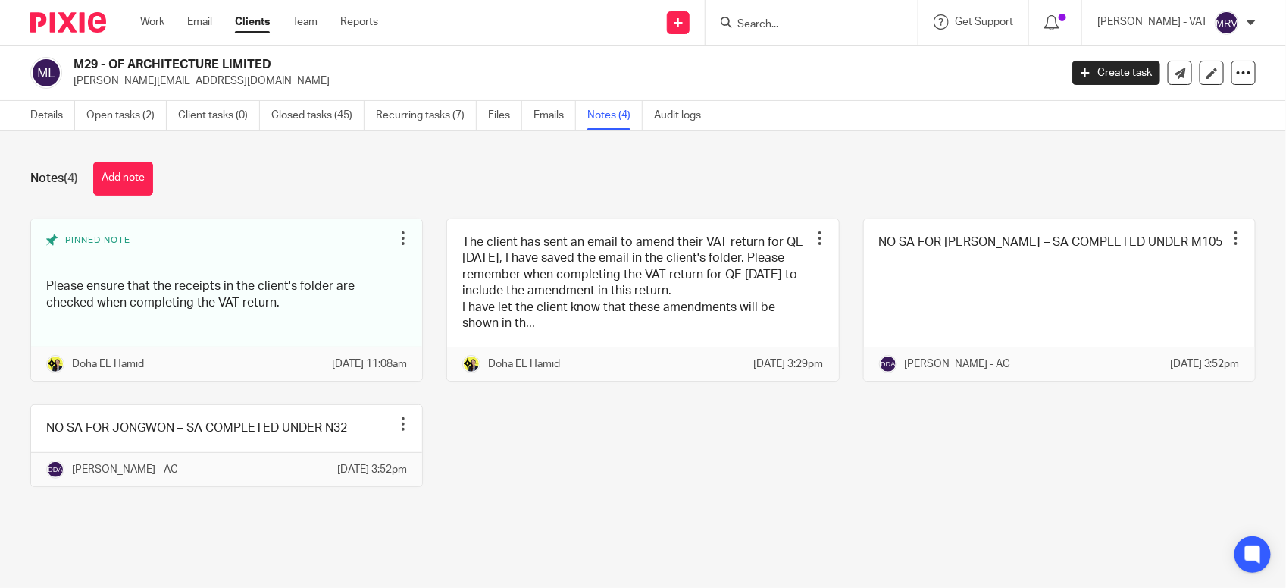
click at [739, 494] on div "Pinned note Please ensure that the receipts in the client's folder are checked …" at bounding box center [631, 363] width 1249 height 291
click at [36, 122] on link "Details" at bounding box center [52, 116] width 45 height 30
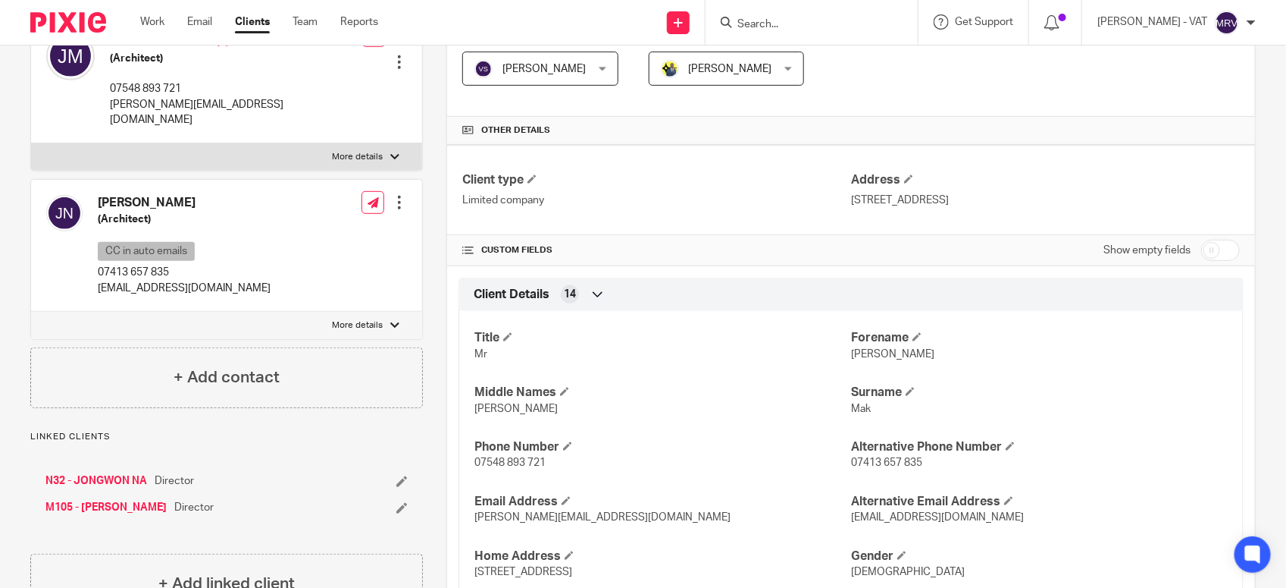
scroll to position [284, 0]
click at [315, 24] on link "Team" at bounding box center [305, 21] width 25 height 15
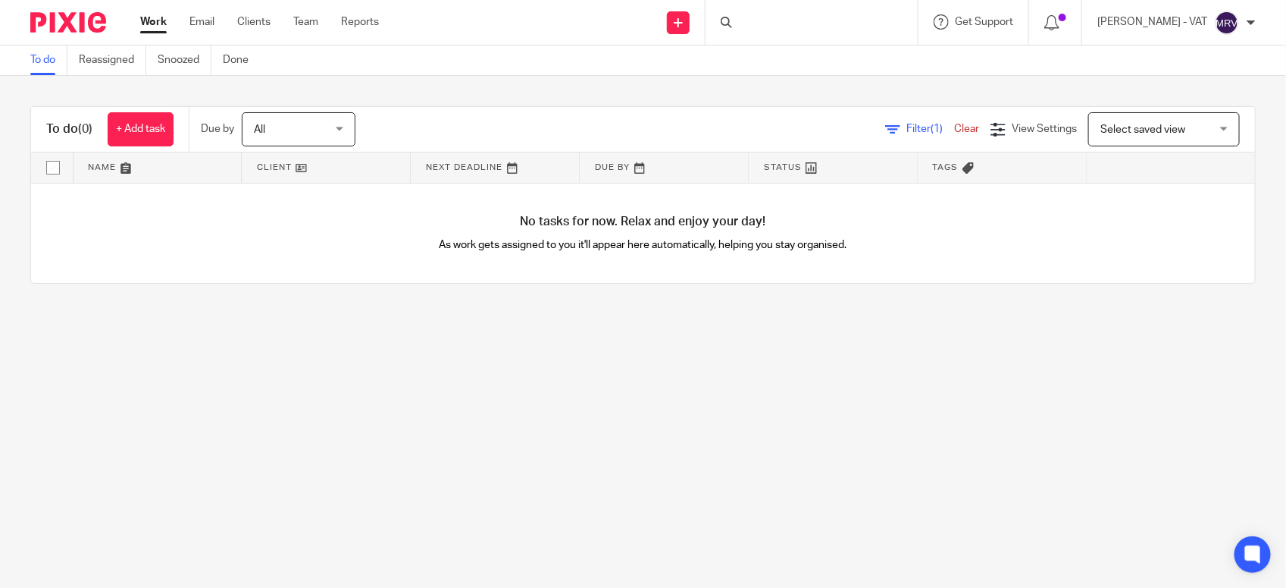
click at [270, 447] on main "To do Reassigned Snoozed Done To do (0) + Add task Due by All All Today Tomorro…" at bounding box center [643, 294] width 1286 height 588
